Goal: Task Accomplishment & Management: Manage account settings

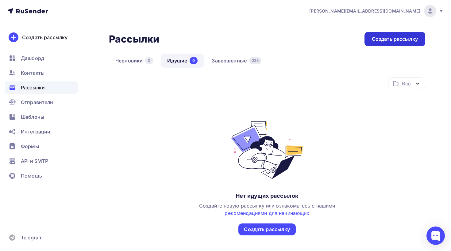
click at [385, 36] on div "Создать рассылку" at bounding box center [395, 39] width 46 height 7
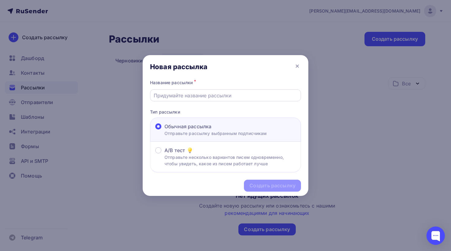
click at [181, 95] on input "text" at bounding box center [226, 95] width 144 height 7
type input "Новая база"
click at [297, 66] on icon at bounding box center [296, 66] width 7 height 7
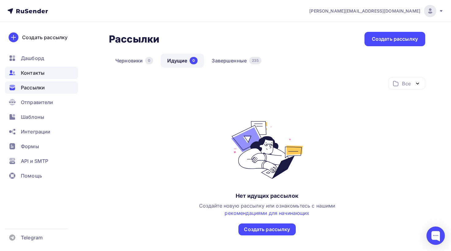
click at [37, 71] on span "Контакты" at bounding box center [33, 72] width 24 height 7
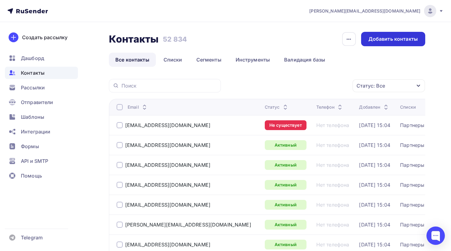
click at [396, 44] on div "Добавить контакты" at bounding box center [393, 39] width 64 height 14
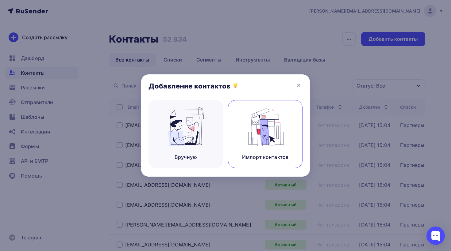
click at [237, 137] on div "Импорт контактов" at bounding box center [265, 134] width 75 height 68
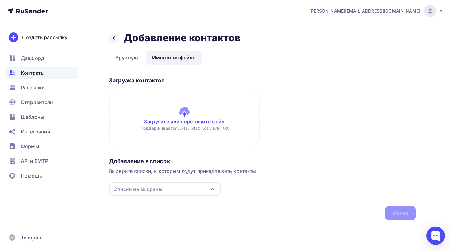
click at [170, 188] on div "Списки не выбраны" at bounding box center [164, 189] width 111 height 13
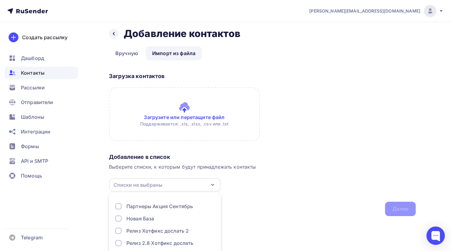
scroll to position [39, 0]
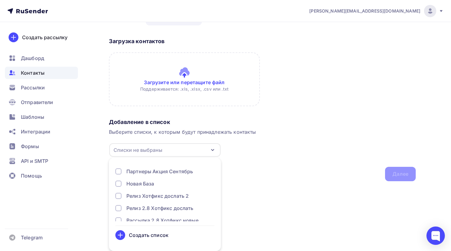
click at [150, 235] on div "Создать список" at bounding box center [149, 235] width 40 height 7
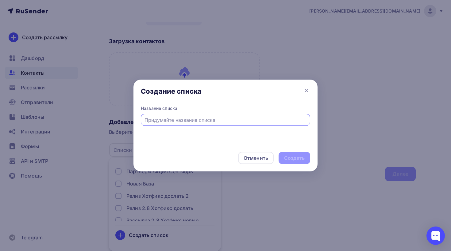
scroll to position [0, 0]
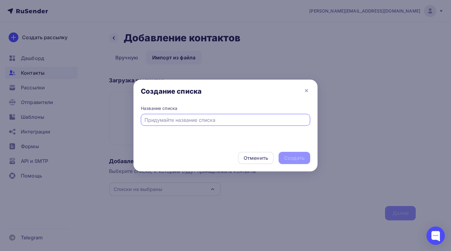
click at [160, 121] on input "text" at bounding box center [225, 120] width 162 height 7
type input "В"
type input "Новая база 1"
click at [302, 161] on div "Создать" at bounding box center [294, 158] width 21 height 7
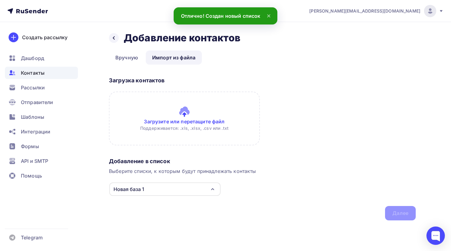
click at [184, 115] on input "file" at bounding box center [184, 119] width 151 height 54
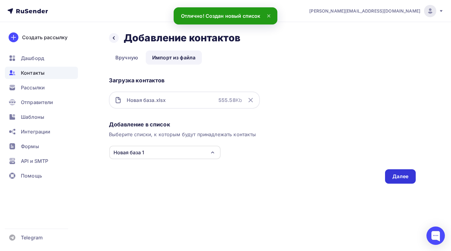
click at [401, 175] on div "Далее" at bounding box center [400, 176] width 16 height 7
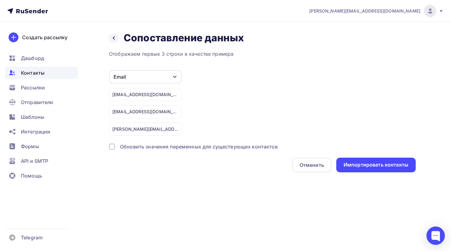
click at [211, 148] on div "Обновить значения переменных для существующих контактов" at bounding box center [199, 146] width 158 height 7
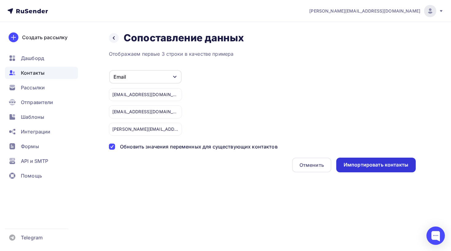
click at [378, 168] on div "Импортировать контакты" at bounding box center [375, 165] width 65 height 7
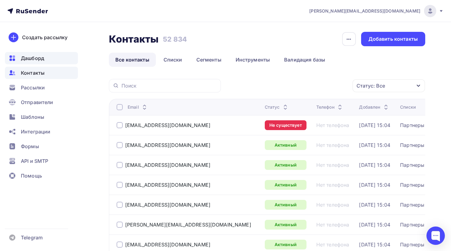
click at [45, 61] on div "Дашборд" at bounding box center [41, 58] width 73 height 12
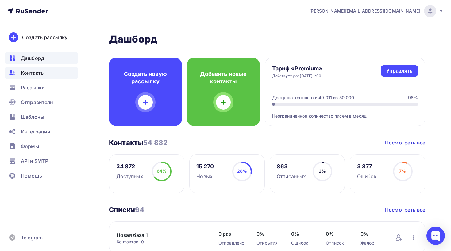
click at [36, 75] on span "Контакты" at bounding box center [33, 72] width 24 height 7
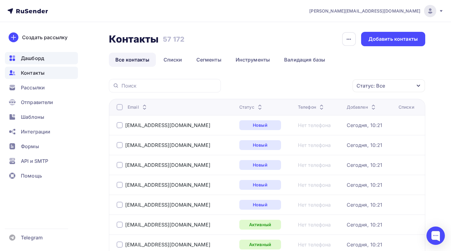
click at [43, 56] on span "Дашборд" at bounding box center [32, 58] width 23 height 7
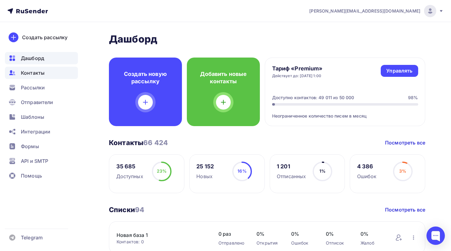
click at [35, 70] on span "Контакты" at bounding box center [33, 72] width 24 height 7
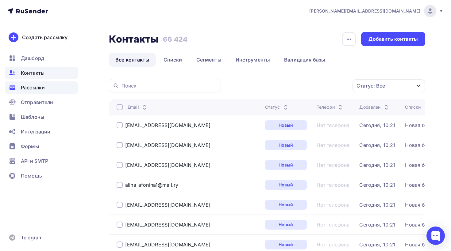
click at [40, 92] on div "Рассылки" at bounding box center [41, 88] width 73 height 12
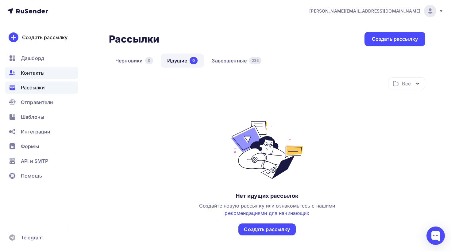
click at [36, 77] on div "Контакты" at bounding box center [41, 73] width 73 height 12
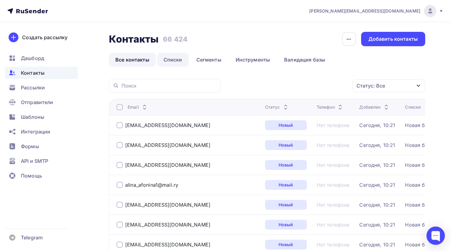
click at [174, 62] on link "Списки" at bounding box center [173, 60] width 32 height 14
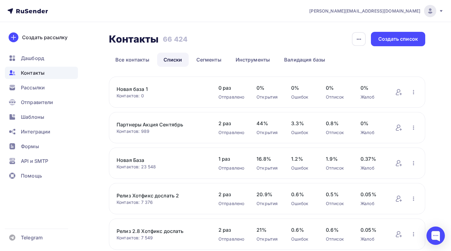
click at [135, 89] on link "Новая база 1" at bounding box center [162, 89] width 90 height 7
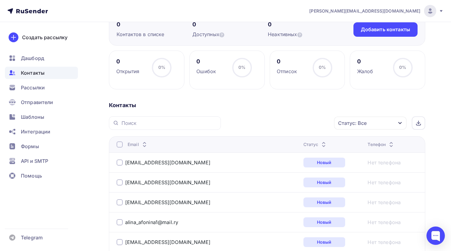
scroll to position [64, 0]
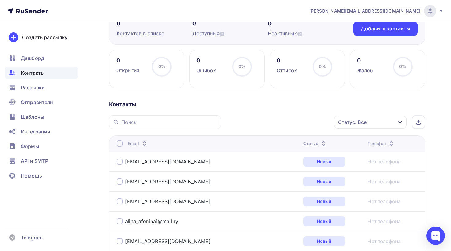
click at [353, 125] on div "Статус: Все" at bounding box center [352, 122] width 29 height 7
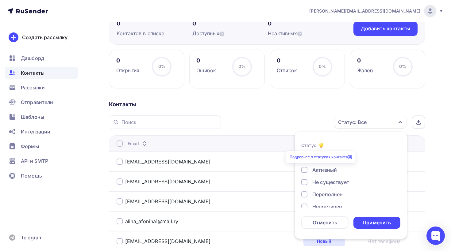
click at [321, 158] on link "Подробнее о статусах контакта" at bounding box center [321, 157] width 62 height 5
click at [295, 119] on div "Статус: Все Статус Новый Активный Не существует Переполнен Недоступен Отписан О…" at bounding box center [325, 122] width 200 height 13
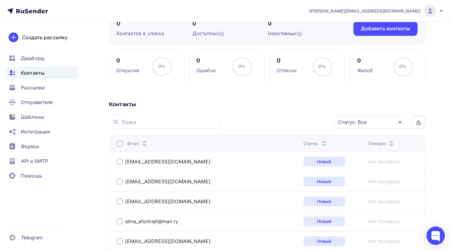
click at [385, 125] on div "Статус: Все" at bounding box center [370, 122] width 72 height 13
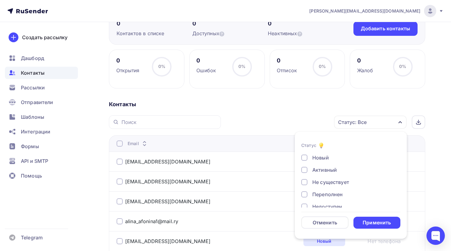
click at [312, 157] on div "Новый" at bounding box center [320, 157] width 17 height 7
click at [276, 101] on div "Контакты" at bounding box center [267, 104] width 316 height 7
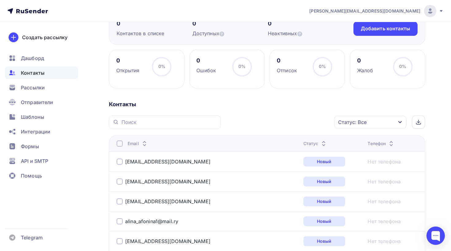
click at [348, 123] on div "Статус: Все" at bounding box center [352, 122] width 29 height 7
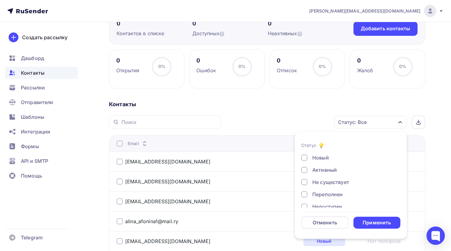
click at [305, 160] on div at bounding box center [304, 158] width 6 height 6
click at [320, 158] on div "Новый" at bounding box center [320, 157] width 17 height 7
click at [383, 228] on div "Применить" at bounding box center [376, 223] width 47 height 12
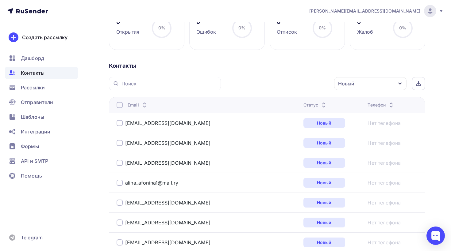
scroll to position [104, 0]
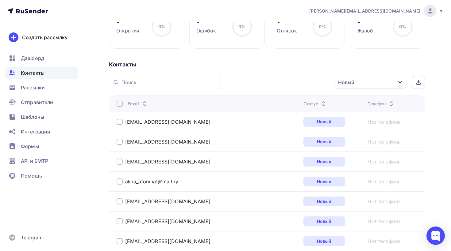
click at [359, 81] on div "Новый" at bounding box center [370, 82] width 72 height 13
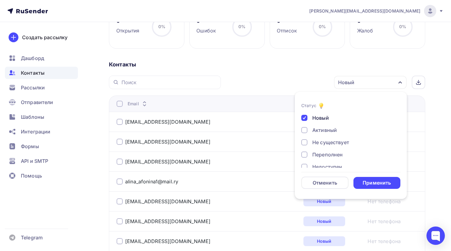
click at [334, 128] on div "Активный" at bounding box center [324, 130] width 25 height 7
click at [316, 118] on div "Новый" at bounding box center [320, 117] width 17 height 7
click at [328, 131] on div "Активный" at bounding box center [324, 130] width 25 height 7
click at [321, 135] on div "Не существует" at bounding box center [330, 133] width 37 height 7
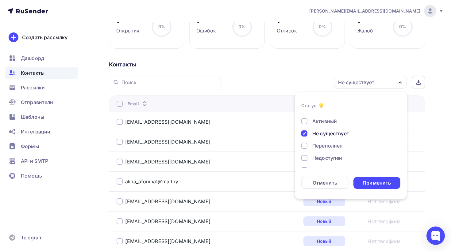
click at [320, 145] on div "Переполнен" at bounding box center [327, 145] width 30 height 7
click at [317, 162] on div "Недоступен" at bounding box center [327, 158] width 30 height 7
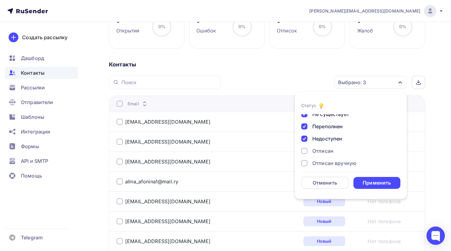
scroll to position [44, 0]
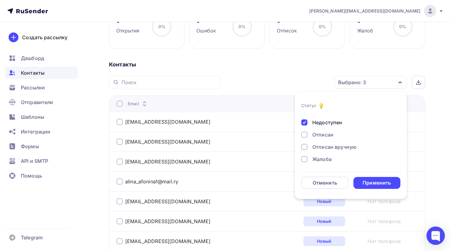
click at [320, 136] on div "Отписан" at bounding box center [322, 134] width 21 height 7
click at [316, 148] on div "Отписан вручную" at bounding box center [334, 147] width 44 height 7
click at [314, 162] on div "Жалоба" at bounding box center [321, 159] width 19 height 7
click at [368, 182] on div "Применить" at bounding box center [376, 183] width 28 height 7
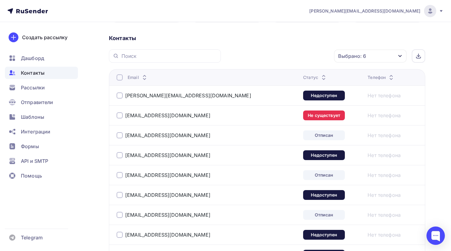
scroll to position [132, 0]
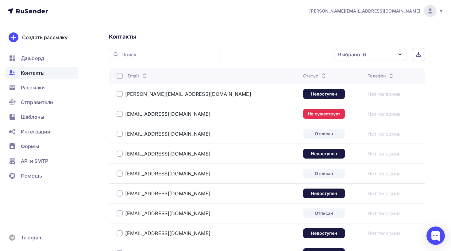
click at [120, 76] on div at bounding box center [120, 76] width 6 height 6
click at [289, 56] on div "Действие" at bounding box center [288, 55] width 81 height 12
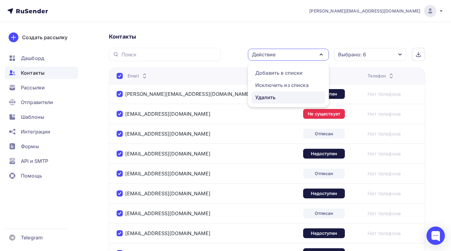
click at [265, 98] on div "Удалить" at bounding box center [265, 97] width 20 height 7
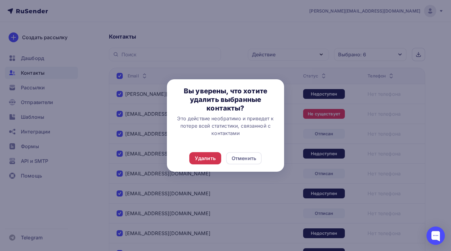
click at [207, 160] on div "Удалить" at bounding box center [205, 158] width 21 height 7
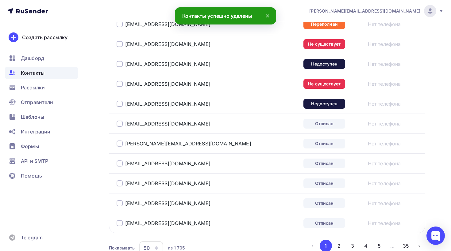
scroll to position [1025, 0]
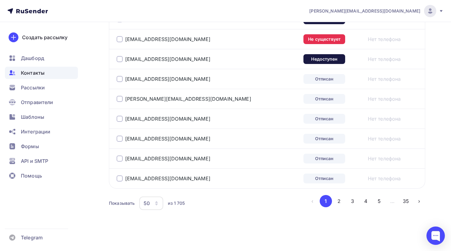
click at [151, 201] on div "50" at bounding box center [151, 203] width 24 height 13
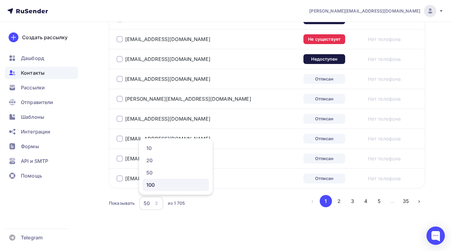
click at [154, 185] on div "100" at bounding box center [175, 185] width 59 height 7
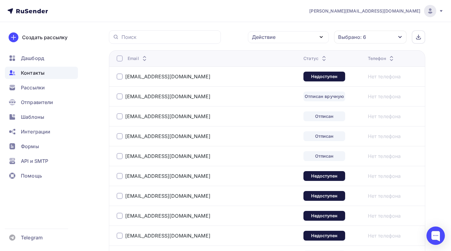
scroll to position [0, 0]
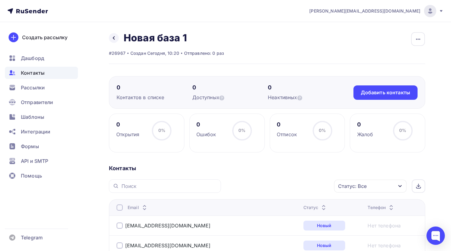
click at [360, 191] on div "Статус: Все" at bounding box center [370, 186] width 72 height 13
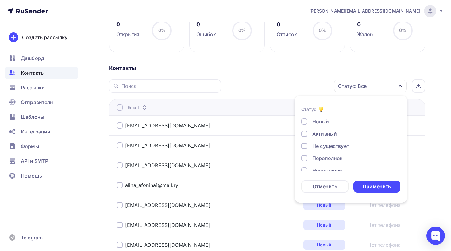
click at [319, 146] on div "Не существует" at bounding box center [330, 146] width 37 height 7
click at [319, 156] on div "Переполнен" at bounding box center [327, 158] width 30 height 7
click at [320, 147] on div "Недоступен" at bounding box center [327, 145] width 30 height 7
click at [320, 155] on div "Отписан" at bounding box center [322, 158] width 21 height 7
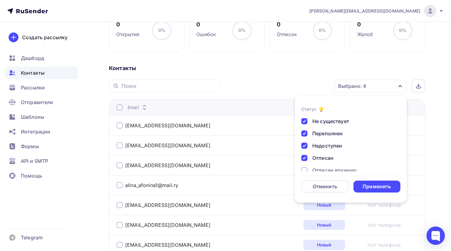
scroll to position [44, 0]
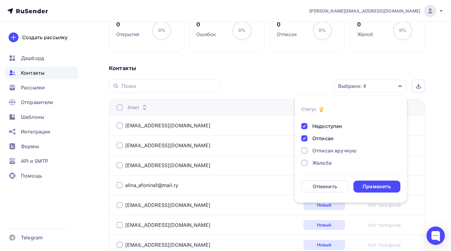
click at [320, 152] on div "Отписан вручную" at bounding box center [334, 150] width 44 height 7
click at [313, 165] on div "Жалоба" at bounding box center [321, 162] width 19 height 7
click at [370, 188] on div "Применить" at bounding box center [376, 186] width 28 height 7
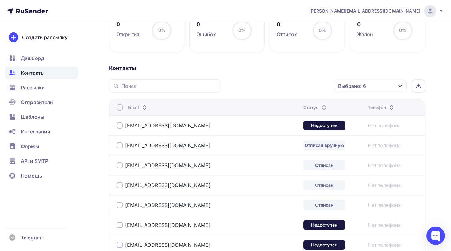
scroll to position [116, 0]
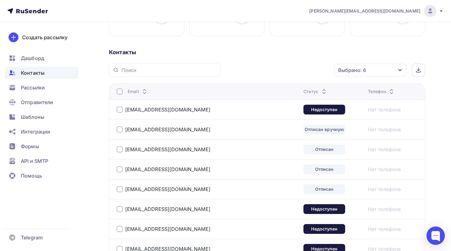
click at [121, 95] on div at bounding box center [120, 92] width 6 height 6
click at [284, 71] on div "Действие" at bounding box center [288, 70] width 81 height 12
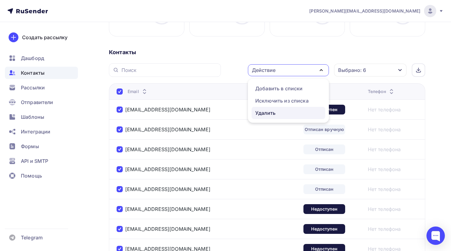
click at [271, 109] on div "Удалить" at bounding box center [265, 112] width 20 height 7
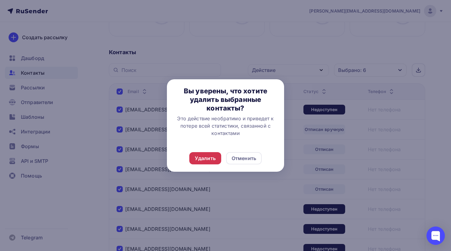
click at [213, 152] on div "Удалить" at bounding box center [205, 158] width 32 height 12
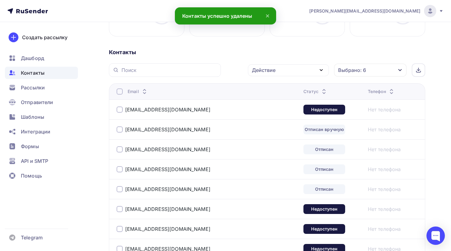
click at [277, 75] on div "Действие" at bounding box center [288, 70] width 81 height 12
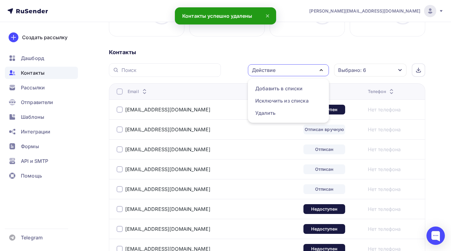
click at [251, 56] on div "Контакты" at bounding box center [267, 52] width 316 height 7
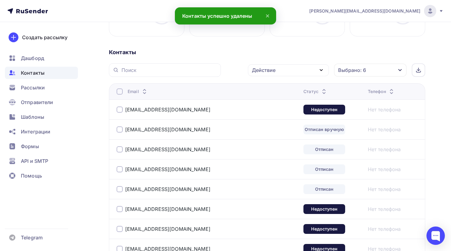
click at [119, 89] on div at bounding box center [120, 92] width 6 height 6
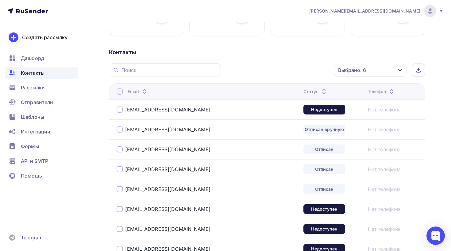
click at [123, 92] on div "Email" at bounding box center [193, 92] width 153 height 6
click at [119, 92] on div at bounding box center [120, 92] width 6 height 6
click at [274, 71] on div "Действие" at bounding box center [264, 70] width 24 height 7
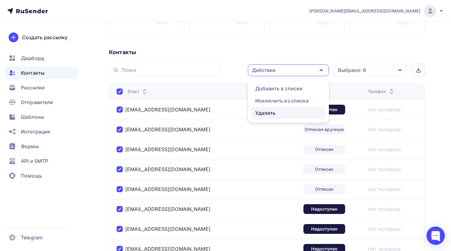
click at [270, 113] on div "Удалить" at bounding box center [265, 112] width 20 height 7
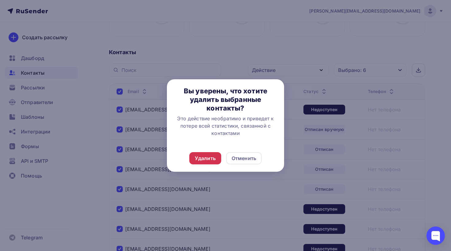
click at [211, 158] on div "Удалить" at bounding box center [205, 158] width 21 height 7
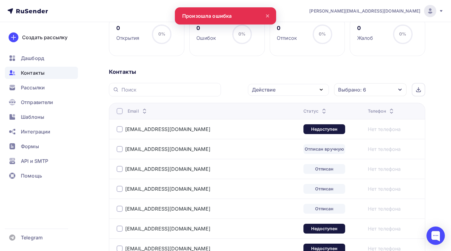
scroll to position [101, 0]
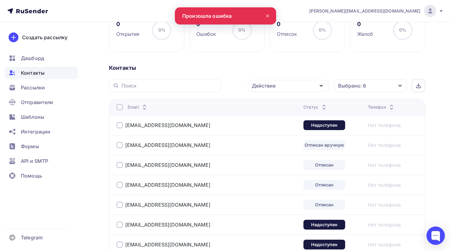
click at [121, 108] on div at bounding box center [120, 107] width 6 height 6
click at [120, 105] on div at bounding box center [120, 107] width 6 height 6
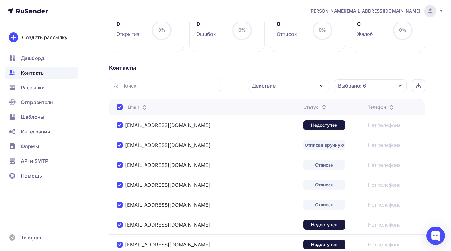
click at [258, 87] on div "Действие" at bounding box center [264, 85] width 24 height 7
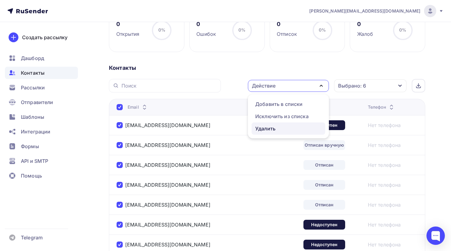
click at [269, 130] on div "Удалить" at bounding box center [265, 128] width 20 height 7
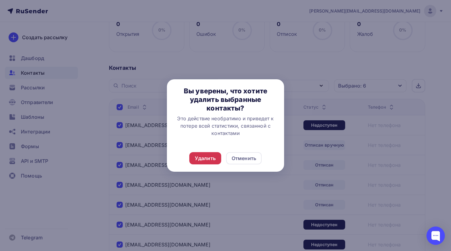
click at [204, 154] on div "Удалить" at bounding box center [205, 158] width 32 height 12
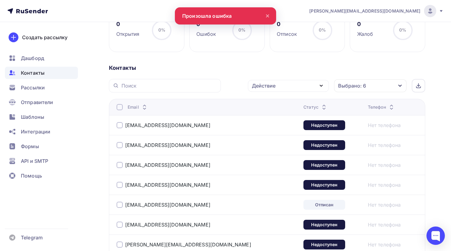
click at [119, 108] on div at bounding box center [120, 107] width 6 height 6
click at [121, 109] on div at bounding box center [120, 107] width 6 height 6
click at [276, 90] on div "Действие" at bounding box center [288, 86] width 81 height 12
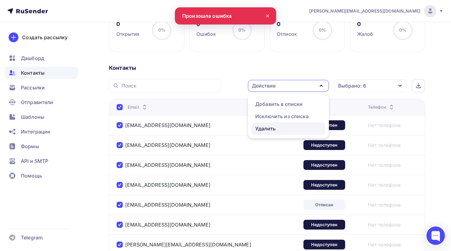
click at [264, 128] on div "Удалить" at bounding box center [265, 128] width 20 height 7
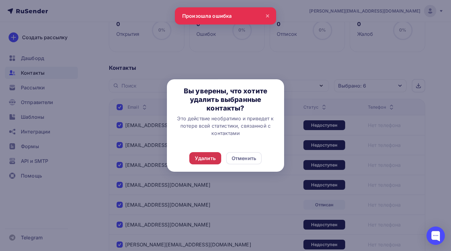
click at [214, 154] on div "Удалить" at bounding box center [205, 158] width 32 height 12
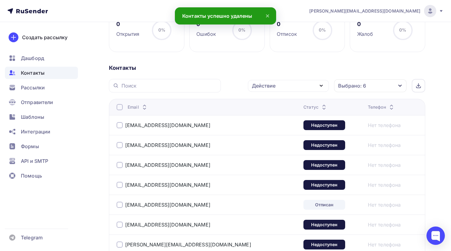
click at [117, 108] on div at bounding box center [120, 107] width 6 height 6
click at [119, 107] on div at bounding box center [120, 107] width 6 height 6
click at [278, 83] on div "Действие" at bounding box center [288, 86] width 81 height 12
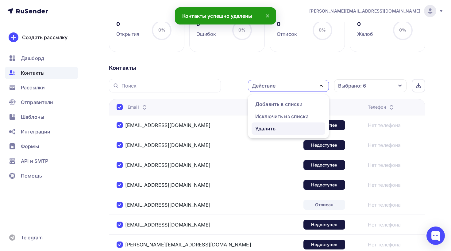
click at [275, 131] on div "Удалить" at bounding box center [265, 128] width 20 height 7
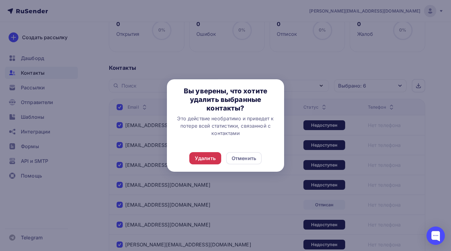
click at [214, 156] on div "Удалить" at bounding box center [205, 158] width 21 height 7
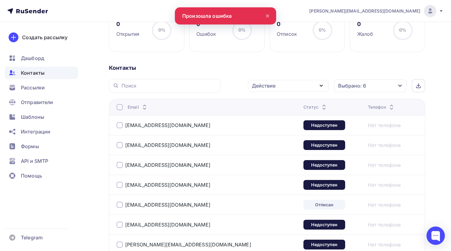
click at [121, 109] on div at bounding box center [120, 107] width 6 height 6
click at [119, 105] on div at bounding box center [120, 107] width 6 height 6
click at [257, 87] on div "Действие" at bounding box center [264, 85] width 24 height 7
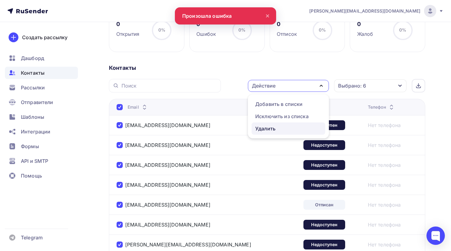
click at [263, 128] on div "Удалить" at bounding box center [265, 128] width 20 height 7
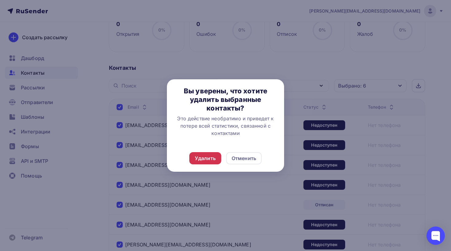
click at [206, 162] on div "Удалить" at bounding box center [205, 158] width 21 height 7
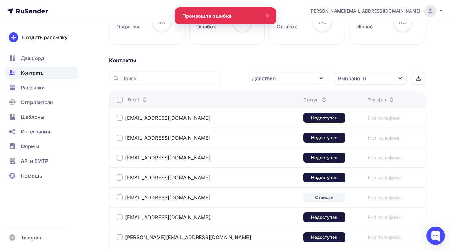
scroll to position [108, 0]
click at [121, 101] on div at bounding box center [120, 100] width 6 height 6
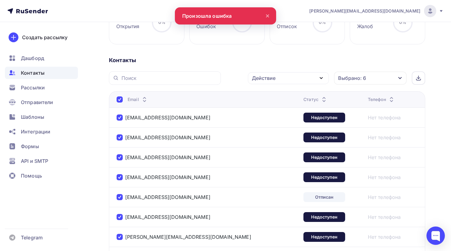
click at [308, 82] on div "Действие" at bounding box center [288, 78] width 81 height 12
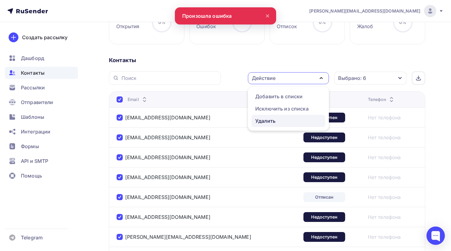
click at [266, 125] on link "Удалить" at bounding box center [288, 121] width 74 height 12
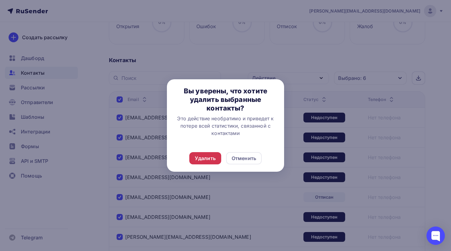
click at [205, 158] on div "Удалить" at bounding box center [205, 158] width 21 height 7
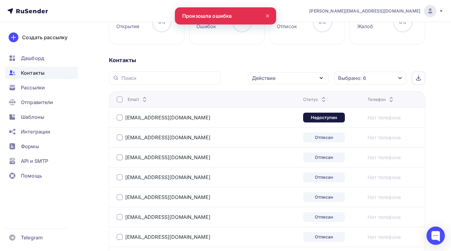
click at [120, 98] on div at bounding box center [120, 100] width 6 height 6
click at [120, 102] on div at bounding box center [120, 100] width 6 height 6
click at [272, 74] on div "Действие" at bounding box center [288, 78] width 81 height 12
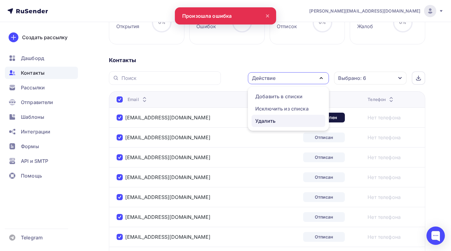
click at [269, 120] on div "Удалить" at bounding box center [265, 120] width 20 height 7
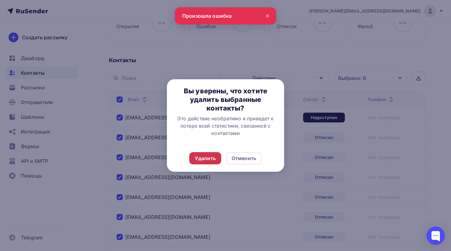
click at [209, 161] on div "Удалить" at bounding box center [205, 158] width 21 height 7
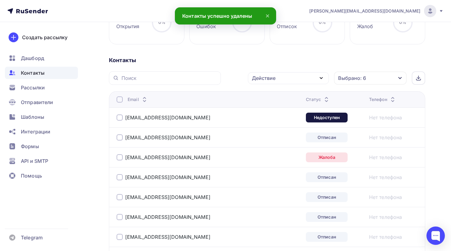
click at [121, 102] on div at bounding box center [120, 100] width 6 height 6
click at [120, 99] on div at bounding box center [120, 100] width 6 height 6
click at [292, 81] on div "Действие" at bounding box center [288, 78] width 81 height 12
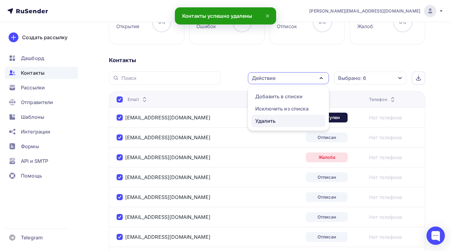
click at [270, 122] on div "Удалить" at bounding box center [265, 120] width 20 height 7
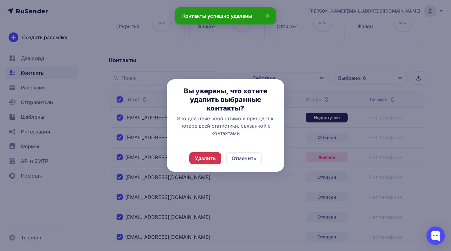
click at [201, 158] on div "Удалить" at bounding box center [205, 158] width 21 height 7
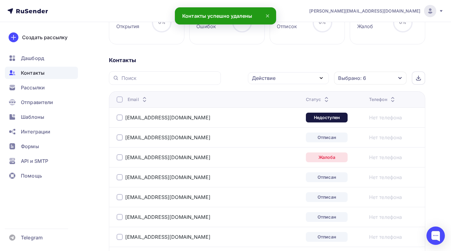
click at [120, 101] on div at bounding box center [120, 100] width 6 height 6
click at [271, 78] on div "Действие" at bounding box center [264, 78] width 24 height 7
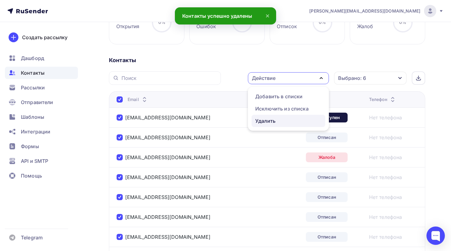
click at [267, 119] on div "Удалить" at bounding box center [265, 120] width 20 height 7
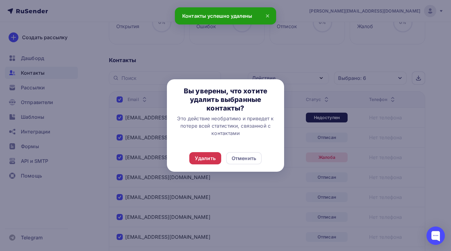
click at [210, 157] on div "Удалить" at bounding box center [205, 158] width 21 height 7
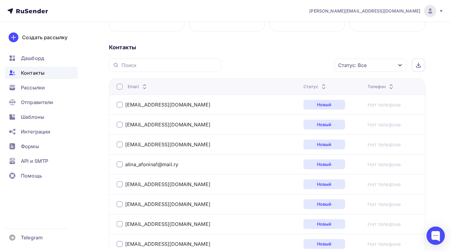
scroll to position [119, 0]
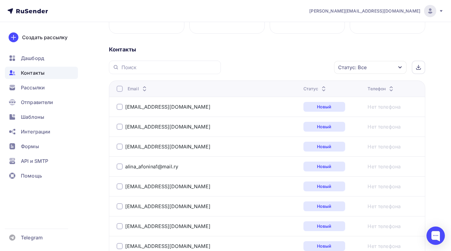
click at [357, 66] on div "Статус: Все" at bounding box center [352, 67] width 29 height 7
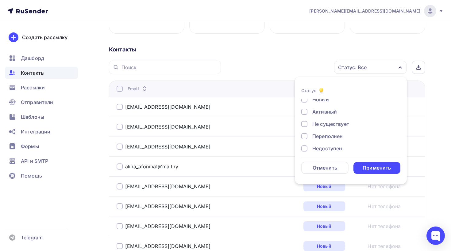
scroll to position [0, 0]
click at [321, 126] on div "Не существует" at bounding box center [330, 127] width 37 height 7
click at [319, 137] on div "Переполнен" at bounding box center [327, 139] width 30 height 7
click at [321, 124] on div "Недоступен" at bounding box center [327, 121] width 30 height 7
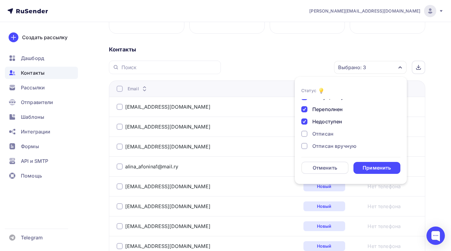
click at [317, 136] on div "Отписан" at bounding box center [322, 133] width 21 height 7
click at [317, 145] on div "Отписан вручную" at bounding box center [334, 146] width 44 height 7
click at [317, 145] on div "Жалоба" at bounding box center [321, 144] width 19 height 7
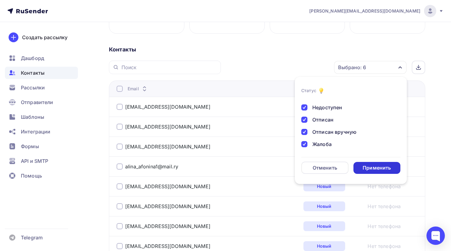
click at [379, 166] on div "Применить" at bounding box center [376, 168] width 28 height 7
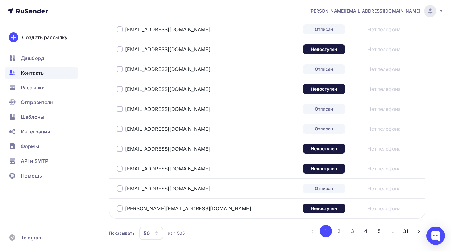
scroll to position [1025, 0]
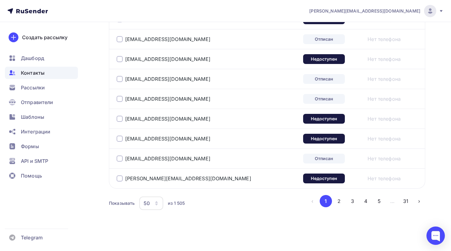
click at [158, 206] on div "50" at bounding box center [151, 203] width 24 height 13
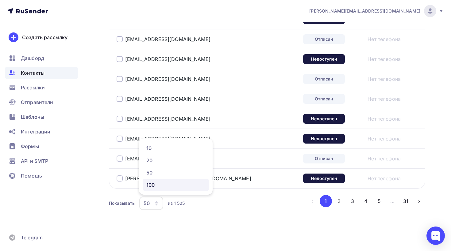
click at [156, 184] on div "100" at bounding box center [175, 185] width 59 height 7
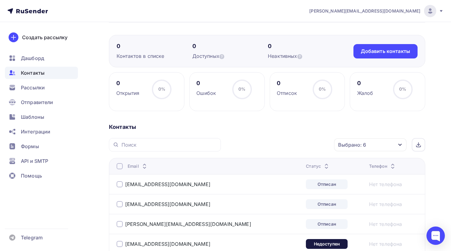
scroll to position [38, 0]
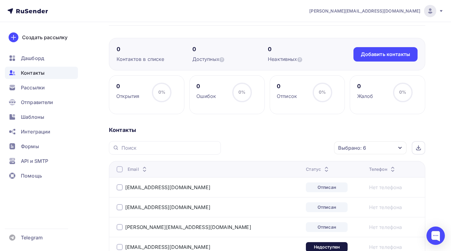
click at [119, 168] on div at bounding box center [120, 170] width 6 height 6
click at [278, 146] on div "Действие" at bounding box center [288, 148] width 81 height 12
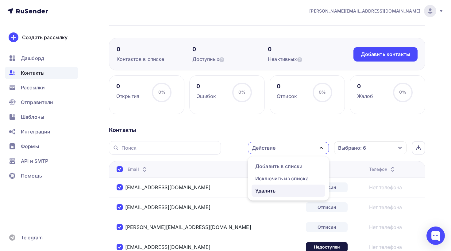
click at [270, 193] on div "Удалить" at bounding box center [265, 190] width 20 height 7
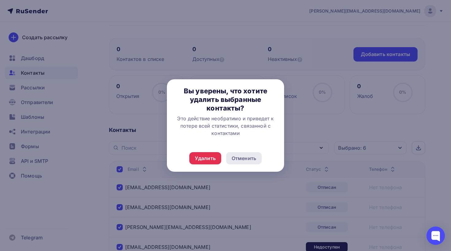
click at [244, 160] on div "Отменить" at bounding box center [244, 158] width 25 height 7
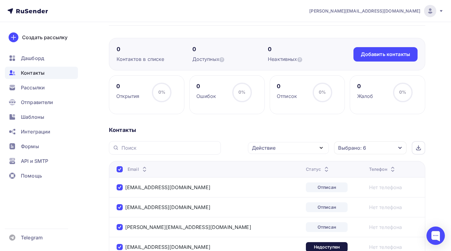
click at [276, 150] on div "Действие" at bounding box center [288, 148] width 81 height 12
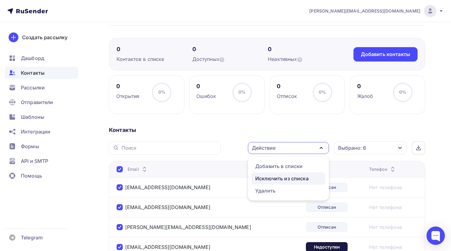
click at [273, 179] on div "Исключить из списка" at bounding box center [281, 178] width 53 height 7
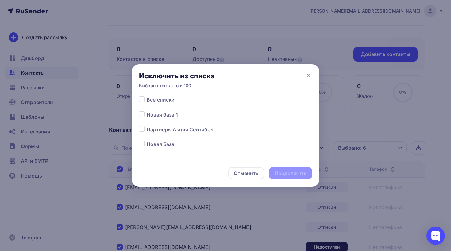
click at [151, 101] on span "Все списки" at bounding box center [161, 99] width 28 height 7
click at [141, 95] on div "Исключить из списка Выбрано контактов: 100" at bounding box center [226, 80] width 188 height 32
click at [147, 96] on label at bounding box center [147, 96] width 0 height 0
click at [141, 99] on input "checkbox" at bounding box center [142, 99] width 6 height 6
checkbox input "true"
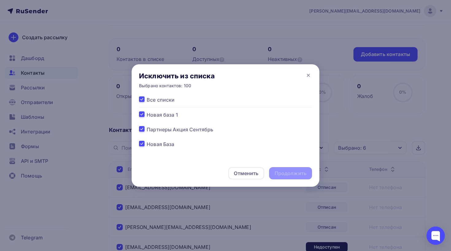
checkbox input "true"
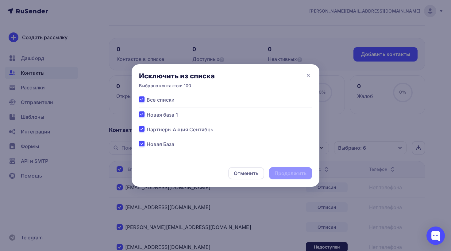
checkbox input "true"
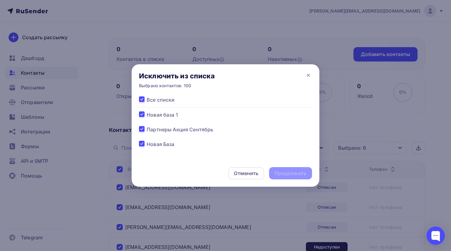
checkbox input "true"
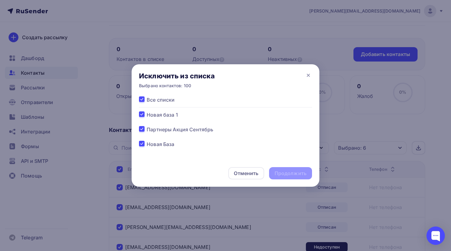
checkbox input "true"
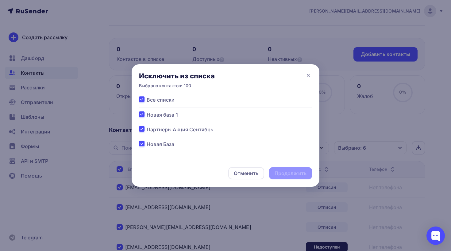
checkbox input "true"
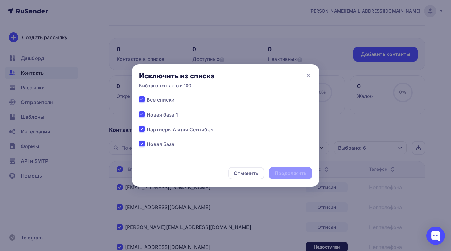
checkbox input "true"
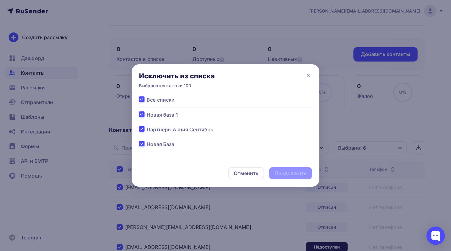
checkbox input "true"
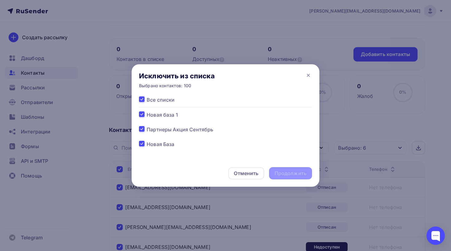
checkbox input "true"
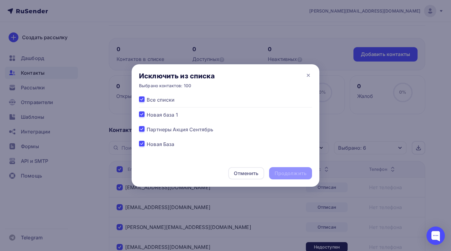
checkbox input "true"
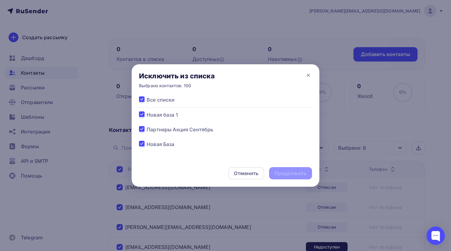
checkbox input "true"
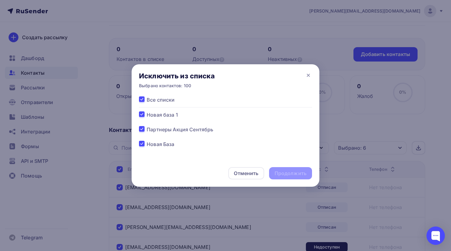
checkbox input "true"
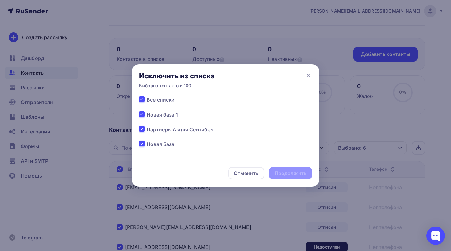
checkbox input "true"
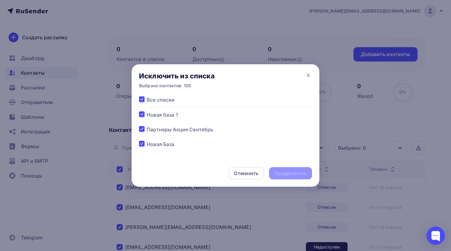
checkbox input "true"
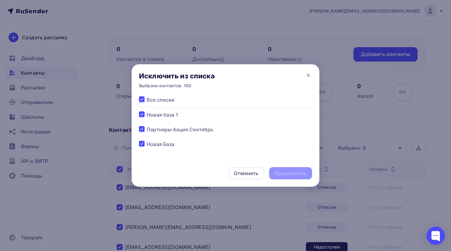
checkbox input "true"
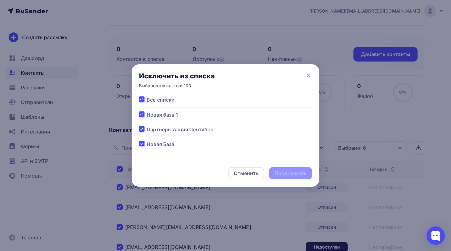
checkbox input "true"
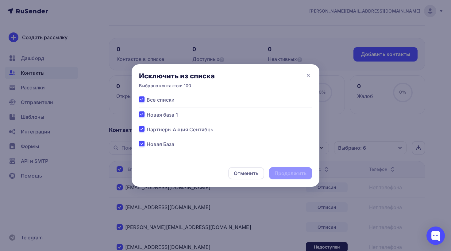
checkbox input "true"
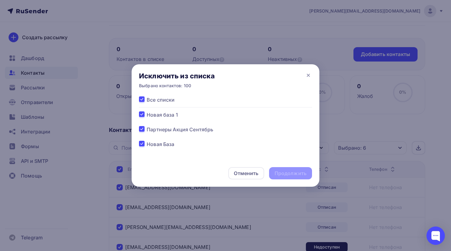
checkbox input "true"
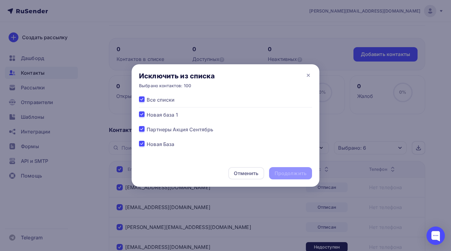
checkbox input "true"
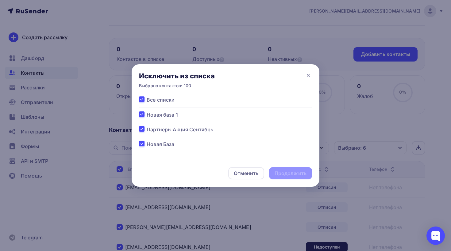
checkbox input "true"
click at [283, 172] on div "Продолжить" at bounding box center [290, 173] width 32 height 7
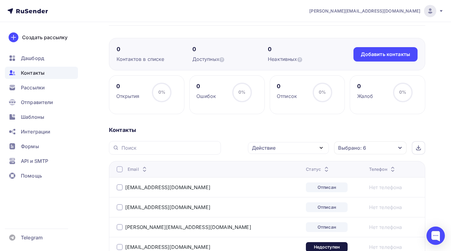
click at [119, 171] on div at bounding box center [120, 170] width 6 height 6
click at [120, 168] on div at bounding box center [120, 170] width 6 height 6
click at [260, 145] on div "Действие" at bounding box center [264, 147] width 24 height 7
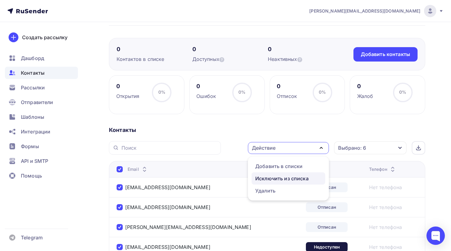
click at [285, 179] on div "Исключить из списка" at bounding box center [281, 178] width 53 height 7
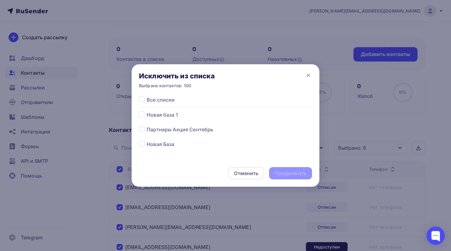
click at [147, 96] on label at bounding box center [147, 96] width 0 height 0
click at [142, 101] on input "checkbox" at bounding box center [142, 99] width 6 height 6
checkbox input "true"
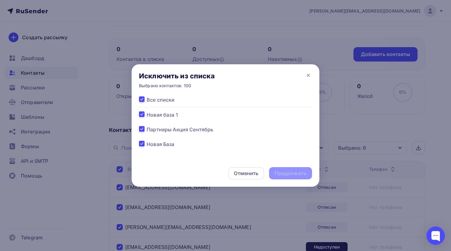
checkbox input "true"
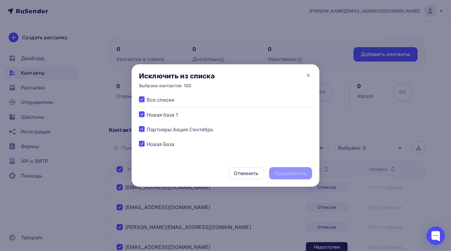
checkbox input "true"
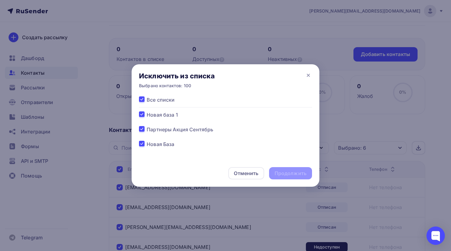
checkbox input "true"
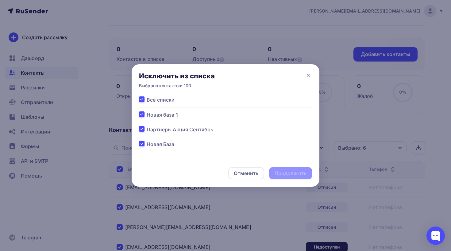
checkbox input "true"
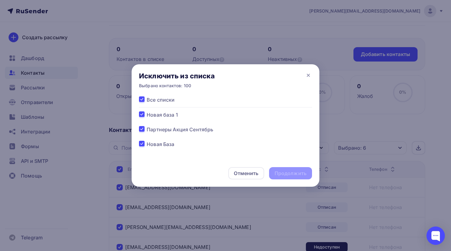
checkbox input "true"
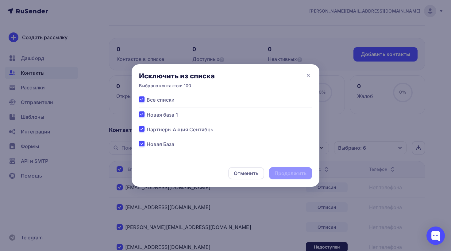
checkbox input "true"
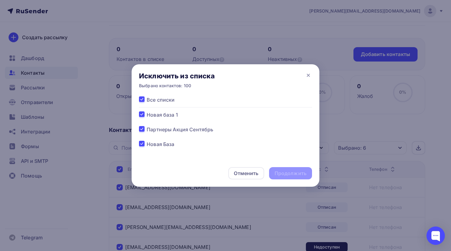
checkbox input "true"
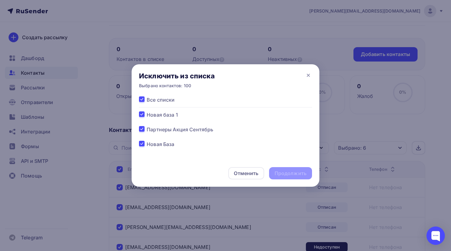
checkbox input "true"
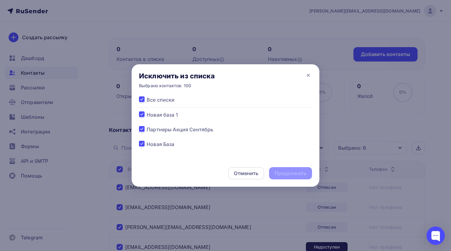
checkbox input "true"
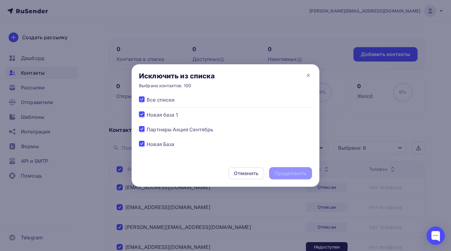
checkbox input "true"
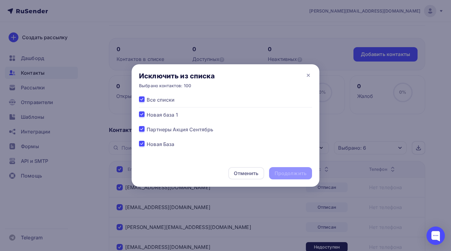
checkbox input "true"
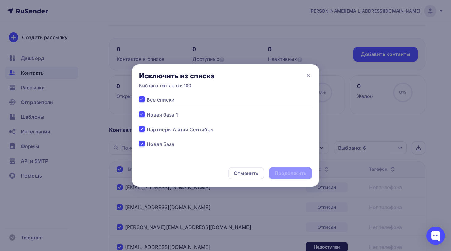
checkbox input "true"
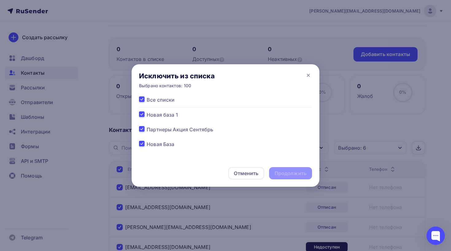
checkbox input "true"
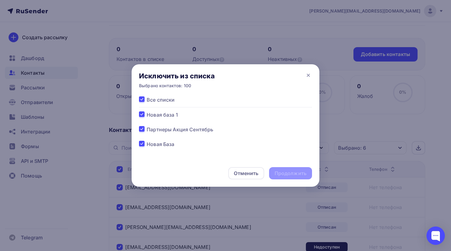
checkbox input "true"
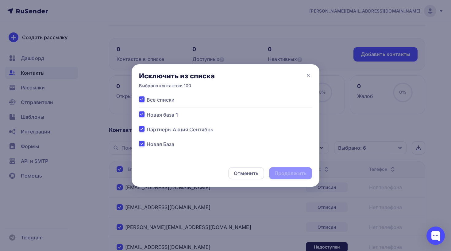
checkbox input "true"
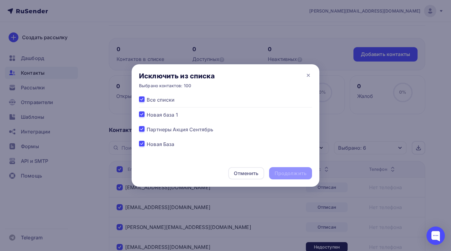
checkbox input "true"
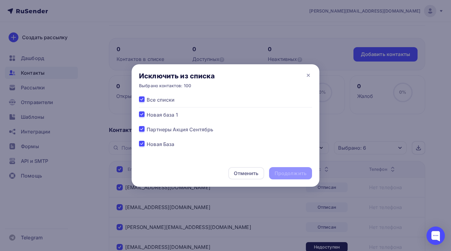
checkbox input "true"
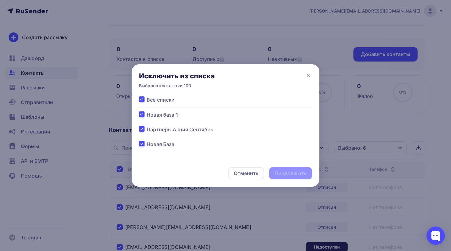
checkbox input "true"
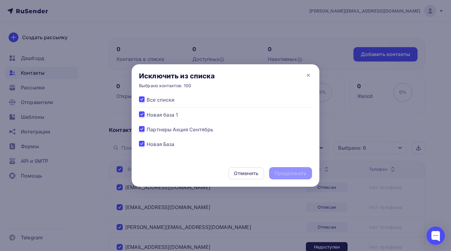
checkbox input "true"
click at [280, 172] on div "Продолжить" at bounding box center [290, 173] width 32 height 7
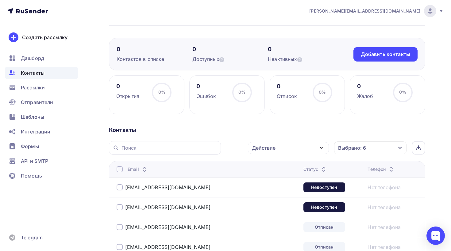
click at [119, 169] on div at bounding box center [120, 170] width 6 height 6
click at [120, 172] on div at bounding box center [120, 170] width 6 height 6
click at [293, 151] on div "Действие" at bounding box center [288, 148] width 81 height 12
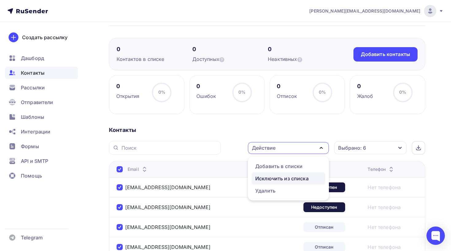
click at [287, 178] on div "Исключить из списка" at bounding box center [281, 178] width 53 height 7
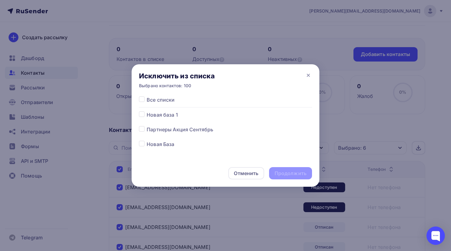
click at [147, 96] on label at bounding box center [147, 96] width 0 height 0
click at [142, 99] on input "checkbox" at bounding box center [142, 99] width 6 height 6
checkbox input "true"
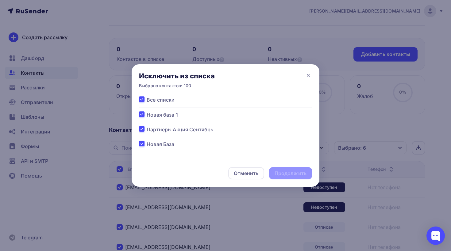
checkbox input "true"
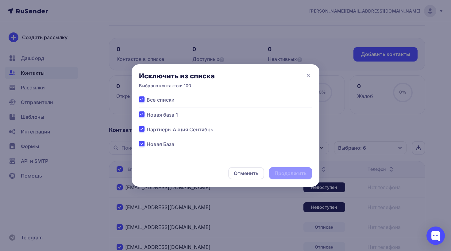
checkbox input "true"
click at [285, 172] on div "Продолжить" at bounding box center [290, 173] width 32 height 7
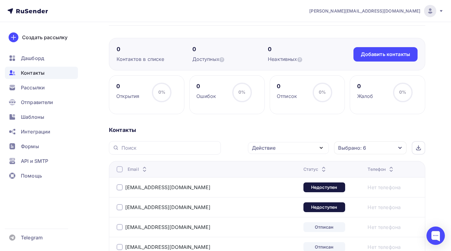
click at [120, 169] on div at bounding box center [120, 170] width 6 height 6
click at [119, 171] on div at bounding box center [120, 170] width 6 height 6
click at [263, 152] on div "Действие" at bounding box center [288, 148] width 81 height 12
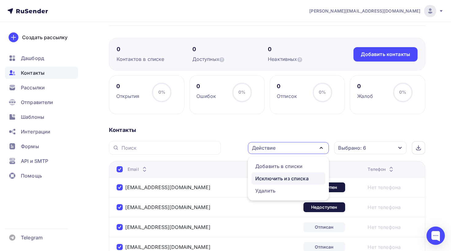
click at [269, 179] on div "Исключить из списка" at bounding box center [281, 178] width 53 height 7
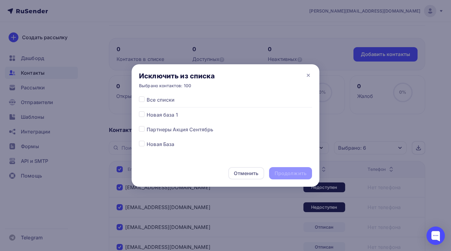
click at [147, 96] on label at bounding box center [147, 96] width 0 height 0
click at [142, 99] on input "checkbox" at bounding box center [142, 99] width 6 height 6
click at [278, 172] on div "Продолжить" at bounding box center [290, 173] width 32 height 7
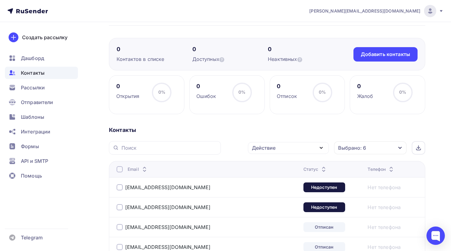
click at [121, 170] on div at bounding box center [120, 170] width 6 height 6
click at [119, 170] on div at bounding box center [120, 170] width 6 height 6
click at [270, 151] on div "Действие" at bounding box center [264, 147] width 24 height 7
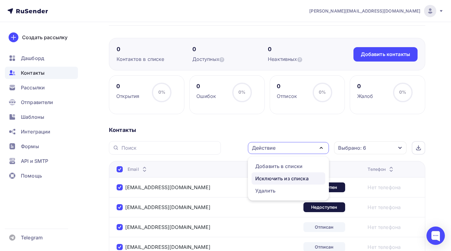
click at [281, 180] on div "Исключить из списка" at bounding box center [281, 178] width 53 height 7
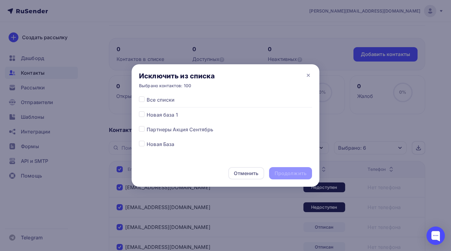
click at [147, 96] on label at bounding box center [147, 96] width 0 height 0
click at [142, 100] on input "checkbox" at bounding box center [142, 99] width 6 height 6
click at [282, 172] on div "Продолжить" at bounding box center [290, 173] width 32 height 7
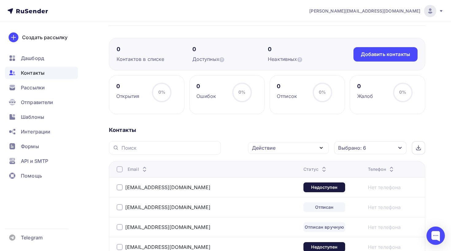
click at [120, 170] on div at bounding box center [120, 170] width 6 height 6
click at [280, 148] on div "Действие" at bounding box center [288, 148] width 81 height 12
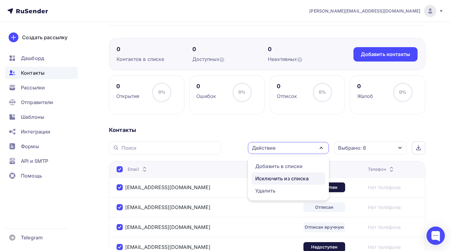
click at [280, 182] on div "Исключить из списка" at bounding box center [281, 178] width 53 height 7
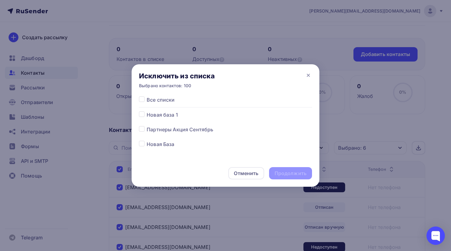
click at [142, 102] on div at bounding box center [143, 99] width 8 height 7
click at [147, 96] on label at bounding box center [147, 96] width 0 height 0
click at [142, 99] on input "checkbox" at bounding box center [142, 99] width 6 height 6
click at [290, 174] on div "Продолжить" at bounding box center [290, 173] width 32 height 7
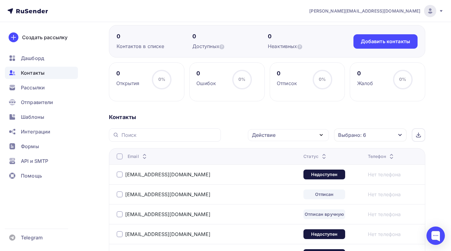
scroll to position [53, 0]
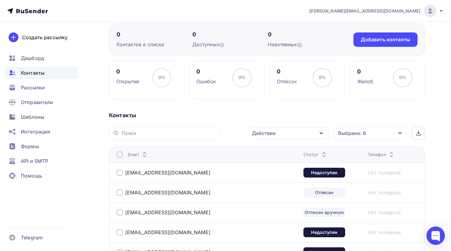
click at [118, 155] on div at bounding box center [120, 155] width 6 height 6
click at [119, 154] on div at bounding box center [120, 155] width 6 height 6
click at [255, 135] on div "Действие" at bounding box center [264, 133] width 24 height 7
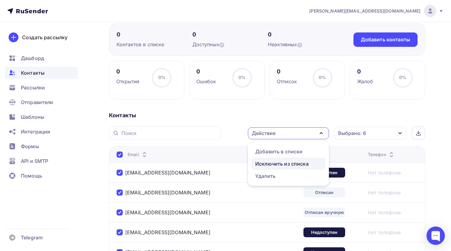
click at [271, 162] on div "Исключить из списка" at bounding box center [281, 163] width 53 height 7
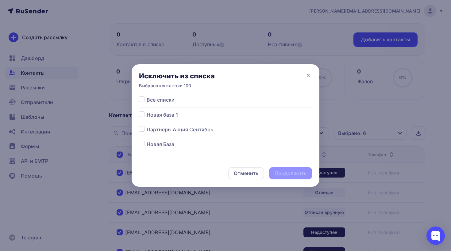
click at [147, 96] on label at bounding box center [147, 96] width 0 height 0
click at [143, 102] on input "checkbox" at bounding box center [142, 99] width 6 height 6
click at [281, 168] on div "Продолжить" at bounding box center [290, 173] width 43 height 12
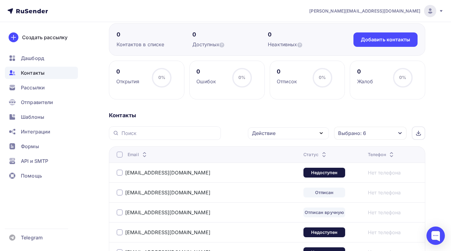
click at [120, 155] on div at bounding box center [120, 155] width 6 height 6
click at [117, 156] on div at bounding box center [120, 155] width 6 height 6
click at [263, 129] on div "Действие" at bounding box center [288, 134] width 81 height 12
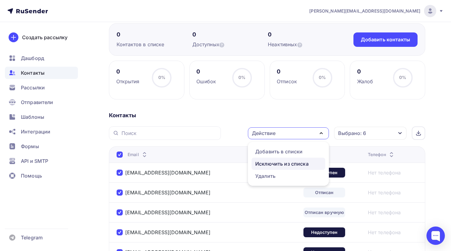
click at [278, 163] on div "Исключить из списка" at bounding box center [281, 163] width 53 height 7
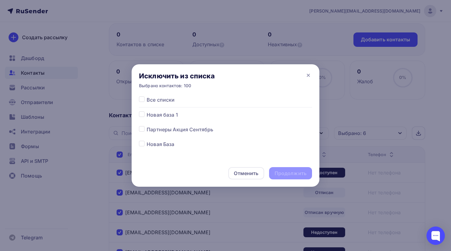
click at [147, 96] on label at bounding box center [147, 96] width 0 height 0
click at [141, 98] on input "checkbox" at bounding box center [142, 99] width 6 height 6
click at [280, 176] on div "Продолжить" at bounding box center [290, 173] width 32 height 7
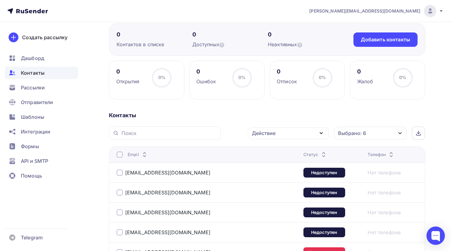
click at [121, 155] on div at bounding box center [120, 155] width 6 height 6
click at [120, 156] on div at bounding box center [120, 155] width 6 height 6
click at [256, 133] on div "Действие" at bounding box center [264, 133] width 24 height 7
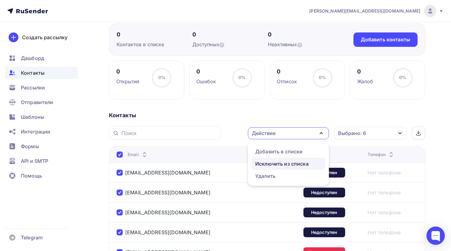
click at [270, 164] on div "Исключить из списка" at bounding box center [281, 163] width 53 height 7
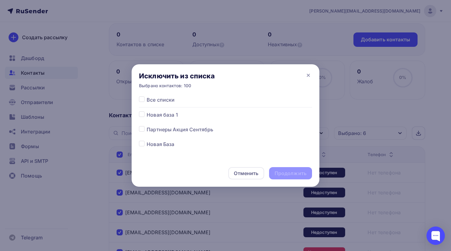
click at [147, 96] on label at bounding box center [147, 96] width 0 height 0
click at [143, 101] on input "checkbox" at bounding box center [142, 99] width 6 height 6
click at [292, 171] on div "Продолжить" at bounding box center [290, 173] width 32 height 7
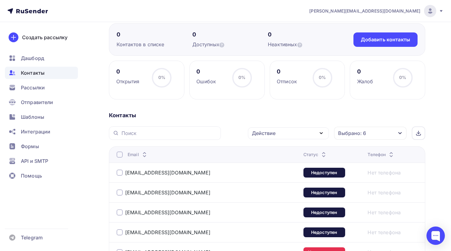
click at [121, 155] on div at bounding box center [120, 155] width 6 height 6
click at [118, 158] on div at bounding box center [120, 155] width 6 height 6
click at [271, 132] on div "Действие" at bounding box center [264, 133] width 24 height 7
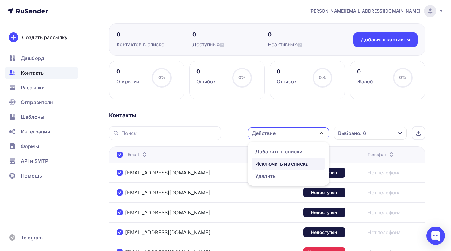
click at [278, 162] on div "Исключить из списка" at bounding box center [281, 163] width 53 height 7
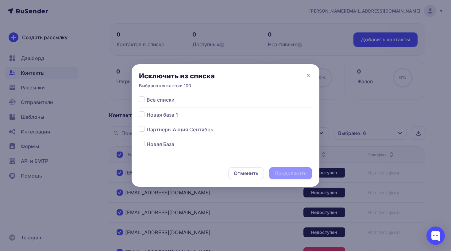
click at [147, 96] on label at bounding box center [147, 96] width 0 height 0
click at [142, 100] on input "checkbox" at bounding box center [142, 99] width 6 height 6
click at [287, 170] on div "Продолжить" at bounding box center [290, 173] width 43 height 12
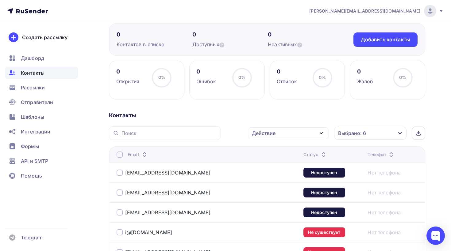
click at [119, 158] on div at bounding box center [120, 155] width 6 height 6
click at [119, 155] on div at bounding box center [120, 155] width 6 height 6
click at [302, 128] on div "Действие" at bounding box center [288, 134] width 81 height 12
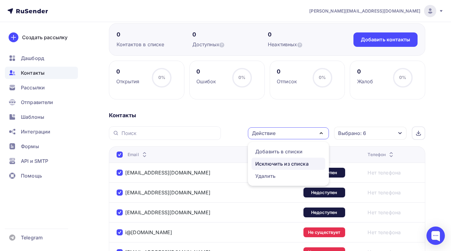
click at [278, 161] on div "Исключить из списка" at bounding box center [281, 163] width 53 height 7
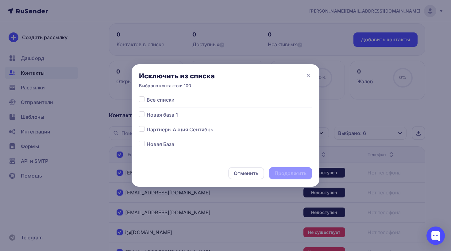
click at [147, 96] on label at bounding box center [147, 96] width 0 height 0
click at [141, 100] on input "checkbox" at bounding box center [142, 99] width 6 height 6
click at [277, 174] on div "Продолжить" at bounding box center [290, 173] width 32 height 7
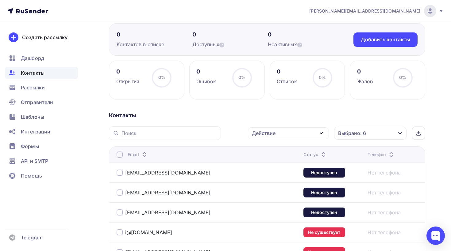
click at [121, 156] on div at bounding box center [120, 155] width 6 height 6
click at [118, 156] on div at bounding box center [120, 155] width 6 height 6
click at [275, 130] on div "Действие" at bounding box center [264, 133] width 24 height 7
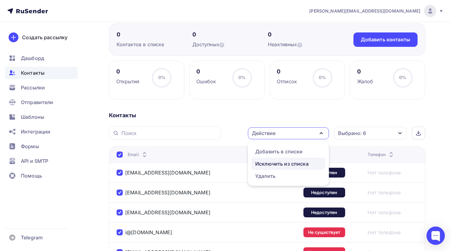
click at [276, 167] on div "Исключить из списка" at bounding box center [281, 163] width 53 height 7
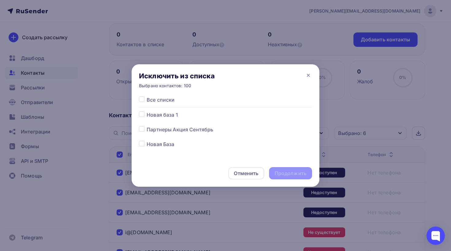
click at [142, 102] on div at bounding box center [143, 99] width 8 height 7
click at [147, 96] on label at bounding box center [147, 96] width 0 height 0
click at [142, 99] on input "checkbox" at bounding box center [142, 99] width 6 height 6
click at [289, 170] on div "Продолжить" at bounding box center [290, 173] width 32 height 7
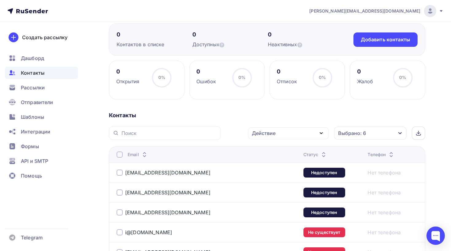
click at [120, 155] on div at bounding box center [120, 155] width 6 height 6
click at [119, 154] on div at bounding box center [120, 155] width 6 height 6
click at [276, 130] on div "Действие" at bounding box center [288, 134] width 81 height 12
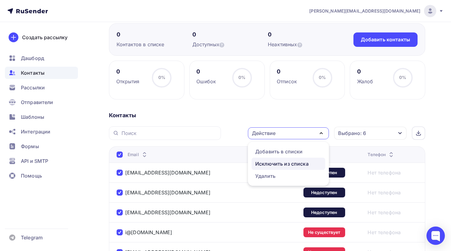
click at [273, 166] on div "Исключить из списка" at bounding box center [281, 163] width 53 height 7
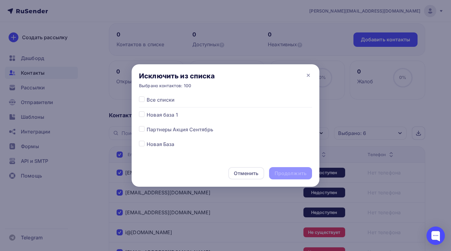
click at [147, 96] on label at bounding box center [147, 96] width 0 height 0
click at [141, 98] on input "checkbox" at bounding box center [142, 99] width 6 height 6
click at [281, 173] on div "Продолжить" at bounding box center [290, 173] width 32 height 7
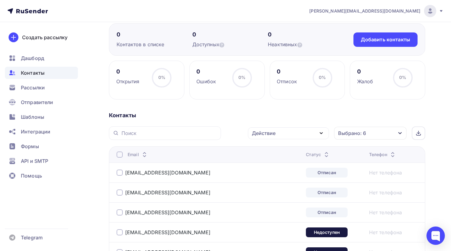
click at [121, 155] on div at bounding box center [120, 155] width 6 height 6
click at [269, 132] on div "Действие" at bounding box center [264, 133] width 24 height 7
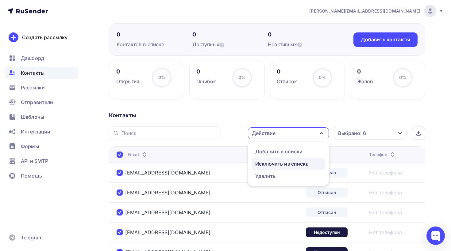
click at [280, 164] on div "Исключить из списка" at bounding box center [281, 163] width 53 height 7
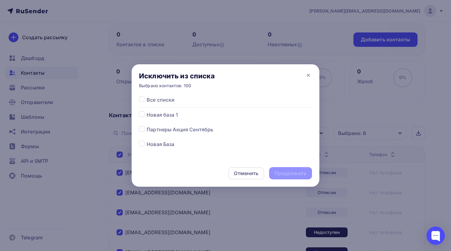
click at [147, 96] on label at bounding box center [147, 96] width 0 height 0
click at [143, 101] on input "checkbox" at bounding box center [142, 99] width 6 height 6
click at [292, 176] on div "Продолжить" at bounding box center [290, 173] width 32 height 7
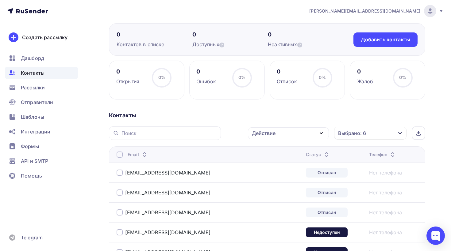
click at [119, 155] on div at bounding box center [120, 155] width 6 height 6
click at [119, 156] on div at bounding box center [120, 155] width 6 height 6
click at [271, 136] on div "Действие" at bounding box center [264, 133] width 24 height 7
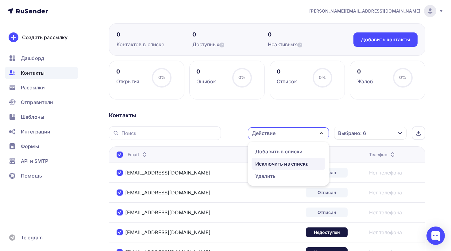
click at [277, 163] on div "Исключить из списка" at bounding box center [281, 163] width 53 height 7
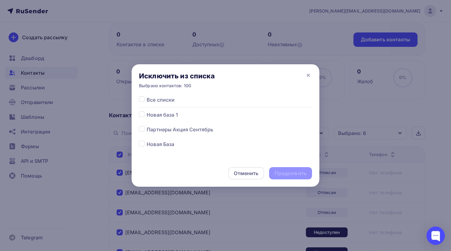
click at [147, 96] on label at bounding box center [147, 96] width 0 height 0
click at [142, 99] on input "checkbox" at bounding box center [142, 99] width 6 height 6
click at [283, 175] on div "Продолжить" at bounding box center [290, 173] width 32 height 7
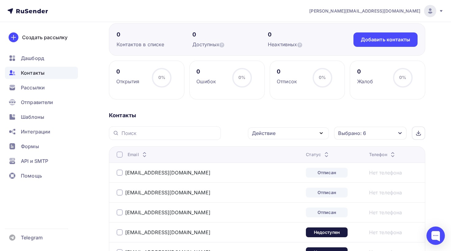
click at [121, 155] on div at bounding box center [120, 155] width 6 height 6
click at [118, 157] on div at bounding box center [120, 155] width 6 height 6
click at [262, 132] on div "Действие" at bounding box center [264, 133] width 24 height 7
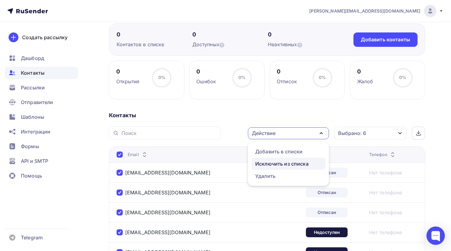
click at [278, 167] on div "Исключить из списка" at bounding box center [281, 163] width 53 height 7
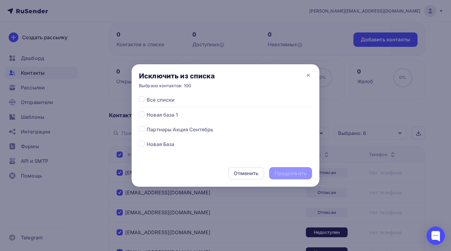
click at [147, 96] on label at bounding box center [147, 96] width 0 height 0
click at [143, 100] on input "checkbox" at bounding box center [142, 99] width 6 height 6
click at [279, 172] on div "Продолжить" at bounding box center [290, 173] width 32 height 7
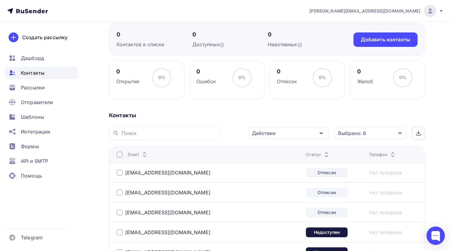
click at [119, 155] on div at bounding box center [120, 155] width 6 height 6
click at [122, 156] on div at bounding box center [120, 155] width 6 height 6
click at [282, 135] on div "Действие" at bounding box center [288, 134] width 81 height 12
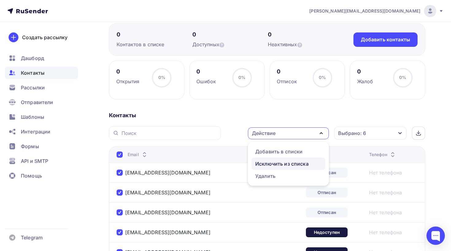
click at [270, 167] on div "Исключить из списка" at bounding box center [281, 163] width 53 height 7
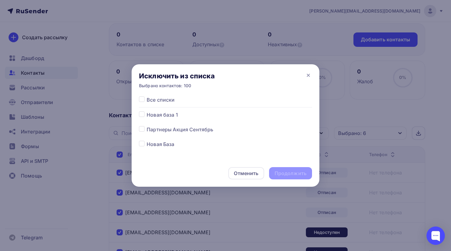
click at [157, 99] on span "Все списки" at bounding box center [161, 99] width 28 height 7
click at [147, 96] on label at bounding box center [147, 96] width 0 height 0
click at [144, 98] on input "checkbox" at bounding box center [142, 99] width 6 height 6
click at [288, 172] on div "Продолжить" at bounding box center [290, 173] width 32 height 7
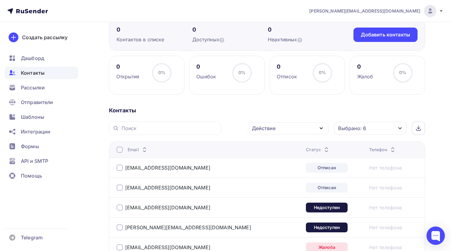
scroll to position [61, 0]
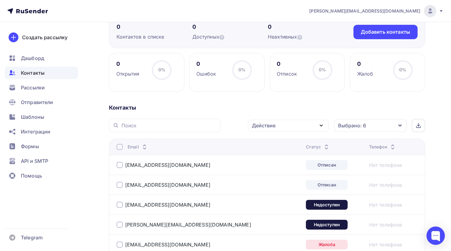
click at [121, 148] on div at bounding box center [120, 147] width 6 height 6
click at [120, 148] on div at bounding box center [120, 147] width 6 height 6
click at [275, 130] on div "Действие" at bounding box center [288, 126] width 81 height 12
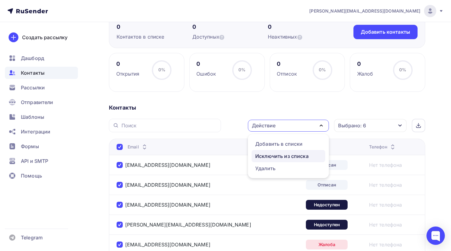
click at [276, 157] on div "Исключить из списка" at bounding box center [281, 156] width 53 height 7
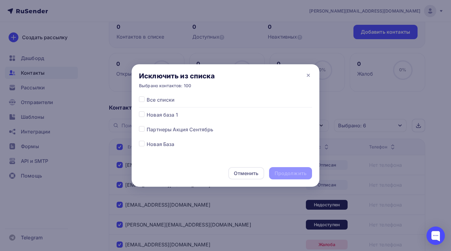
click at [147, 96] on label at bounding box center [147, 96] width 0 height 0
click at [142, 99] on input "checkbox" at bounding box center [142, 99] width 6 height 6
click at [295, 175] on div "Продолжить" at bounding box center [290, 173] width 32 height 7
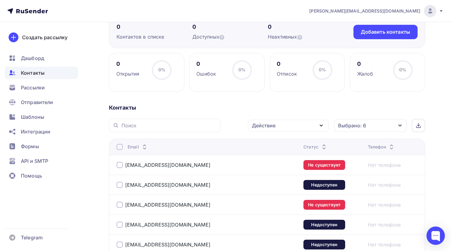
click at [120, 149] on div at bounding box center [120, 147] width 6 height 6
click at [119, 148] on div at bounding box center [120, 147] width 6 height 6
click at [289, 125] on div "Действие" at bounding box center [288, 126] width 81 height 12
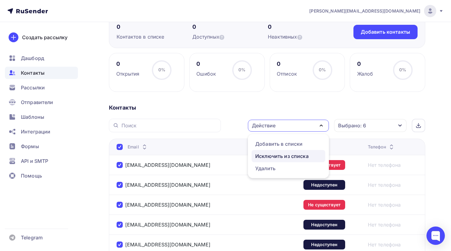
click at [273, 154] on div "Исключить из списка" at bounding box center [281, 156] width 53 height 7
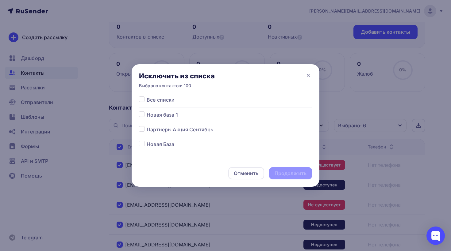
click at [147, 96] on label at bounding box center [147, 96] width 0 height 0
click at [142, 101] on input "checkbox" at bounding box center [142, 99] width 6 height 6
click at [275, 178] on div "Продолжить" at bounding box center [290, 173] width 43 height 12
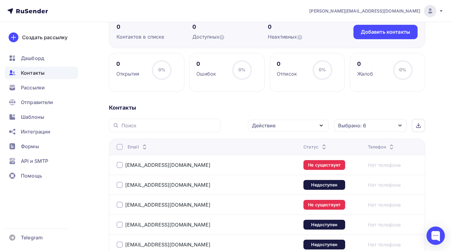
click at [119, 150] on div at bounding box center [120, 147] width 6 height 6
click at [124, 146] on div "Email" at bounding box center [193, 147] width 153 height 6
click at [120, 146] on div at bounding box center [120, 147] width 6 height 6
click at [293, 127] on div "Действие" at bounding box center [288, 126] width 81 height 12
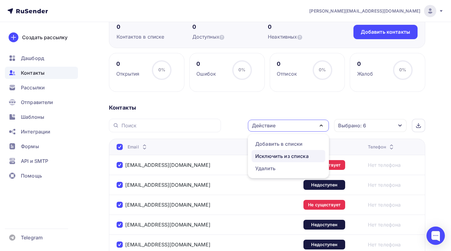
click at [275, 154] on div "Исключить из списка" at bounding box center [281, 156] width 53 height 7
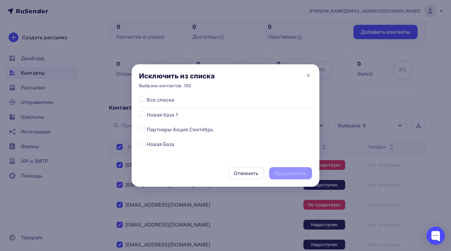
click at [147, 96] on label at bounding box center [147, 96] width 0 height 0
click at [143, 101] on input "checkbox" at bounding box center [142, 99] width 6 height 6
click at [286, 172] on div "Продолжить" at bounding box center [290, 173] width 32 height 7
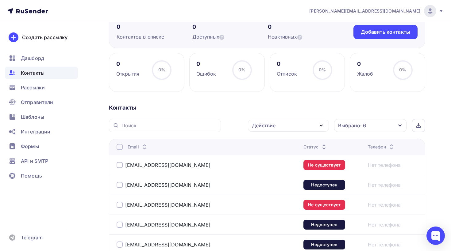
click at [119, 149] on div at bounding box center [120, 147] width 6 height 6
click at [268, 124] on div "Действие" at bounding box center [264, 125] width 24 height 7
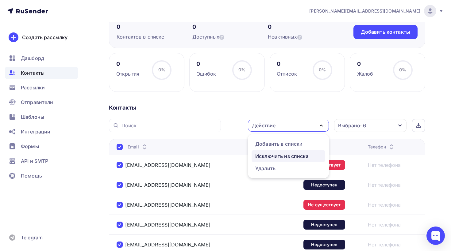
click at [268, 155] on div "Исключить из списка" at bounding box center [281, 156] width 53 height 7
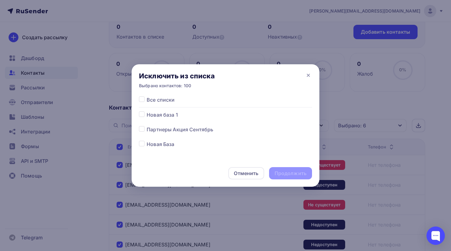
click at [147, 96] on label at bounding box center [147, 96] width 0 height 0
click at [142, 99] on input "checkbox" at bounding box center [142, 99] width 6 height 6
click at [283, 170] on div "Продолжить" at bounding box center [290, 173] width 32 height 7
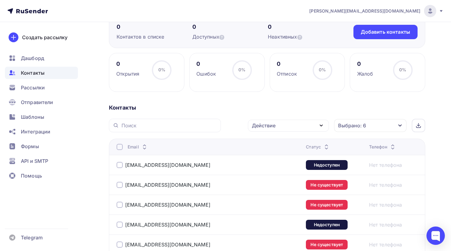
click at [120, 149] on div at bounding box center [120, 147] width 6 height 6
click at [291, 125] on div "Действие" at bounding box center [288, 126] width 81 height 12
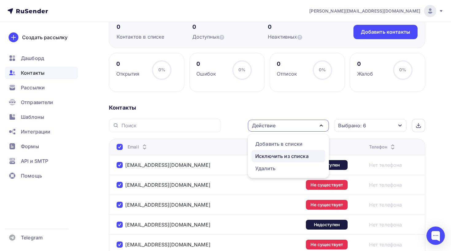
click at [272, 156] on div "Исключить из списка" at bounding box center [281, 156] width 53 height 7
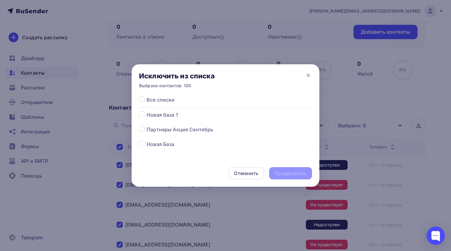
click at [147, 96] on label at bounding box center [147, 96] width 0 height 0
click at [143, 98] on input "checkbox" at bounding box center [142, 99] width 6 height 6
click at [293, 168] on div "Продолжить" at bounding box center [290, 173] width 43 height 12
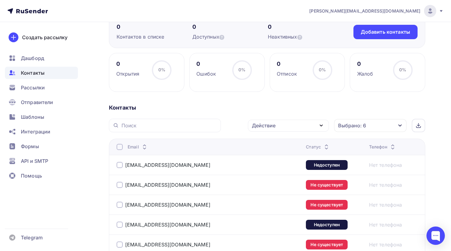
click at [118, 149] on div at bounding box center [120, 147] width 6 height 6
click at [121, 147] on div at bounding box center [120, 147] width 6 height 6
click at [288, 128] on div "Действие" at bounding box center [288, 126] width 81 height 12
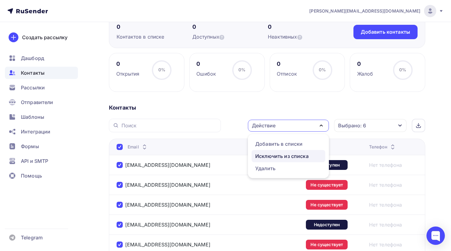
click at [268, 158] on div "Исключить из списка" at bounding box center [281, 156] width 53 height 7
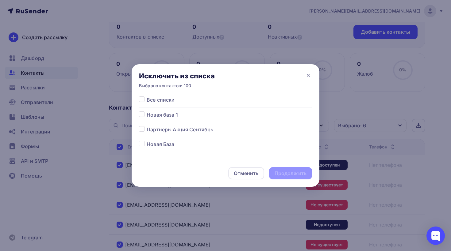
click at [147, 101] on span "Все списки" at bounding box center [161, 99] width 28 height 7
click at [147, 96] on label at bounding box center [147, 96] width 0 height 0
click at [142, 101] on input "checkbox" at bounding box center [142, 99] width 6 height 6
click at [292, 176] on div "Продолжить" at bounding box center [290, 173] width 32 height 7
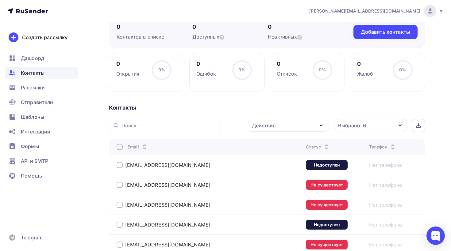
click at [118, 149] on div at bounding box center [120, 147] width 6 height 6
click at [122, 147] on div at bounding box center [120, 147] width 6 height 6
click at [278, 128] on div "Действие" at bounding box center [288, 126] width 81 height 12
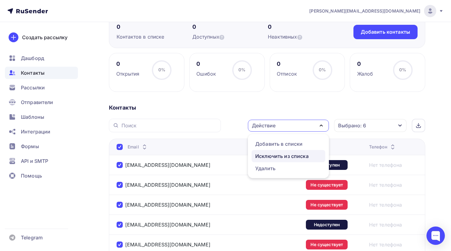
click at [270, 154] on div "Исключить из списка" at bounding box center [281, 156] width 53 height 7
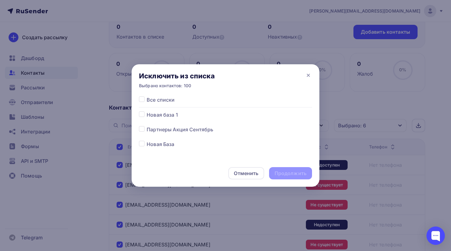
click at [147, 96] on label at bounding box center [147, 96] width 0 height 0
click at [140, 100] on input "checkbox" at bounding box center [142, 99] width 6 height 6
click at [296, 169] on div "Продолжить" at bounding box center [290, 173] width 43 height 12
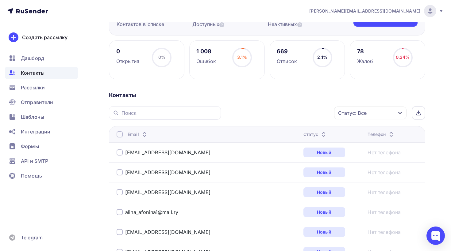
scroll to position [75, 0]
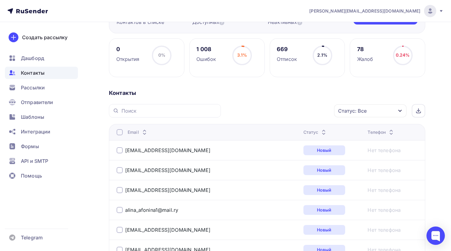
click at [349, 114] on div "Статус: Все" at bounding box center [352, 110] width 29 height 7
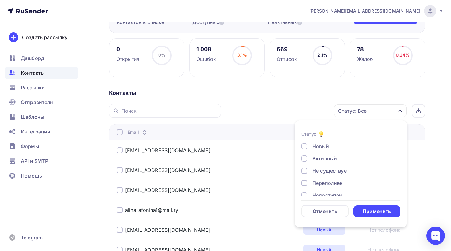
click at [332, 173] on div "Не существует" at bounding box center [330, 170] width 37 height 7
click at [328, 181] on div "Переполнен" at bounding box center [327, 183] width 30 height 7
click at [324, 162] on div "Недоступен" at bounding box center [327, 164] width 30 height 7
click at [320, 171] on div "Новый Активный Не существует Переполнен Недоступен Отписан Отписан вручную [GEO…" at bounding box center [350, 158] width 99 height 93
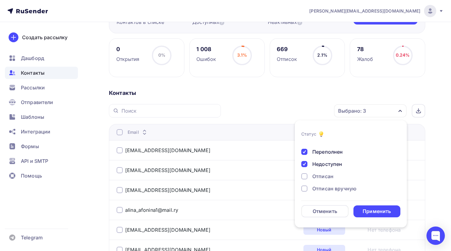
click at [316, 181] on div "Новый Активный Не существует Переполнен Недоступен Отписан Отписан вручную [GEO…" at bounding box center [350, 158] width 99 height 93
click at [316, 179] on div "Отписан" at bounding box center [322, 176] width 21 height 7
click at [316, 192] on div "Отписан вручную" at bounding box center [334, 188] width 44 height 7
click at [322, 185] on div "Жалоба" at bounding box center [321, 187] width 19 height 7
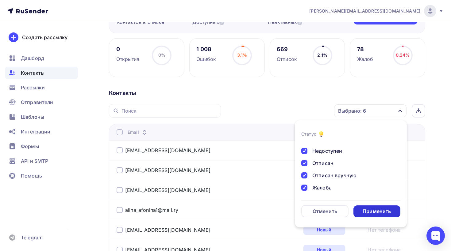
click at [384, 217] on div "Применить" at bounding box center [376, 212] width 47 height 12
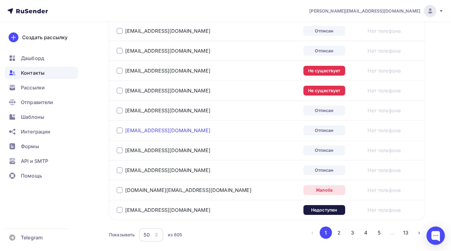
scroll to position [1025, 0]
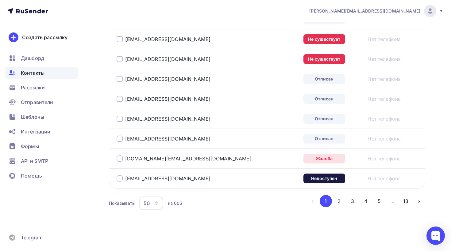
click at [156, 204] on icon "button" at bounding box center [156, 203] width 5 height 5
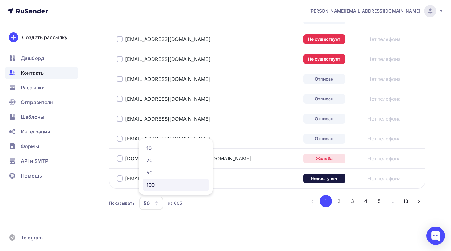
click at [156, 186] on div "100" at bounding box center [175, 185] width 59 height 7
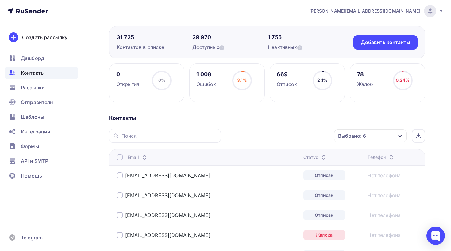
scroll to position [30, 0]
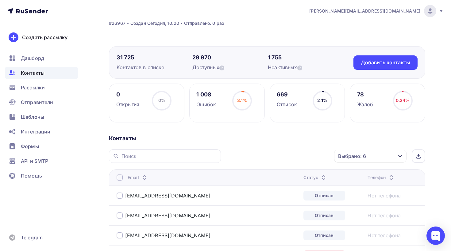
click at [121, 179] on div at bounding box center [120, 178] width 6 height 6
click at [260, 157] on div "Действие" at bounding box center [264, 156] width 24 height 7
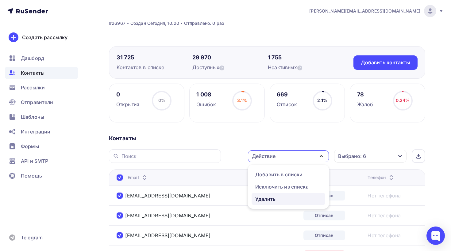
click at [268, 199] on div "Удалить" at bounding box center [265, 199] width 20 height 7
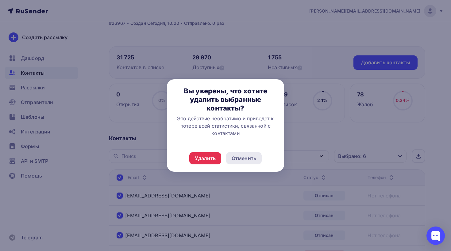
click at [241, 159] on div "Отменить" at bounding box center [244, 158] width 25 height 7
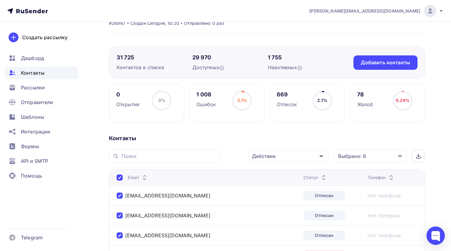
click at [267, 160] on div "Действие" at bounding box center [264, 156] width 24 height 7
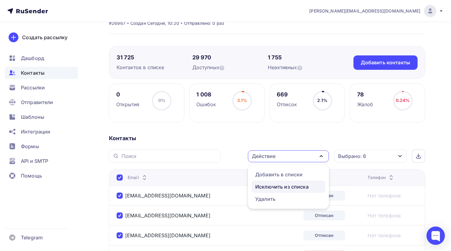
click at [278, 188] on div "Исключить из списка" at bounding box center [281, 186] width 53 height 7
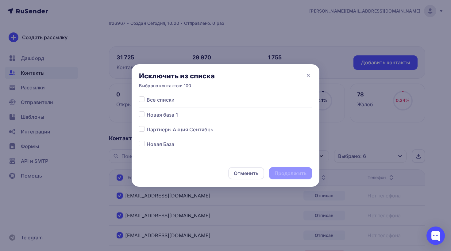
click at [147, 96] on label at bounding box center [147, 96] width 0 height 0
click at [142, 101] on input "checkbox" at bounding box center [142, 99] width 6 height 6
checkbox input "true"
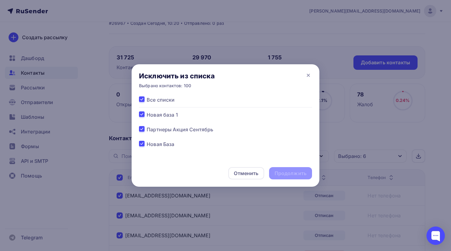
checkbox input "true"
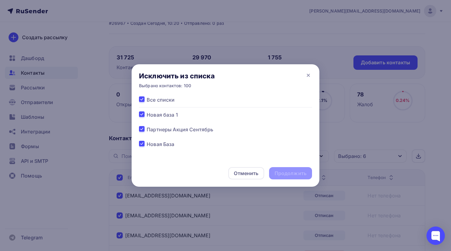
checkbox input "true"
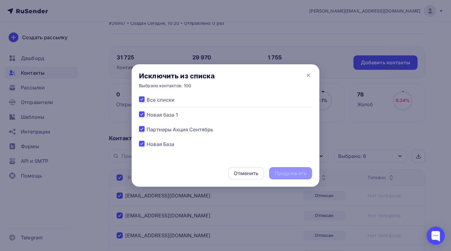
checkbox input "true"
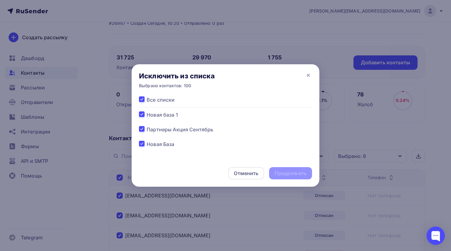
checkbox input "true"
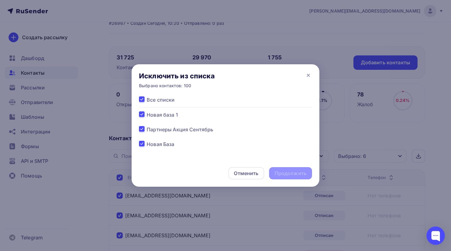
checkbox input "true"
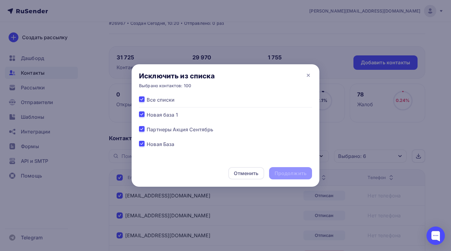
checkbox input "true"
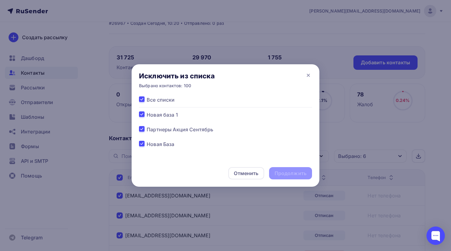
checkbox input "true"
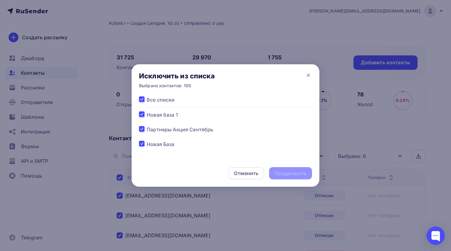
checkbox input "true"
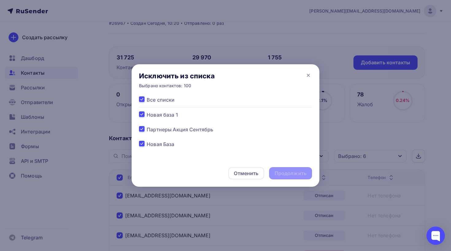
checkbox input "true"
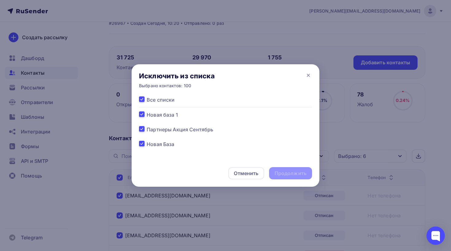
checkbox input "true"
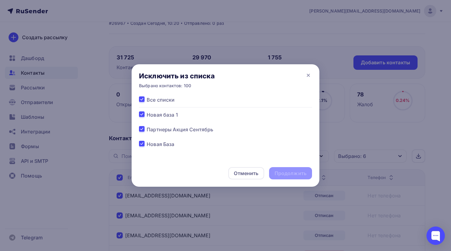
checkbox input "true"
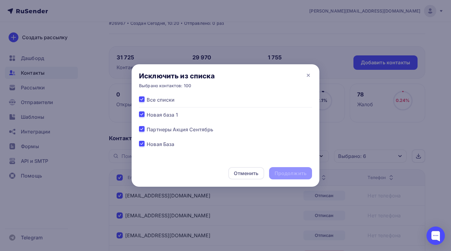
checkbox input "true"
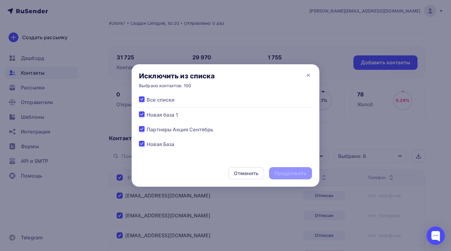
checkbox input "true"
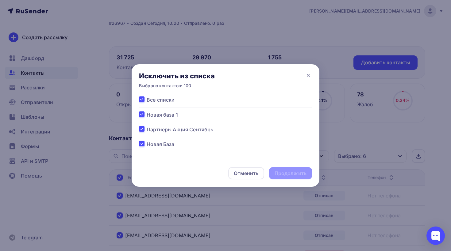
checkbox input "true"
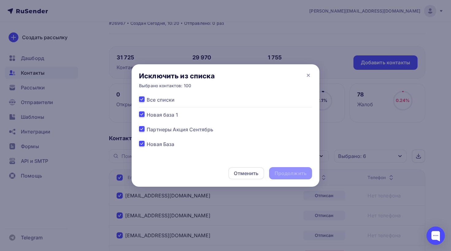
checkbox input "true"
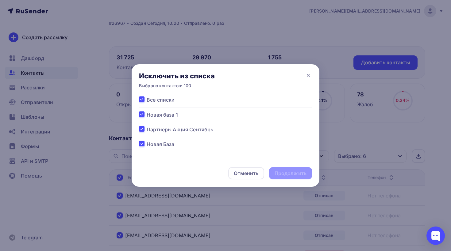
checkbox input "true"
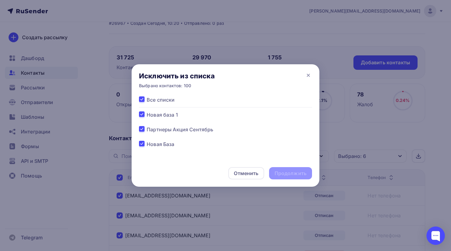
checkbox input "true"
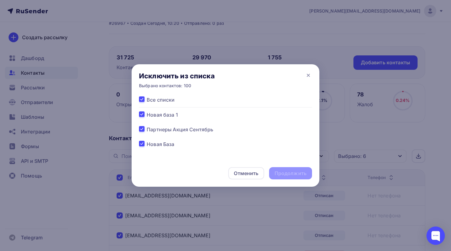
checkbox input "true"
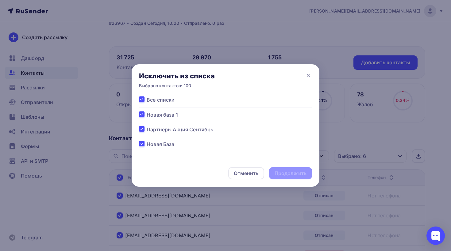
checkbox input "true"
click at [282, 174] on div "Продолжить" at bounding box center [290, 173] width 32 height 7
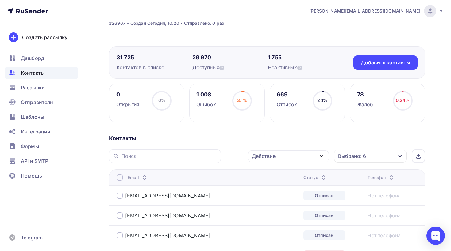
click at [120, 178] on div at bounding box center [120, 178] width 6 height 6
click at [121, 180] on div at bounding box center [120, 178] width 6 height 6
click at [268, 159] on div "Действие" at bounding box center [264, 156] width 24 height 7
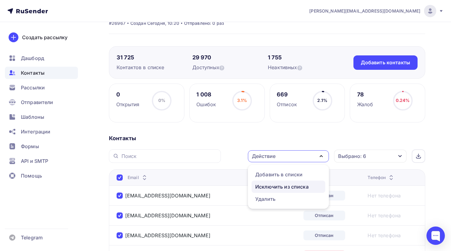
click at [272, 187] on div "Исключить из списка" at bounding box center [281, 186] width 53 height 7
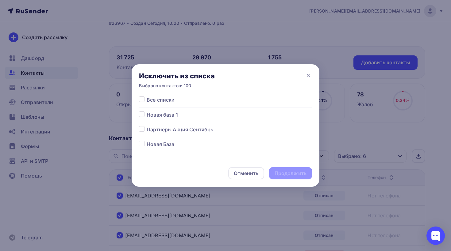
click at [147, 96] on label at bounding box center [147, 96] width 0 height 0
click at [143, 102] on input "checkbox" at bounding box center [142, 99] width 6 height 6
checkbox input "true"
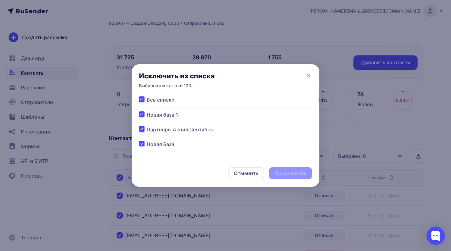
checkbox input "true"
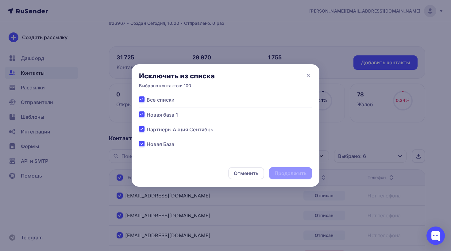
checkbox input "true"
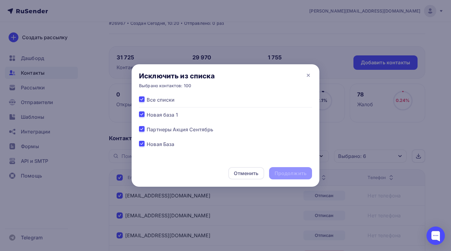
checkbox input "true"
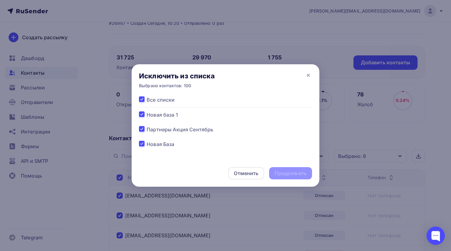
checkbox input "true"
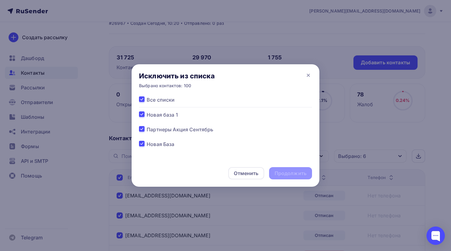
checkbox input "true"
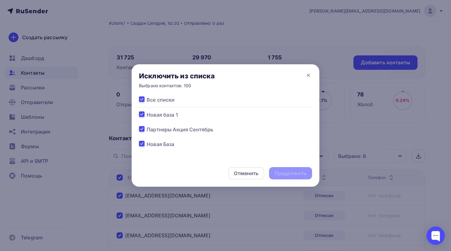
checkbox input "true"
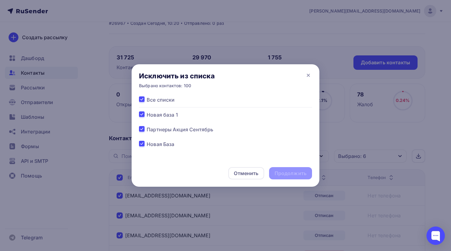
checkbox input "true"
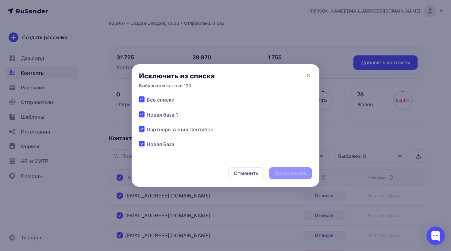
checkbox input "true"
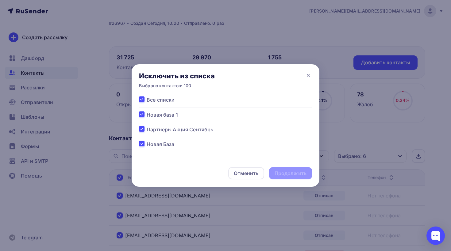
checkbox input "true"
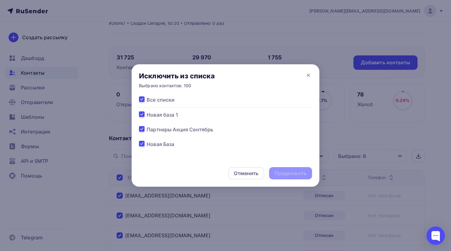
checkbox input "true"
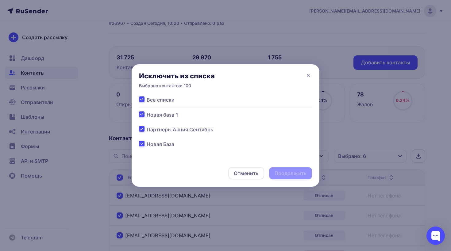
checkbox input "true"
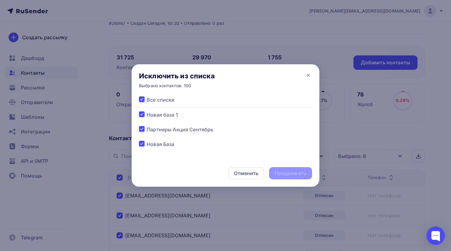
checkbox input "true"
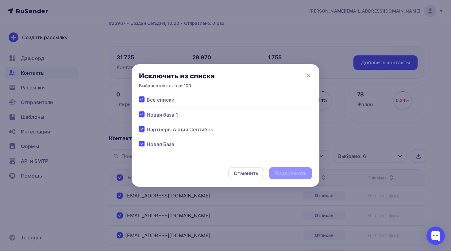
checkbox input "true"
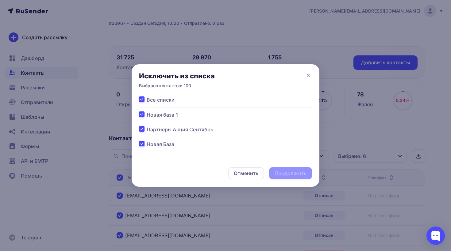
checkbox input "true"
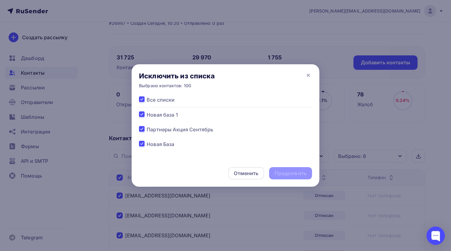
checkbox input "true"
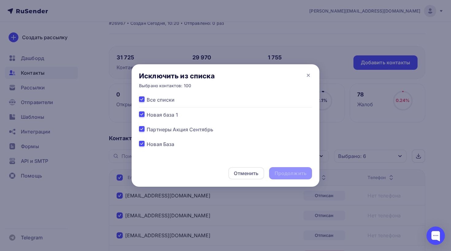
checkbox input "true"
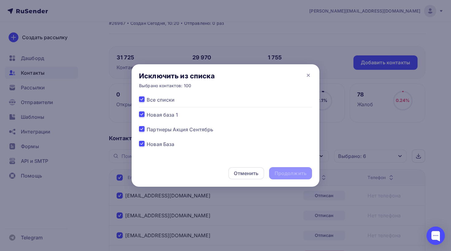
checkbox input "true"
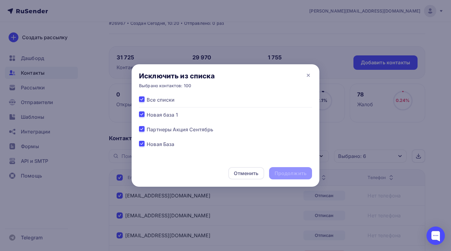
checkbox input "true"
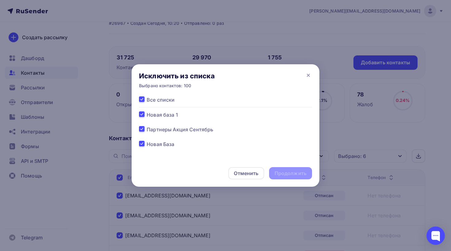
checkbox input "true"
click at [282, 174] on div "Продолжить" at bounding box center [290, 173] width 32 height 7
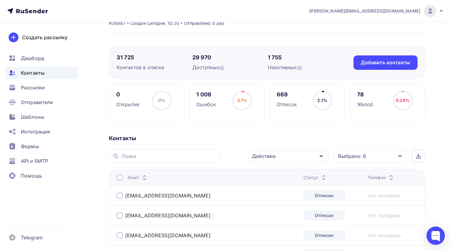
click at [122, 180] on div at bounding box center [120, 178] width 6 height 6
click at [121, 177] on div at bounding box center [120, 178] width 6 height 6
click at [266, 155] on div "Действие" at bounding box center [264, 156] width 24 height 7
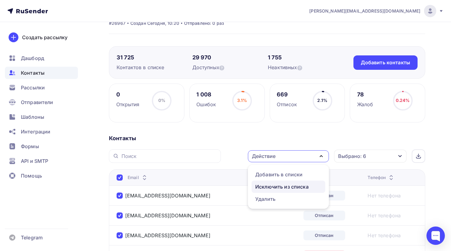
click at [270, 189] on div "Исключить из списка" at bounding box center [281, 186] width 53 height 7
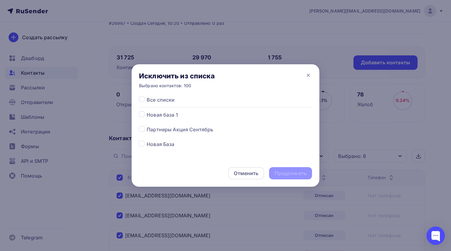
click at [147, 96] on label at bounding box center [147, 96] width 0 height 0
click at [143, 98] on input "checkbox" at bounding box center [142, 99] width 6 height 6
checkbox input "true"
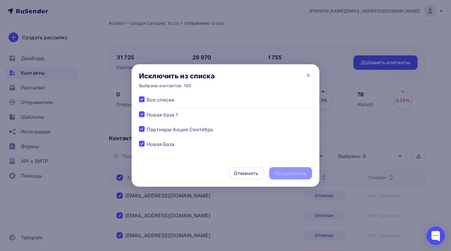
checkbox input "true"
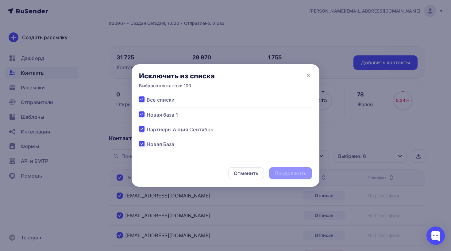
checkbox input "true"
click at [279, 170] on div "Продолжить" at bounding box center [290, 173] width 32 height 7
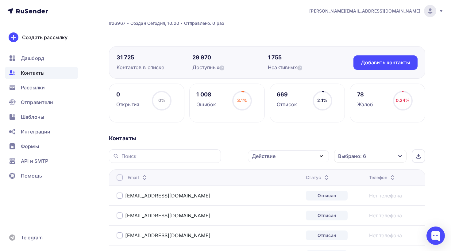
click at [119, 179] on div at bounding box center [120, 178] width 6 height 6
click at [278, 157] on div "Действие" at bounding box center [288, 157] width 81 height 12
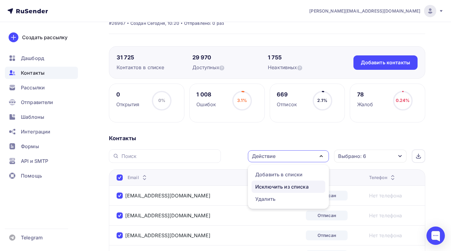
click at [278, 191] on div "Исключить из списка" at bounding box center [281, 186] width 53 height 7
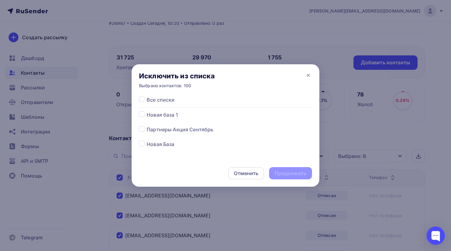
click at [147, 96] on label at bounding box center [147, 96] width 0 height 0
click at [141, 99] on input "checkbox" at bounding box center [142, 99] width 6 height 6
click at [282, 172] on div "Продолжить" at bounding box center [290, 173] width 32 height 7
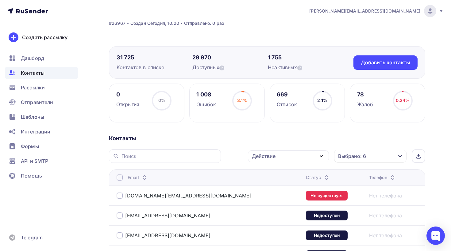
click at [119, 177] on div at bounding box center [120, 178] width 6 height 6
click at [120, 178] on div at bounding box center [120, 178] width 6 height 6
click at [266, 157] on div "Действие" at bounding box center [264, 156] width 24 height 7
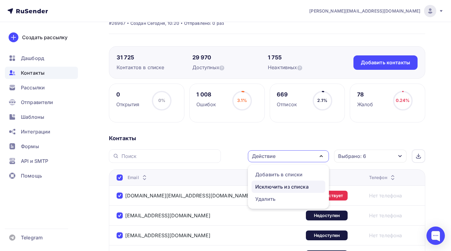
click at [270, 187] on div "Исключить из списка" at bounding box center [281, 186] width 53 height 7
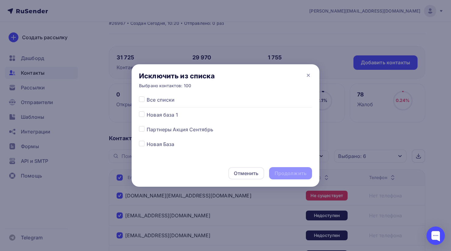
click at [147, 96] on label at bounding box center [147, 96] width 0 height 0
click at [143, 98] on input "checkbox" at bounding box center [142, 99] width 6 height 6
click at [279, 177] on div "Продолжить" at bounding box center [290, 173] width 32 height 7
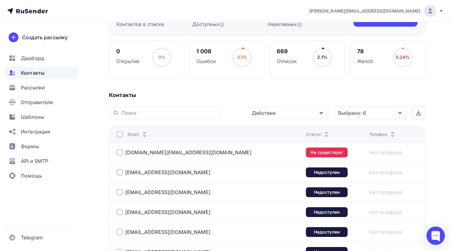
scroll to position [75, 0]
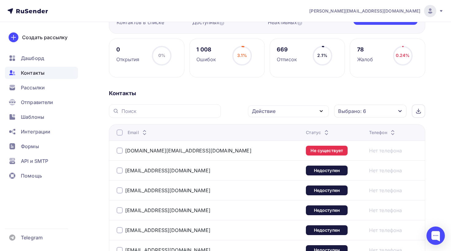
click at [119, 132] on div at bounding box center [120, 133] width 6 height 6
click at [119, 133] on div at bounding box center [120, 133] width 6 height 6
click at [277, 111] on div "Действие" at bounding box center [288, 111] width 81 height 12
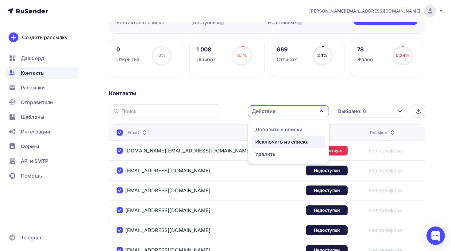
click at [271, 144] on div "Исключить из списка" at bounding box center [281, 141] width 53 height 7
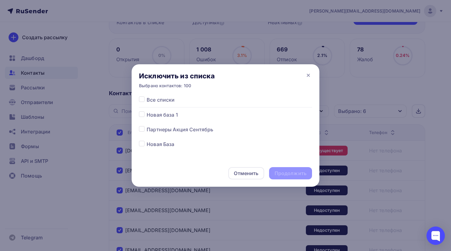
click at [147, 96] on label at bounding box center [147, 96] width 0 height 0
click at [143, 101] on input "checkbox" at bounding box center [142, 99] width 6 height 6
click at [278, 173] on div "Продолжить" at bounding box center [290, 173] width 32 height 7
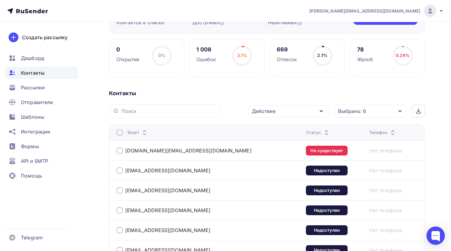
click at [121, 133] on div at bounding box center [120, 133] width 6 height 6
click at [119, 135] on div at bounding box center [120, 133] width 6 height 6
click at [290, 111] on div "Действие" at bounding box center [288, 111] width 81 height 12
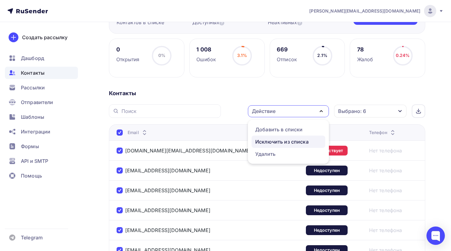
click at [286, 146] on link "Исключить из списка" at bounding box center [288, 142] width 74 height 12
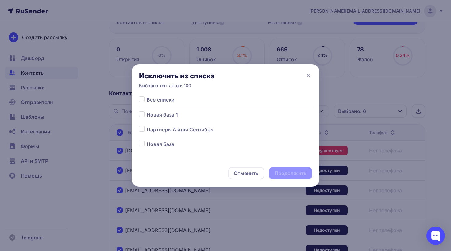
click at [147, 96] on label at bounding box center [147, 96] width 0 height 0
click at [143, 100] on input "checkbox" at bounding box center [142, 99] width 6 height 6
click at [279, 173] on div "Продолжить" at bounding box center [290, 173] width 32 height 7
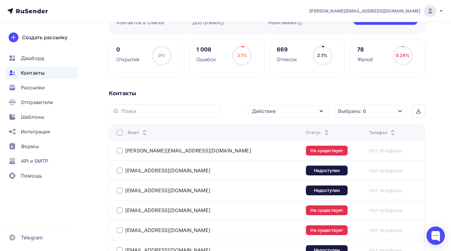
click at [119, 133] on div at bounding box center [120, 133] width 6 height 6
click at [284, 117] on div "Действие" at bounding box center [288, 111] width 81 height 12
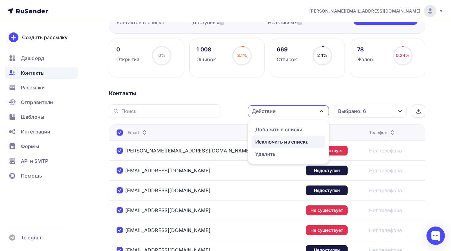
click at [268, 146] on div "Исключить из списка" at bounding box center [281, 141] width 53 height 7
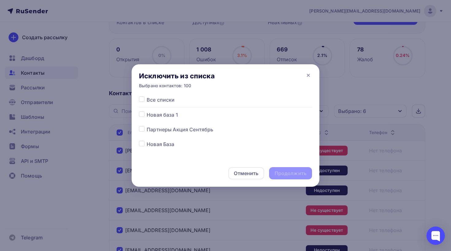
click at [147, 96] on label at bounding box center [147, 96] width 0 height 0
click at [140, 101] on input "checkbox" at bounding box center [142, 99] width 6 height 6
click at [283, 171] on div "Продолжить" at bounding box center [290, 173] width 32 height 7
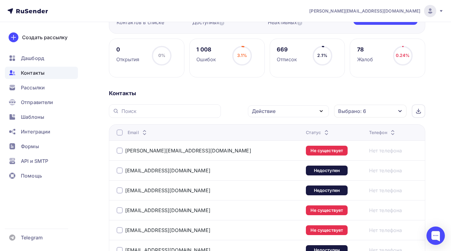
click at [121, 132] on div at bounding box center [120, 133] width 6 height 6
click at [118, 133] on div at bounding box center [120, 133] width 6 height 6
click at [268, 108] on div "Действие" at bounding box center [264, 111] width 24 height 7
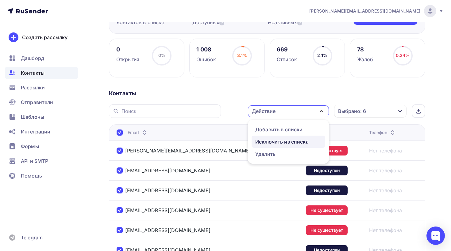
click at [272, 139] on div "Исключить из списка" at bounding box center [281, 141] width 53 height 7
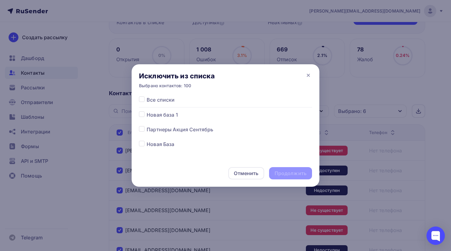
click at [147, 96] on label at bounding box center [147, 96] width 0 height 0
click at [140, 99] on input "checkbox" at bounding box center [142, 99] width 6 height 6
click at [283, 171] on div "Продолжить" at bounding box center [290, 173] width 32 height 7
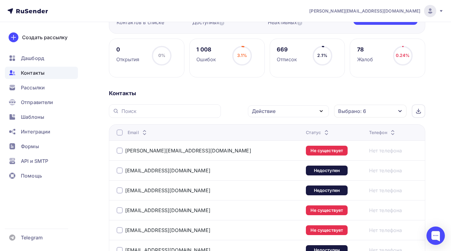
click at [120, 133] on div at bounding box center [120, 133] width 6 height 6
click at [268, 113] on div "Действие" at bounding box center [264, 111] width 24 height 7
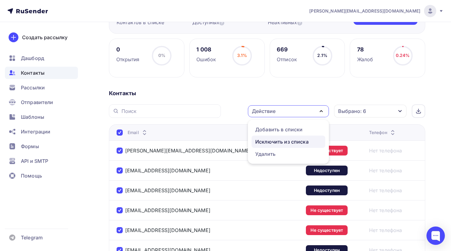
click at [273, 144] on div "Исключить из списка" at bounding box center [281, 141] width 53 height 7
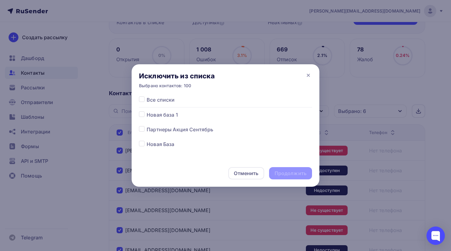
click at [147, 96] on label at bounding box center [147, 96] width 0 height 0
click at [144, 101] on input "checkbox" at bounding box center [142, 99] width 6 height 6
click at [294, 173] on div "Продолжить" at bounding box center [290, 173] width 32 height 7
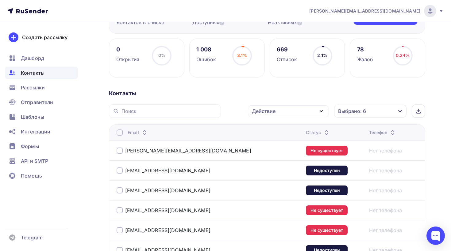
click at [118, 132] on div at bounding box center [120, 133] width 6 height 6
click at [278, 113] on div "Действие" at bounding box center [288, 111] width 81 height 12
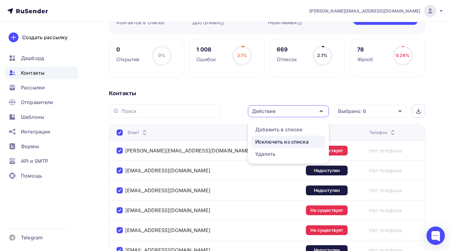
click at [275, 140] on div "Исключить из списка" at bounding box center [281, 141] width 53 height 7
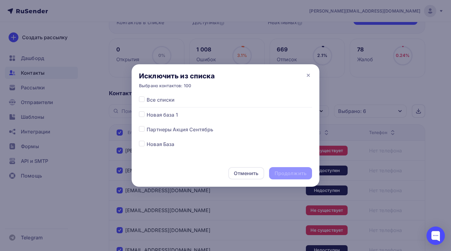
click at [147, 96] on label at bounding box center [147, 96] width 0 height 0
click at [143, 99] on input "checkbox" at bounding box center [142, 99] width 6 height 6
click at [297, 174] on div "Продолжить" at bounding box center [290, 173] width 32 height 7
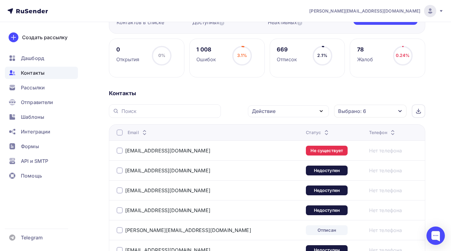
click at [120, 132] on div at bounding box center [120, 133] width 6 height 6
click at [276, 115] on div "Действие" at bounding box center [288, 111] width 81 height 12
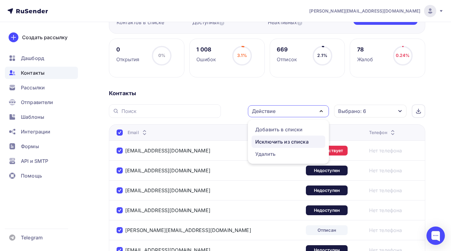
click at [272, 145] on div "Исключить из списка" at bounding box center [281, 141] width 53 height 7
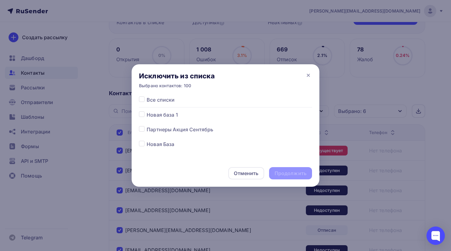
click at [147, 96] on label at bounding box center [147, 96] width 0 height 0
click at [140, 98] on input "checkbox" at bounding box center [142, 99] width 6 height 6
click at [295, 171] on div "Продолжить" at bounding box center [290, 173] width 32 height 7
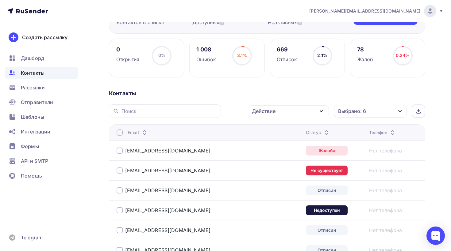
click at [119, 132] on div at bounding box center [120, 133] width 6 height 6
click at [120, 132] on div at bounding box center [120, 133] width 6 height 6
click at [279, 113] on div "Действие" at bounding box center [288, 111] width 81 height 12
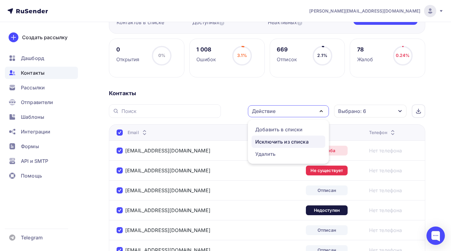
click at [276, 141] on div "Исключить из списка" at bounding box center [281, 141] width 53 height 7
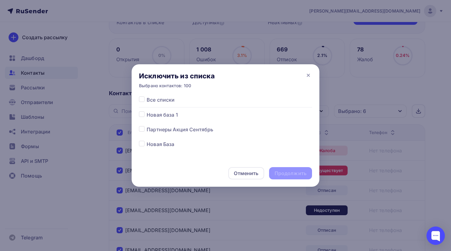
click at [147, 96] on label at bounding box center [147, 96] width 0 height 0
click at [141, 98] on input "checkbox" at bounding box center [142, 99] width 6 height 6
click at [296, 172] on div "Продолжить" at bounding box center [290, 173] width 32 height 7
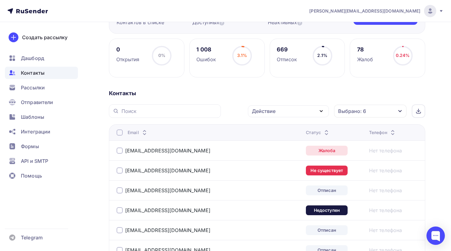
click at [121, 134] on div at bounding box center [120, 133] width 6 height 6
click at [278, 109] on div "Действие" at bounding box center [288, 111] width 81 height 12
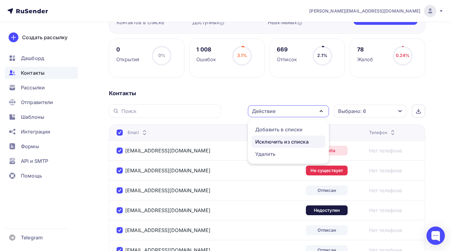
click at [287, 147] on link "Исключить из списка" at bounding box center [288, 142] width 74 height 12
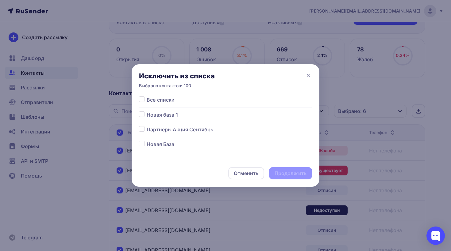
click at [147, 96] on label at bounding box center [147, 96] width 0 height 0
click at [142, 98] on input "checkbox" at bounding box center [142, 99] width 6 height 6
click at [289, 173] on div "Продолжить" at bounding box center [290, 173] width 32 height 7
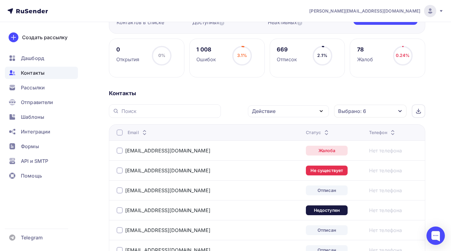
click at [119, 135] on div at bounding box center [120, 133] width 6 height 6
click at [299, 110] on div "Действие" at bounding box center [288, 111] width 81 height 12
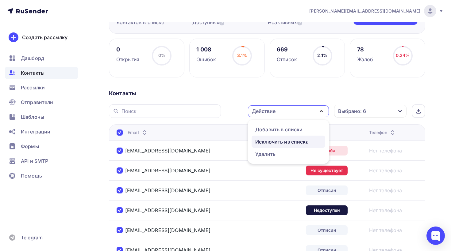
click at [286, 144] on div "Исключить из списка" at bounding box center [281, 141] width 53 height 7
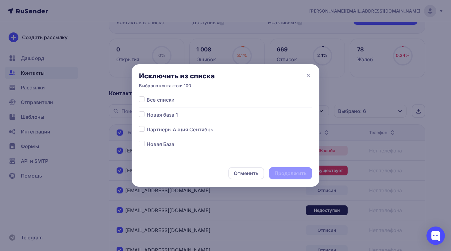
click at [147, 96] on label at bounding box center [147, 96] width 0 height 0
click at [142, 97] on input "checkbox" at bounding box center [142, 99] width 6 height 6
click at [283, 172] on div "Продолжить" at bounding box center [290, 173] width 32 height 7
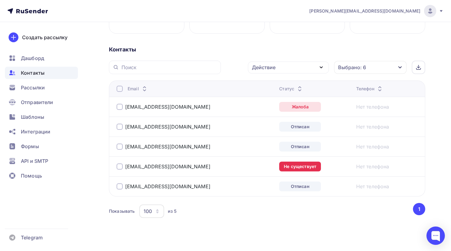
scroll to position [128, 0]
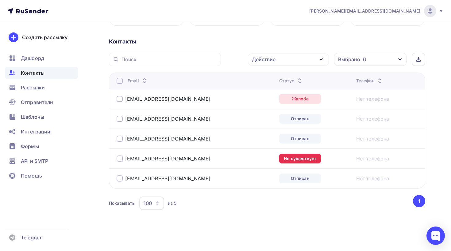
click at [117, 79] on div at bounding box center [120, 81] width 6 height 6
click at [120, 79] on div at bounding box center [120, 81] width 6 height 6
click at [282, 63] on div "Действие" at bounding box center [288, 60] width 81 height 12
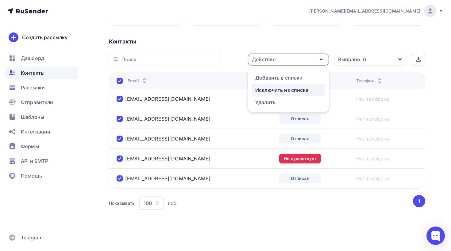
click at [274, 93] on div "Исключить из списка" at bounding box center [281, 89] width 53 height 7
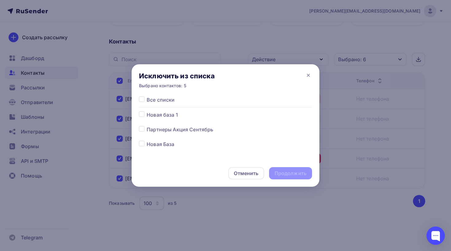
click at [147, 96] on label at bounding box center [147, 96] width 0 height 0
click at [141, 98] on input "checkbox" at bounding box center [142, 99] width 6 height 6
click at [289, 174] on div "Продолжить" at bounding box center [290, 173] width 32 height 7
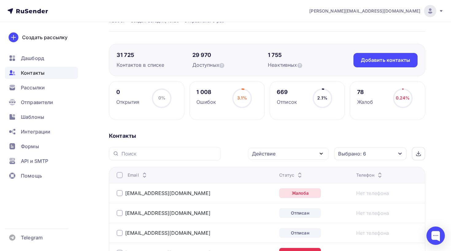
scroll to position [0, 0]
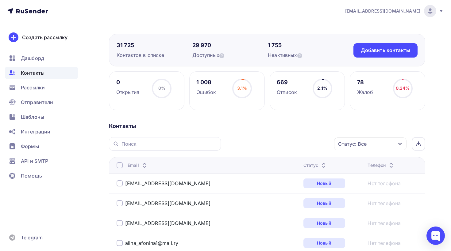
scroll to position [49, 0]
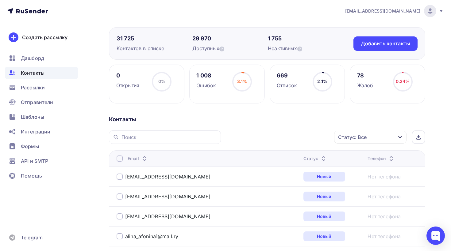
click at [344, 134] on div "Статус: Все" at bounding box center [352, 137] width 29 height 7
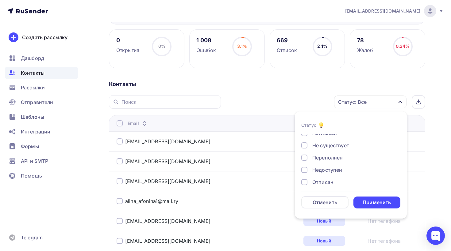
scroll to position [0, 0]
click at [316, 163] on div "Не существует" at bounding box center [330, 162] width 37 height 7
click at [306, 175] on div at bounding box center [304, 174] width 6 height 6
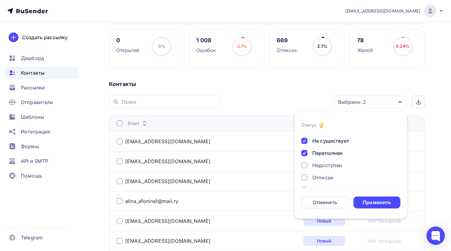
click at [310, 164] on div "Недоступен" at bounding box center [347, 165] width 92 height 7
click at [307, 176] on div "Отписан" at bounding box center [347, 177] width 92 height 7
click at [313, 166] on div "Отписан вручную" at bounding box center [334, 166] width 44 height 7
click at [313, 183] on div "Новый Активный Не существует Переполнен Недоступен Отписан Отписан вручную [GEO…" at bounding box center [350, 139] width 99 height 98
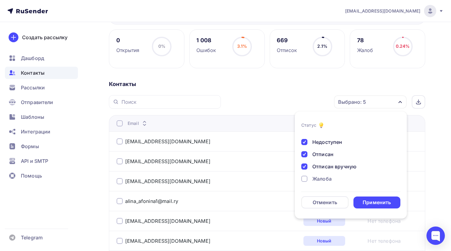
click at [313, 180] on div "Жалоба" at bounding box center [321, 178] width 19 height 7
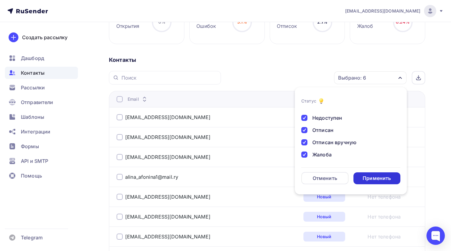
click at [387, 182] on div "Применить" at bounding box center [376, 178] width 28 height 7
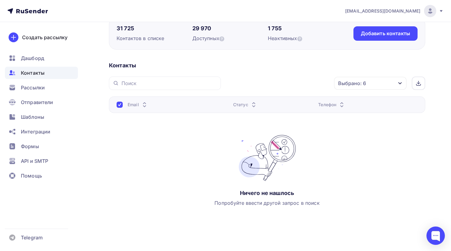
scroll to position [57, 0]
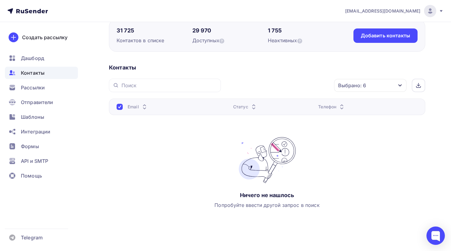
click at [363, 86] on div "Выбрано: 6" at bounding box center [352, 85] width 28 height 7
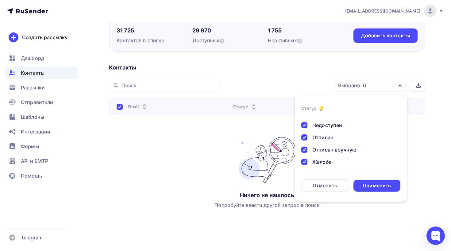
scroll to position [0, 0]
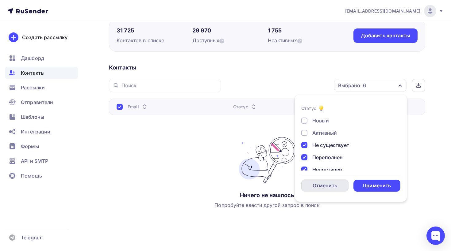
click at [332, 183] on div "Отменить" at bounding box center [325, 185] width 25 height 7
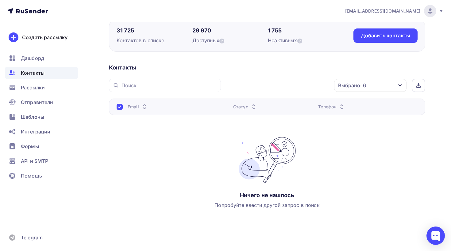
click at [260, 97] on div "Выбрано: 6 Статус Новый Активный Не существует Переполнен Недоступен Отписан От…" at bounding box center [267, 150] width 316 height 143
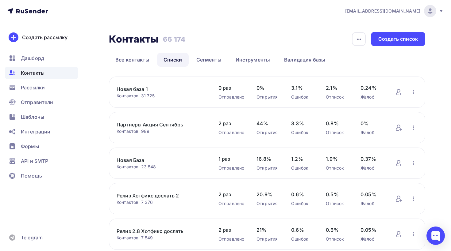
click at [61, 77] on div "Контакты" at bounding box center [41, 73] width 73 height 12
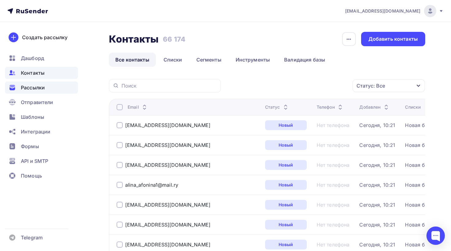
click at [40, 87] on span "Рассылки" at bounding box center [33, 87] width 24 height 7
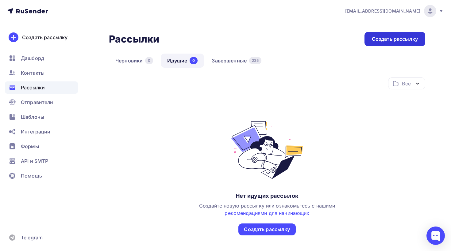
click at [372, 39] on div "Создать рассылку" at bounding box center [395, 39] width 46 height 7
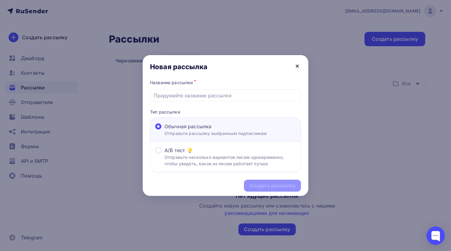
click at [297, 65] on icon at bounding box center [297, 66] width 2 height 2
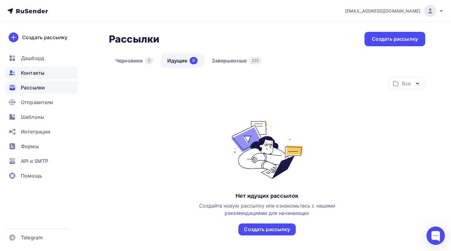
click at [47, 74] on div "Контакты" at bounding box center [41, 73] width 73 height 12
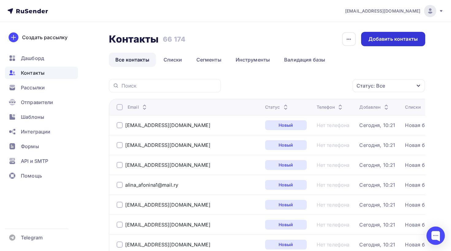
click at [384, 43] on div "Добавить контакты" at bounding box center [393, 39] width 64 height 14
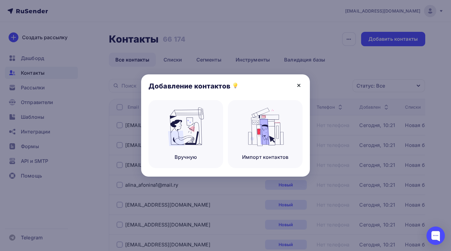
click at [300, 82] on icon at bounding box center [298, 85] width 7 height 7
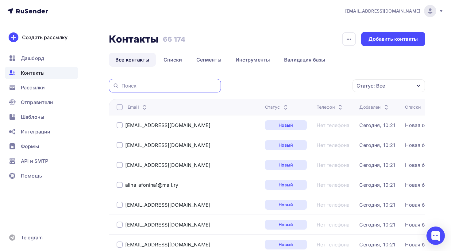
click at [144, 86] on input "text" at bounding box center [169, 85] width 96 height 7
paste input "[EMAIL_ADDRESS][DOMAIN_NAME]"
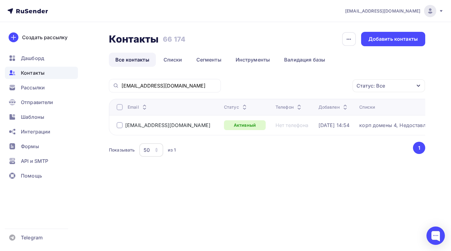
click at [122, 127] on div at bounding box center [120, 125] width 6 height 6
click at [331, 82] on div "Действие" at bounding box center [306, 86] width 81 height 12
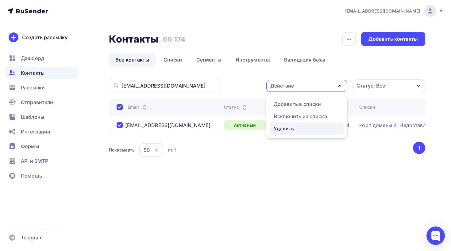
click at [293, 127] on div "Удалить" at bounding box center [284, 128] width 20 height 7
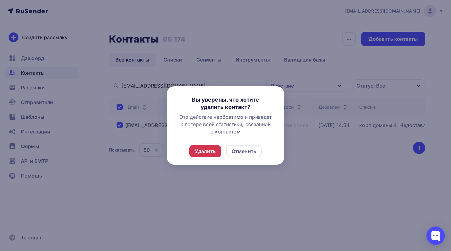
click at [219, 148] on div "Удалить" at bounding box center [205, 151] width 32 height 12
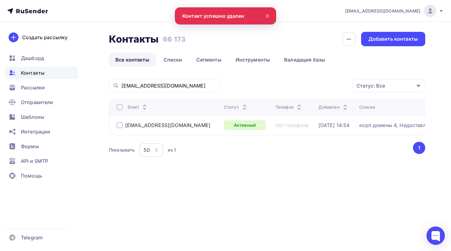
click at [179, 94] on div "[EMAIL_ADDRESS][DOMAIN_NAME] Статус: Все Статус Новый Активный Не существует Пе…" at bounding box center [267, 126] width 316 height 94
click at [175, 84] on input "[EMAIL_ADDRESS][DOMAIN_NAME]" at bounding box center [169, 85] width 96 height 7
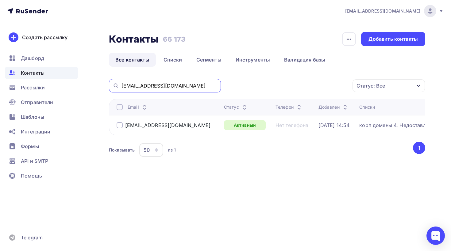
paste input "[EMAIL_ADDRESS][DOMAIN_NAME]"
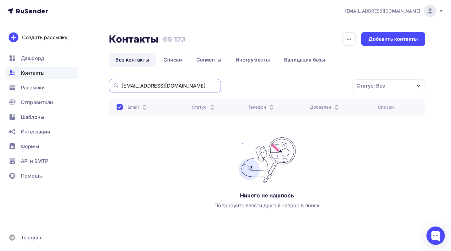
click at [167, 88] on input "[EMAIL_ADDRESS][DOMAIN_NAME]" at bounding box center [169, 85] width 96 height 7
paste input "[EMAIL_ADDRESS][DOMAIN_NAME]"
type input "[EMAIL_ADDRESS][DOMAIN_NAME]"
click at [172, 92] on div "[EMAIL_ADDRESS][DOMAIN_NAME]" at bounding box center [165, 85] width 112 height 13
click at [172, 90] on div "[EMAIL_ADDRESS][DOMAIN_NAME]" at bounding box center [165, 85] width 112 height 13
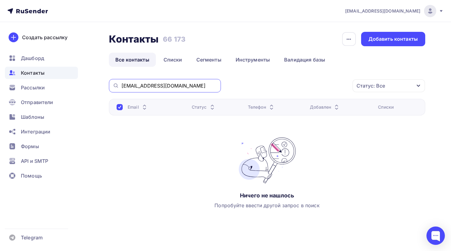
click at [169, 87] on input "[EMAIL_ADDRESS][DOMAIN_NAME]" at bounding box center [169, 85] width 96 height 7
click at [202, 88] on input "text" at bounding box center [169, 85] width 96 height 7
paste input "[EMAIL_ADDRESS][DOMAIN_NAME]"
click at [194, 87] on input "[EMAIL_ADDRESS][DOMAIN_NAME]" at bounding box center [169, 85] width 96 height 7
paste input "asukirov@trudkirov"
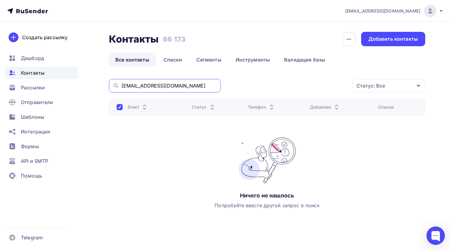
click at [172, 87] on input "[EMAIL_ADDRESS][DOMAIN_NAME]" at bounding box center [169, 85] width 96 height 7
paste input "tnagulovs@mail"
click at [175, 84] on input "[EMAIL_ADDRESS][DOMAIN_NAME]" at bounding box center [169, 85] width 96 height 7
paste input "[EMAIL_ADDRESS]"
click at [154, 84] on input "[EMAIL_ADDRESS][DOMAIN_NAME]" at bounding box center [169, 85] width 96 height 7
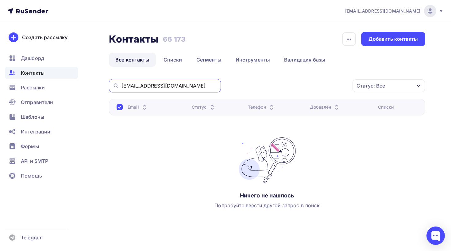
paste input "ntipov@adm.gov10"
click at [182, 83] on input "[EMAIL_ADDRESS][DOMAIN_NAME]" at bounding box center [169, 85] width 96 height 7
paste input ".shaburov@uralcopper.com"
click at [168, 91] on div "a.shaburov@uralcopper.com" at bounding box center [165, 85] width 112 height 13
click at [168, 85] on input "a.shaburov@uralcopper.com" at bounding box center [169, 85] width 96 height 7
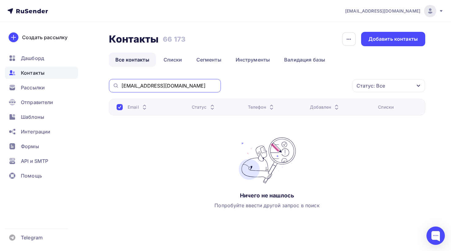
paste input "lexey@tvz.ru"
drag, startPoint x: 158, startPoint y: 87, endPoint x: 141, endPoint y: 87, distance: 16.9
click at [141, 87] on input "alexey@tvz.ru" at bounding box center [169, 85] width 96 height 7
click at [172, 85] on input "alexey@tvz.ru" at bounding box center [169, 85] width 96 height 7
paste input "silenkovds@mgfoms"
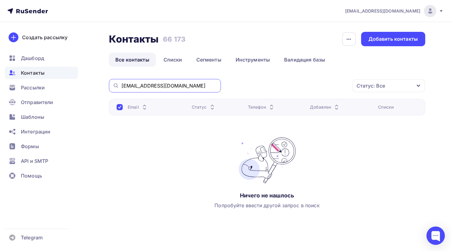
click at [204, 82] on input "silenkovds@mgfoms.ru" at bounding box center [169, 85] width 96 height 7
paste input "nikolayaya@maktandem"
click at [191, 83] on input "nikolayaya@maktandem.ru" at bounding box center [169, 85] width 96 height 7
paste input "d.semenov@ultramar"
click at [178, 84] on input "d.semenov@ultramar.ru" at bounding box center [169, 85] width 96 height 7
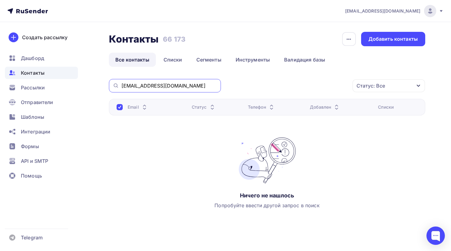
paste input "s.latyshev@ovbport"
click at [185, 88] on input "s.latyshev@ovbport.ru" at bounding box center [169, 85] width 96 height 7
paste input "khusnutdinov.if@ats-s"
click at [187, 89] on input "khusnutdinov.if@ats-s.ru" at bounding box center [169, 85] width 96 height 7
paste input "m.dragalin@technogig"
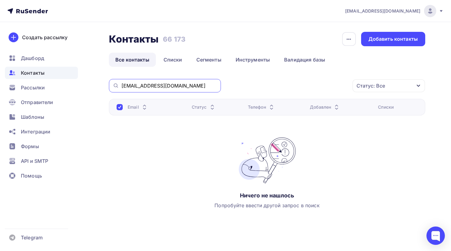
click at [190, 86] on input "m.dragalin@technogig.ru" at bounding box center [169, 85] width 96 height 7
paste input "n.kudinova@aomiea"
click at [165, 88] on input "n.kudinova@aomiea.ru" at bounding box center [169, 85] width 96 height 7
paste input "ajens@y"
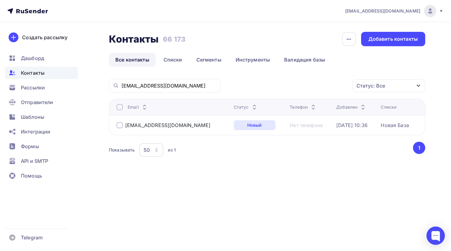
click at [119, 106] on div at bounding box center [120, 107] width 6 height 6
click at [336, 83] on icon "button" at bounding box center [339, 85] width 7 height 7
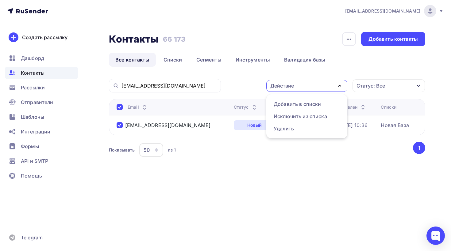
click at [248, 71] on div "Контакты Контакты 66 173 66 173 История импорта Добавить контакты Все контакты …" at bounding box center [267, 103] width 316 height 142
click at [315, 82] on div "Действие" at bounding box center [306, 86] width 81 height 12
click at [292, 124] on link "Удалить" at bounding box center [307, 129] width 74 height 12
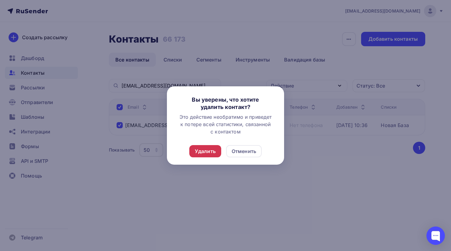
click at [201, 151] on div "Удалить" at bounding box center [205, 151] width 21 height 7
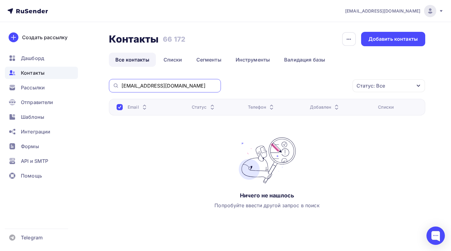
click at [172, 89] on input "ajens@ya.ru" at bounding box center [169, 85] width 96 height 7
paste input "slava2000@inbox"
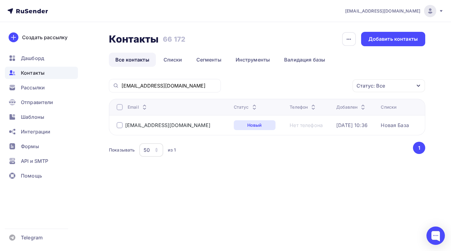
click at [120, 108] on div at bounding box center [120, 107] width 6 height 6
click at [118, 127] on div at bounding box center [120, 125] width 6 height 6
click at [329, 86] on div "Действие" at bounding box center [306, 86] width 81 height 12
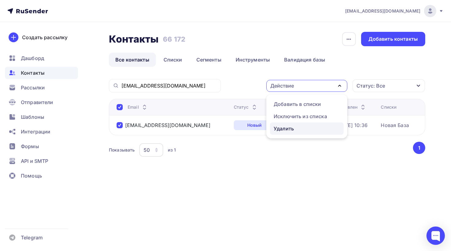
click at [293, 126] on div "Удалить" at bounding box center [284, 128] width 20 height 7
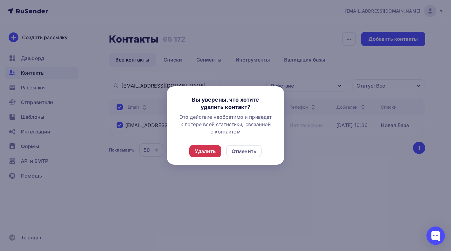
click at [209, 147] on div "Удалить" at bounding box center [205, 151] width 32 height 12
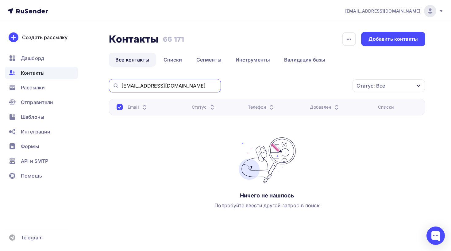
click at [195, 87] on input "slava2000@inbox.ru" at bounding box center [169, 85] width 96 height 7
paste input "mirnova@apivg"
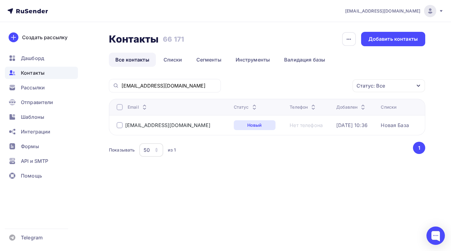
click at [119, 124] on div at bounding box center [120, 125] width 6 height 6
click at [329, 84] on div "Действие" at bounding box center [306, 86] width 81 height 12
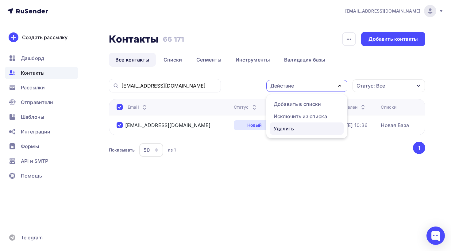
click at [290, 127] on div "Удалить" at bounding box center [284, 128] width 20 height 7
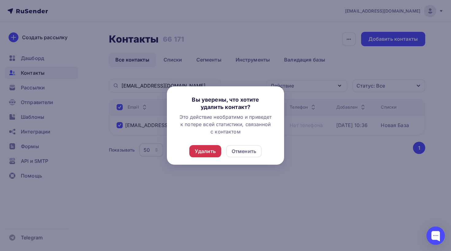
click at [212, 150] on div "Удалить" at bounding box center [205, 151] width 21 height 7
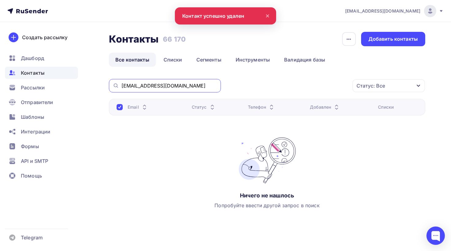
click at [185, 85] on input "smirnova@apivg.ru" at bounding box center [169, 85] width 96 height 7
paste input "com@rb-t"
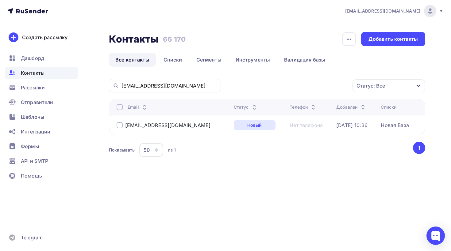
click at [117, 127] on div at bounding box center [120, 125] width 6 height 6
click at [291, 87] on div "Действие" at bounding box center [282, 85] width 24 height 7
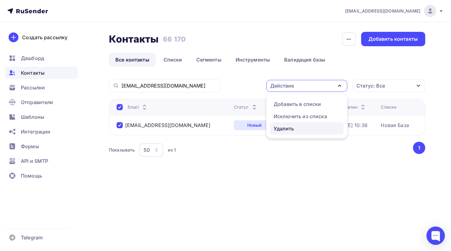
click at [286, 130] on div "Удалить" at bounding box center [284, 128] width 20 height 7
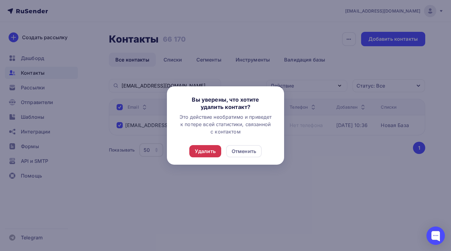
click at [205, 151] on div "Удалить" at bounding box center [205, 151] width 21 height 7
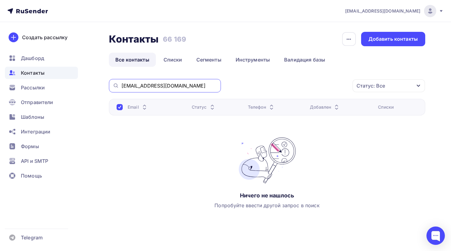
click at [168, 85] on input "com@rb-t.ru" at bounding box center [169, 85] width 96 height 7
paste input "alex@debe"
click at [174, 84] on input "alex@debet.ru" at bounding box center [169, 85] width 96 height 7
paste input "gisrzd@mail"
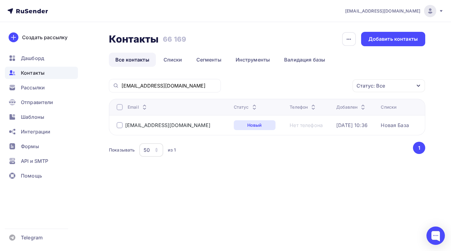
click at [121, 125] on div at bounding box center [120, 125] width 6 height 6
click at [319, 82] on div "Действие" at bounding box center [306, 86] width 81 height 12
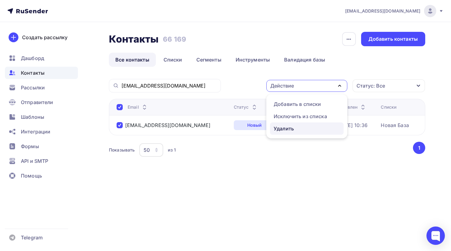
click at [281, 127] on div "Удалить" at bounding box center [284, 128] width 20 height 7
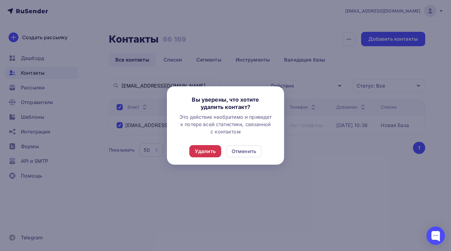
click at [201, 148] on div "Удалить" at bounding box center [205, 151] width 21 height 7
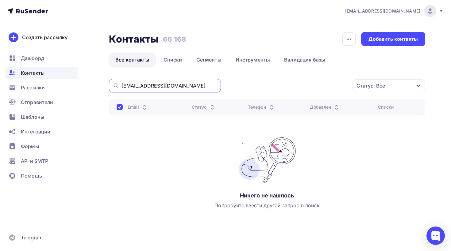
click at [174, 87] on input "gisrzd@mail.ru" at bounding box center [169, 85] width 96 height 7
paste input "zaharov.s@cvsit"
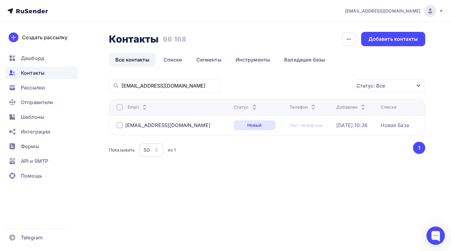
click at [118, 126] on div at bounding box center [120, 125] width 6 height 6
click at [303, 86] on div "Действие" at bounding box center [306, 86] width 81 height 12
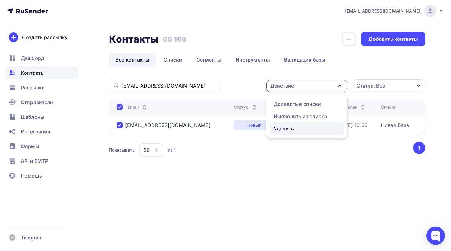
click at [284, 130] on div "Удалить" at bounding box center [284, 128] width 20 height 7
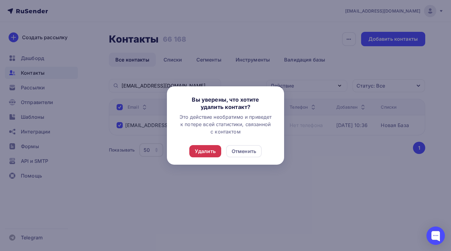
click at [204, 152] on div "Удалить" at bounding box center [205, 151] width 21 height 7
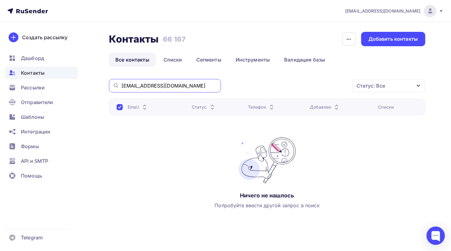
click at [167, 87] on input "zaharov.s@cvsit.ru" at bounding box center [169, 85] width 96 height 7
paste input "babintseva.irina@gmail.com"
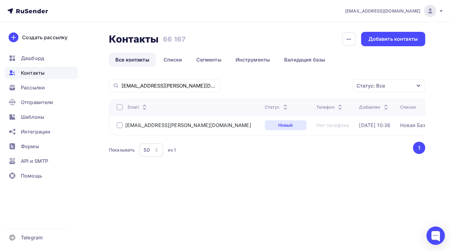
click at [118, 127] on div at bounding box center [120, 125] width 6 height 6
click at [285, 88] on div "Действие" at bounding box center [282, 85] width 24 height 7
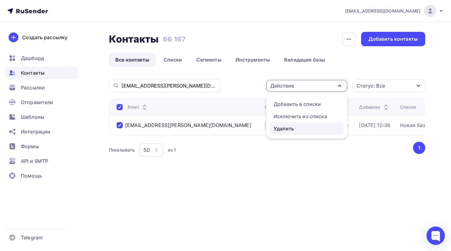
click at [282, 132] on link "Удалить" at bounding box center [307, 129] width 74 height 12
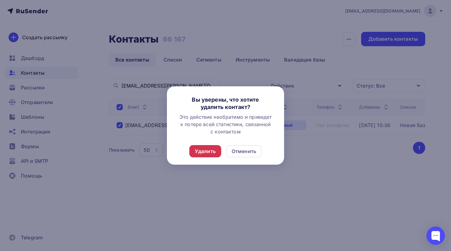
click at [202, 149] on div "Удалить" at bounding box center [205, 151] width 21 height 7
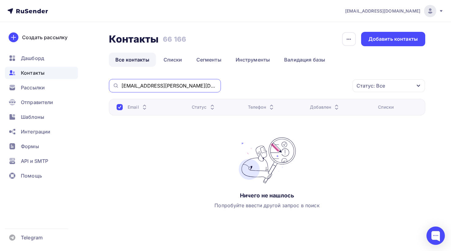
click at [161, 88] on input "babintseva.irina@gmail.com" at bounding box center [169, 85] width 96 height 7
paste input "dalyan@dlm.inventive.ru"
click at [164, 90] on div "badalyan@dlm.inventive.ru" at bounding box center [165, 85] width 112 height 13
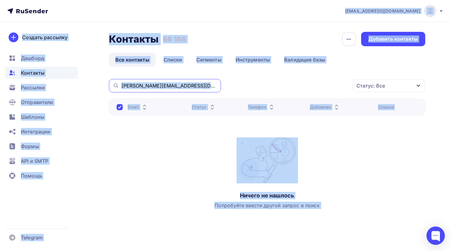
click at [166, 88] on input "badalyan@dlm.inventive.ru" at bounding box center [169, 85] width 96 height 7
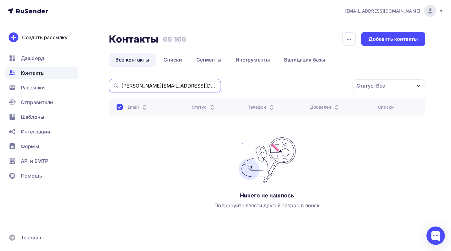
paste input "a.kaplun@onlypatriot.com"
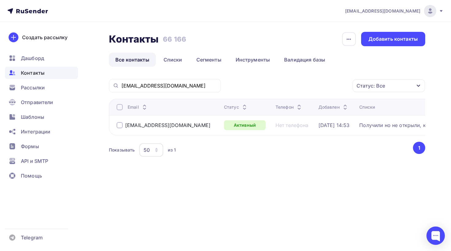
click at [117, 128] on div at bounding box center [120, 125] width 6 height 6
click at [311, 88] on div "Действие" at bounding box center [306, 86] width 81 height 12
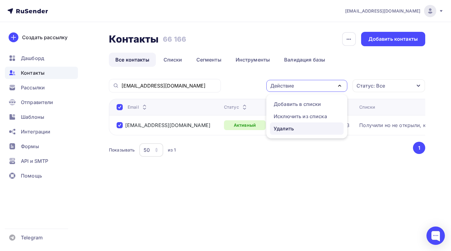
click at [281, 130] on div "Удалить" at bounding box center [284, 128] width 20 height 7
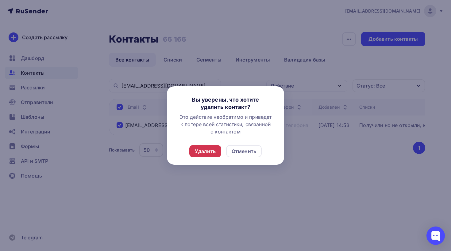
click at [211, 155] on div "Удалить" at bounding box center [205, 151] width 21 height 7
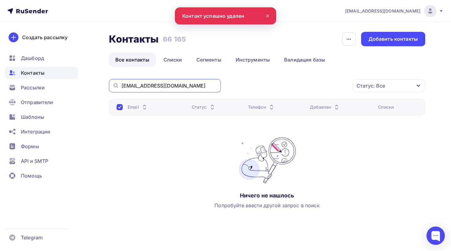
click at [194, 89] on input "a.kaplun@onlypatriot.com" at bounding box center [169, 85] width 96 height 7
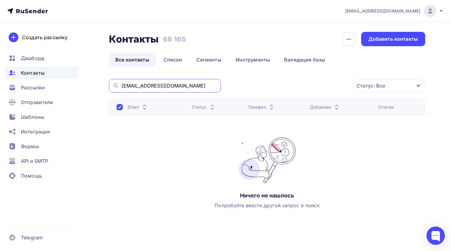
paste input "vr.aisin@magp.msk.ru"
click at [179, 86] on input "vr.aisin@magp.msk.ru" at bounding box center [169, 85] width 96 height 7
paste input "e.romanov@efko"
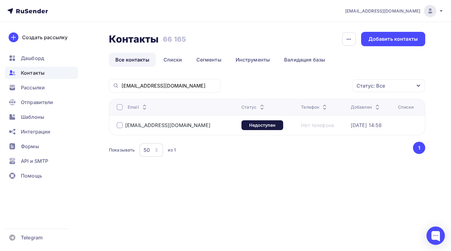
click at [118, 124] on div at bounding box center [120, 125] width 6 height 6
click at [316, 89] on div "Действие" at bounding box center [306, 86] width 81 height 12
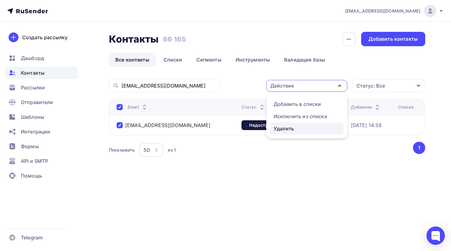
click at [288, 129] on div "Удалить" at bounding box center [284, 128] width 20 height 7
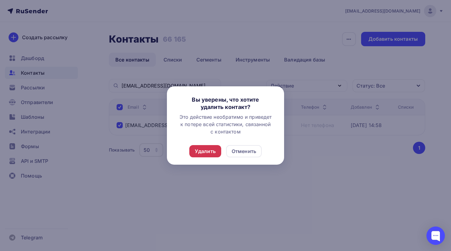
click at [215, 153] on div "Удалить" at bounding box center [205, 151] width 21 height 7
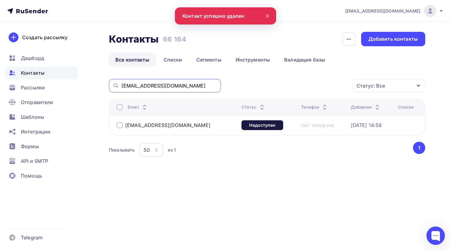
click at [168, 83] on input "e.romanov@efko.ru" at bounding box center [169, 85] width 96 height 7
paste input "nikolayputikov@ttk"
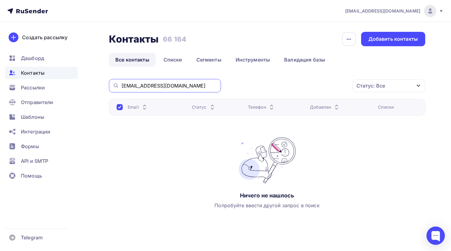
click at [182, 86] on input "nikolayputikov@ttk.ru" at bounding box center [169, 85] width 96 height 7
paste input "azarenko@lazarevo"
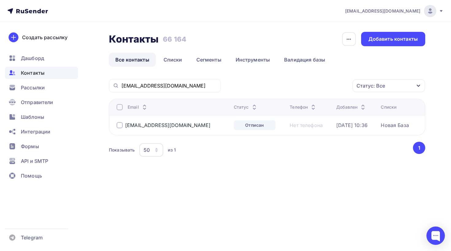
click at [123, 126] on div "nazarenko@lazarevo.ru" at bounding box center [164, 125] width 94 height 6
click at [121, 126] on div at bounding box center [120, 125] width 6 height 6
click at [306, 80] on div "Действие" at bounding box center [306, 86] width 81 height 12
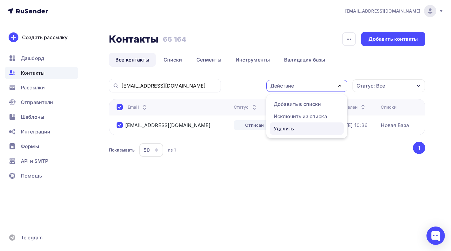
click at [289, 128] on div "Удалить" at bounding box center [284, 128] width 20 height 7
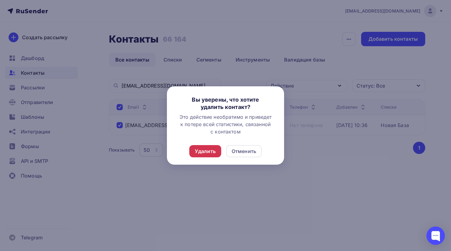
click at [203, 150] on div "Удалить" at bounding box center [205, 151] width 21 height 7
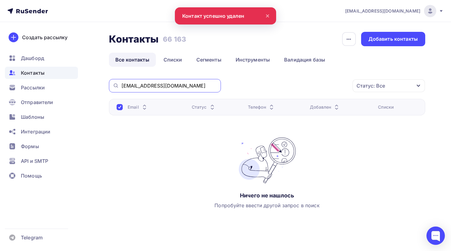
click at [178, 84] on input "nazarenko@lazarevo.ru" at bounding box center [169, 85] width 96 height 7
paste input "sog@atriumnn"
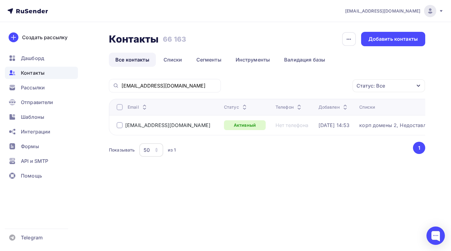
click at [119, 126] on div at bounding box center [120, 125] width 6 height 6
click at [295, 88] on div "Действие" at bounding box center [306, 86] width 81 height 12
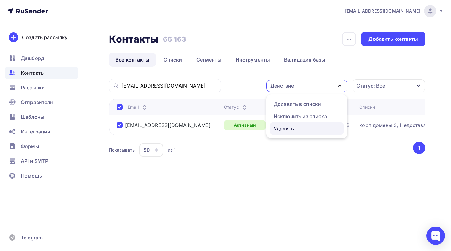
click at [280, 128] on div "Удалить" at bounding box center [284, 128] width 20 height 7
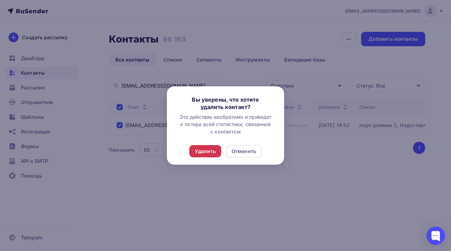
click at [211, 153] on div "Удалить" at bounding box center [205, 151] width 21 height 7
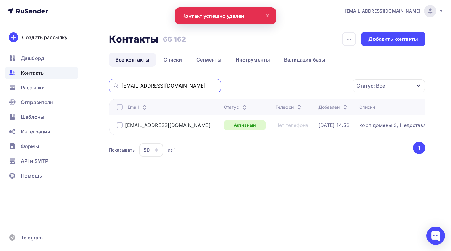
click at [188, 85] on input "sog@atriumnn.ru" at bounding box center [169, 85] width 96 height 7
paste input "info@stroyregistr"
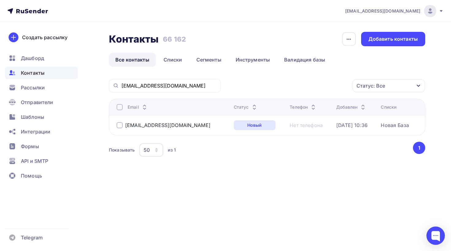
click at [118, 124] on div at bounding box center [120, 125] width 6 height 6
click at [292, 83] on div "Действие" at bounding box center [282, 85] width 24 height 7
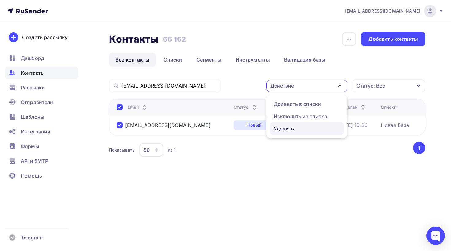
click at [282, 132] on div "Удалить" at bounding box center [284, 128] width 20 height 7
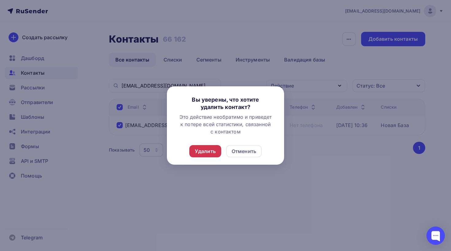
click at [216, 150] on div "Удалить" at bounding box center [205, 151] width 32 height 12
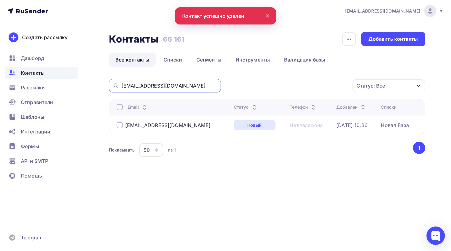
click at [179, 86] on input "info@stroyregistr.ru" at bounding box center [169, 85] width 96 height 7
paste input "dorohov_aa@fgbu-kim"
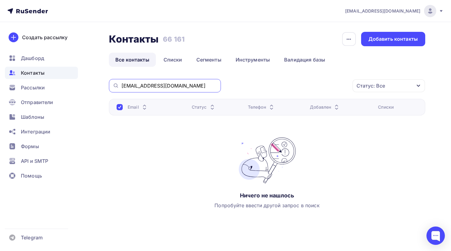
click at [184, 83] on input "dorohov_aa@fgbu-kim.ru" at bounding box center [169, 85] width 96 height 7
paste input "rodin-dv@ranepa"
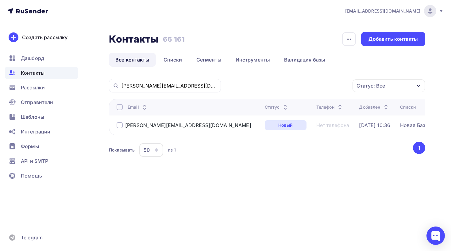
click at [120, 126] on div at bounding box center [120, 125] width 6 height 6
click at [315, 83] on div "Действие" at bounding box center [306, 86] width 81 height 12
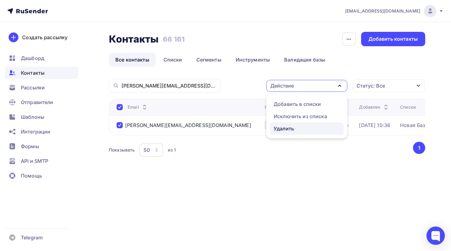
click at [285, 126] on div "Удалить" at bounding box center [284, 128] width 20 height 7
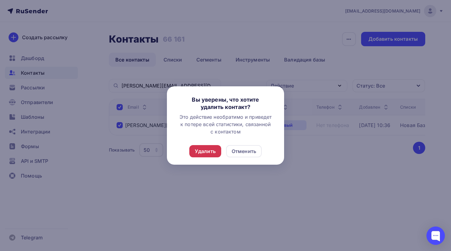
click at [203, 152] on div "Удалить" at bounding box center [205, 151] width 21 height 7
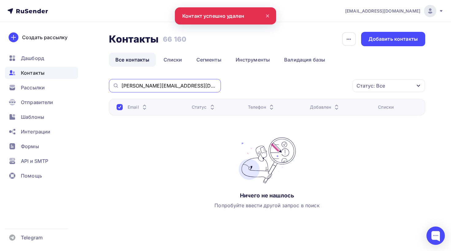
click at [173, 88] on input "rodin-dv@ranepa.ru" at bounding box center [169, 85] width 96 height 7
paste input "it@gaselectro"
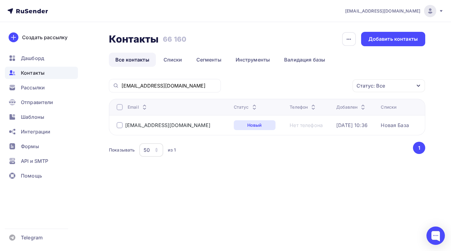
click at [121, 126] on div at bounding box center [120, 125] width 6 height 6
click at [298, 87] on div "Действие" at bounding box center [306, 86] width 81 height 12
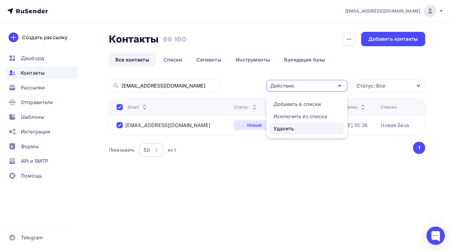
click at [290, 132] on div "Удалить" at bounding box center [284, 128] width 20 height 7
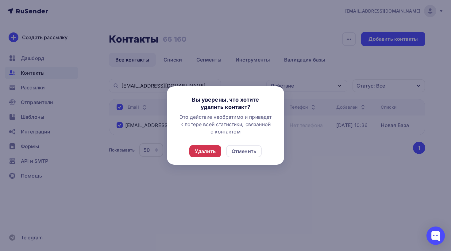
click at [205, 153] on div "Удалить" at bounding box center [205, 151] width 21 height 7
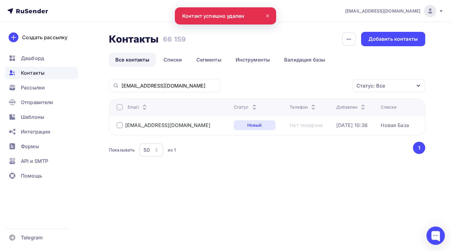
click at [171, 80] on div "it@gaselectro.ru" at bounding box center [165, 85] width 112 height 13
click at [159, 85] on input "it@gaselectro.ru" at bounding box center [169, 85] width 96 height 7
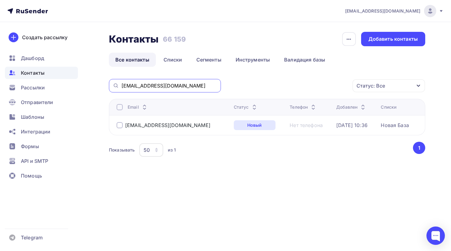
paste input "nbox@ptk-sp"
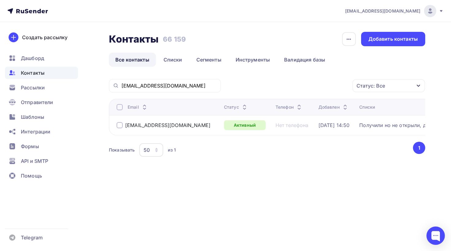
click at [122, 123] on div at bounding box center [120, 125] width 6 height 6
click at [297, 86] on div "Действие" at bounding box center [306, 86] width 81 height 12
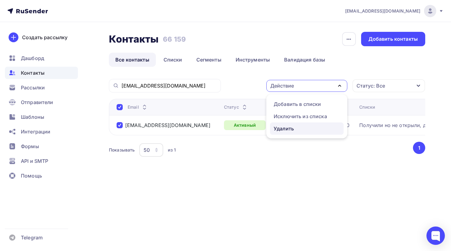
click at [287, 125] on link "Удалить" at bounding box center [307, 129] width 74 height 12
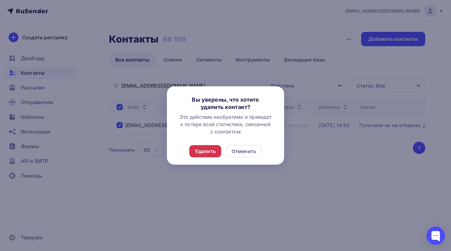
click at [213, 150] on div "Удалить" at bounding box center [205, 151] width 21 height 7
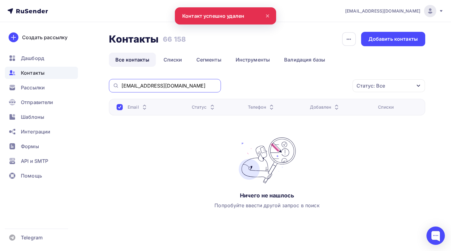
click at [168, 87] on input "inbox@ptk-sp.ru" at bounding box center [169, 85] width 96 height 7
paste input "samodurovme@nhrs"
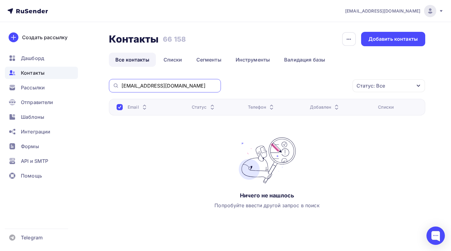
click at [178, 86] on input "samodurovme@nhrs.ru" at bounding box center [169, 85] width 96 height 7
paste input "i.serduk@kv-gelendzhik"
click at [181, 86] on input "i.serduk@kv-gelendzhik.ru" at bounding box center [169, 85] width 96 height 7
paste input "kugachav@sv-avtodor"
click at [171, 87] on input "kugachav@sv-avtodor.ru" at bounding box center [169, 85] width 96 height 7
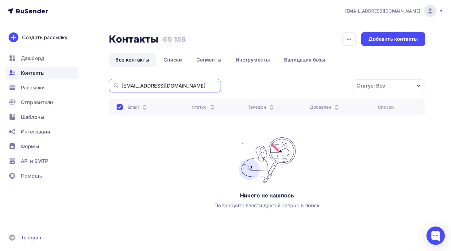
paste input "bilim@umno.digital"
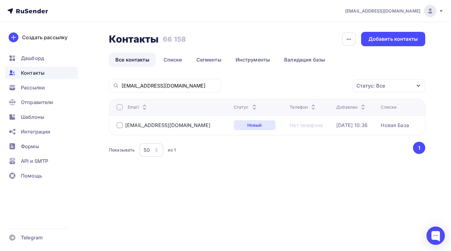
click at [120, 126] on div at bounding box center [120, 125] width 6 height 6
click at [285, 90] on div "Действие" at bounding box center [282, 85] width 24 height 7
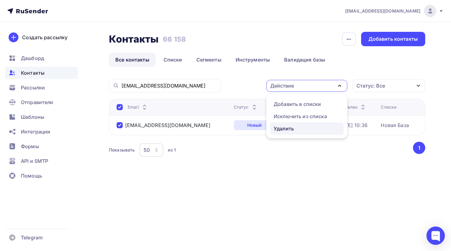
click at [287, 126] on div "Удалить" at bounding box center [284, 128] width 20 height 7
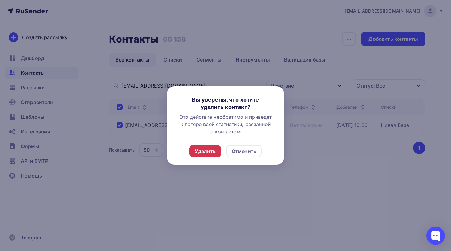
click at [211, 151] on div "Удалить" at bounding box center [205, 151] width 21 height 7
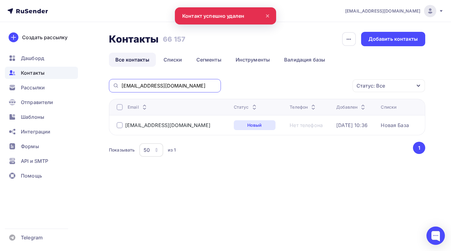
click at [185, 89] on input "bilim@umno.digital" at bounding box center [169, 85] width 96 height 7
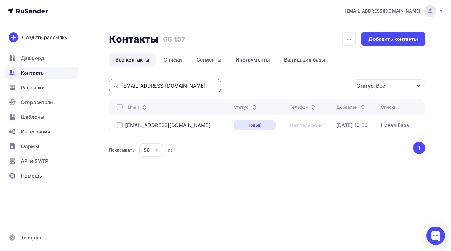
paste input "apetrov@lockobank.ru"
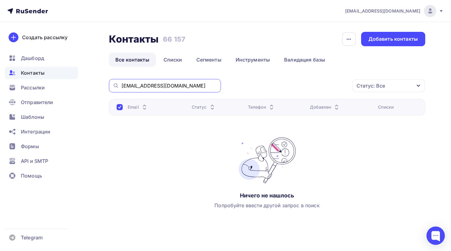
click at [147, 83] on input "apetrov@lockobank.ru" at bounding box center [169, 85] width 96 height 7
paste input "ndrey.azarenko@haierrussia"
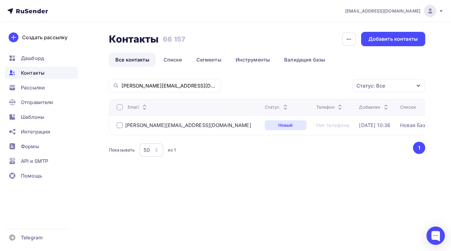
click at [122, 128] on div at bounding box center [120, 125] width 6 height 6
click at [281, 86] on div "Действие" at bounding box center [282, 85] width 24 height 7
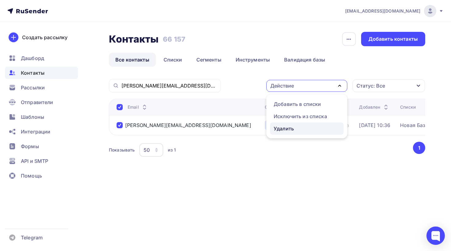
click at [289, 128] on div "Удалить" at bounding box center [284, 128] width 20 height 7
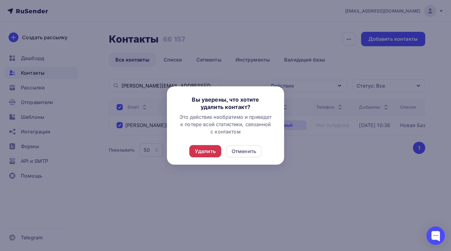
click at [202, 153] on div "Удалить" at bounding box center [205, 151] width 21 height 7
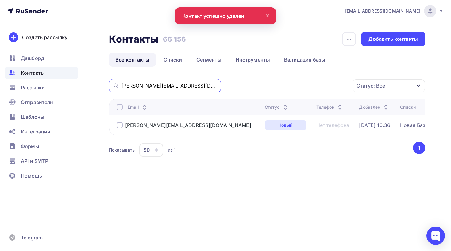
click at [165, 89] on input "andrey.azarenko@haierrussia.ru" at bounding box center [169, 85] width 96 height 7
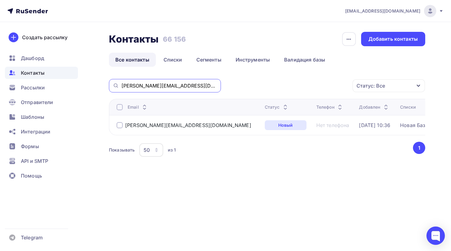
paste input "it52@maria-r"
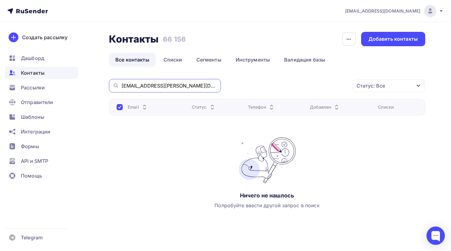
click at [176, 84] on input "it52@maria-ra.ru" at bounding box center [169, 85] width 96 height 7
paste input "d.aflitunov@ooo-shsu"
click at [189, 89] on div "d.aflitunov@ooo-shsu.ru" at bounding box center [165, 85] width 112 height 13
click at [184, 86] on input "d.aflitunov@ooo-shsu.ru" at bounding box center [169, 85] width 96 height 7
paste input "konovaloviv@norilsk-city"
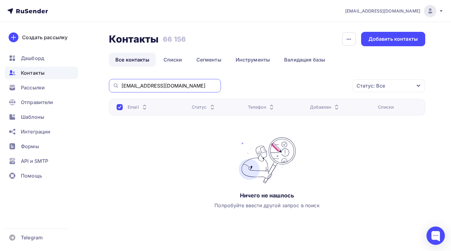
click at [157, 85] on input "konovaloviv@norilsk-city.ru" at bounding box center [169, 85] width 96 height 7
paste input "antiaids@surguttel"
click at [181, 85] on input "antiaids@surguttel.ru" at bounding box center [169, 85] width 96 height 7
paste input "m.chemusov@it-element29.tech"
click at [181, 82] on div "m.chemusov@it-element29.tech" at bounding box center [165, 85] width 112 height 13
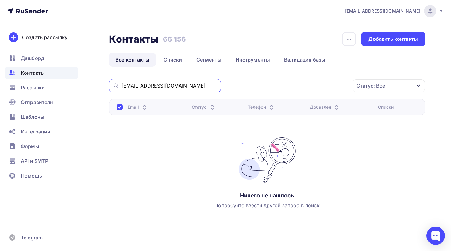
click at [178, 85] on input "m.chemusov@it-element29.tech" at bounding box center [169, 85] width 96 height 7
paste input "evseevsa@forkit.ru"
click at [155, 87] on input "evseevsa@forkit.ru" at bounding box center [169, 85] width 96 height 7
paste input "zgordan@ceotex"
click at [161, 83] on input "zgordan@ceotex.ru" at bounding box center [169, 85] width 96 height 7
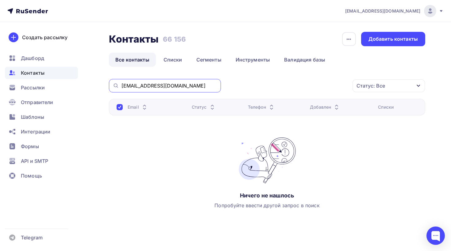
paste input "v.chesnokov@os-com"
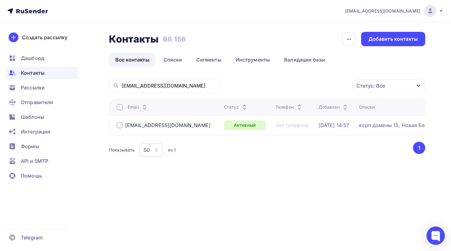
click at [121, 127] on div at bounding box center [120, 125] width 6 height 6
click at [288, 88] on div "Действие" at bounding box center [282, 85] width 24 height 7
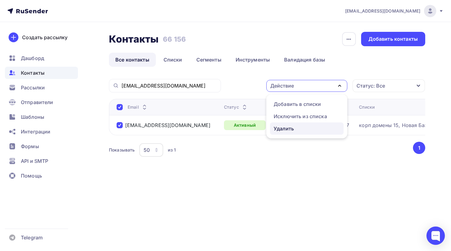
click at [288, 130] on div "Удалить" at bounding box center [284, 128] width 20 height 7
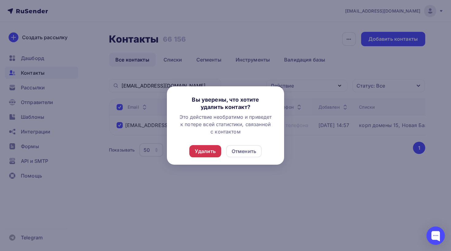
click at [216, 154] on div "Удалить" at bounding box center [205, 151] width 32 height 12
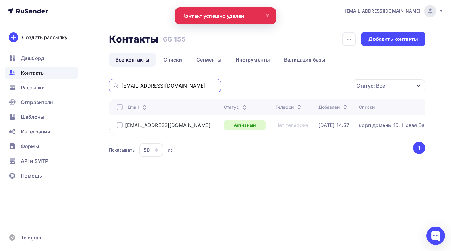
click at [187, 88] on input "v.chesnokov@os-com.ru" at bounding box center [169, 85] width 96 height 7
paste input "zentsov-vy@ranepa"
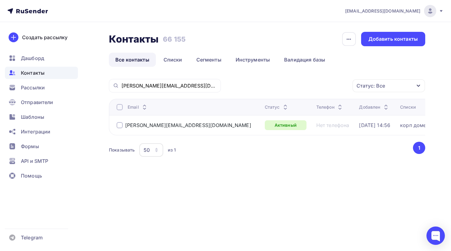
click at [120, 125] on div at bounding box center [120, 125] width 6 height 6
click at [297, 81] on div "Действие" at bounding box center [306, 86] width 81 height 12
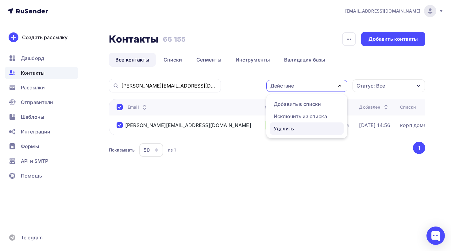
click at [278, 128] on div "Удалить" at bounding box center [284, 128] width 20 height 7
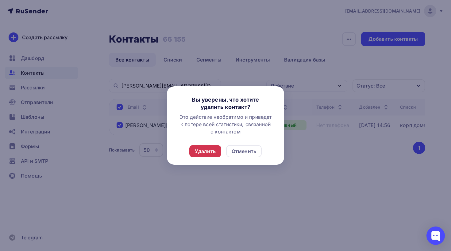
click at [201, 148] on div "Удалить" at bounding box center [205, 151] width 32 height 12
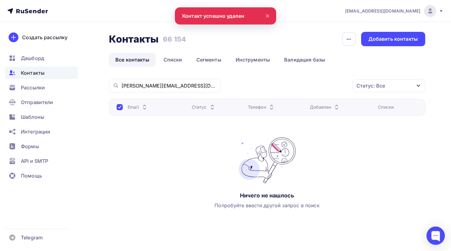
click at [181, 82] on div "zentsov-vy@ranepa.ru" at bounding box center [165, 85] width 112 height 13
click at [174, 85] on input "zentsov-vy@ranepa.ru" at bounding box center [169, 85] width 96 height 7
paste input "sedovab@cit.gov35"
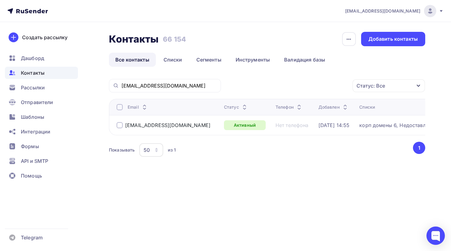
click at [121, 127] on div at bounding box center [120, 125] width 6 height 6
click at [292, 89] on div "Действие" at bounding box center [282, 85] width 24 height 7
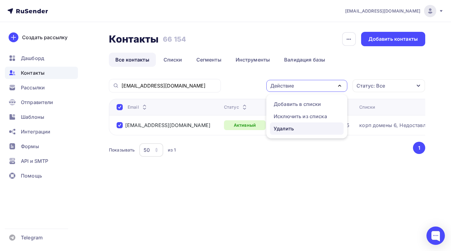
click at [289, 126] on div "Удалить" at bounding box center [284, 128] width 20 height 7
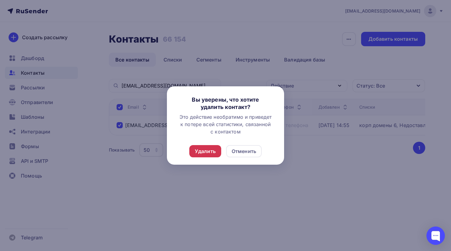
click at [207, 150] on div "Удалить" at bounding box center [205, 151] width 21 height 7
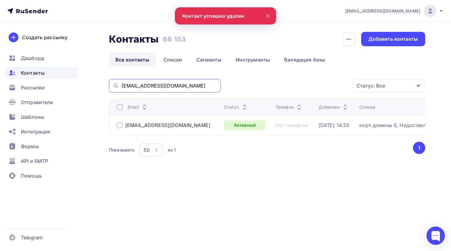
click at [178, 86] on input "sedovab@cit.gov35.ru" at bounding box center [169, 85] width 96 height 7
paste input "aaaleksandrov@khv.gov"
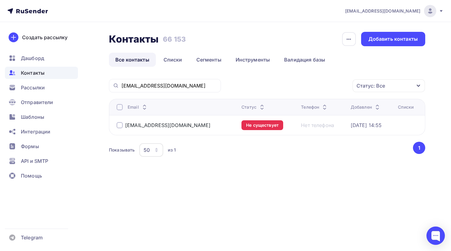
click at [119, 127] on div at bounding box center [120, 125] width 6 height 6
click at [302, 85] on div "Действие" at bounding box center [306, 86] width 81 height 12
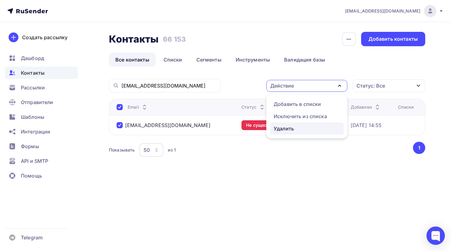
click at [281, 132] on div "Удалить" at bounding box center [284, 128] width 20 height 7
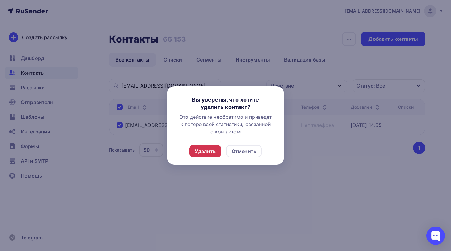
click at [205, 153] on div "Удалить" at bounding box center [205, 151] width 21 height 7
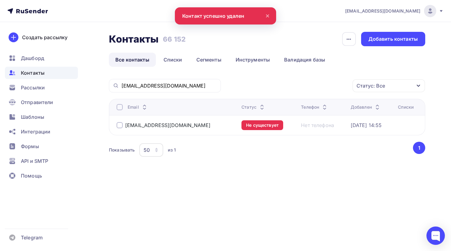
click at [176, 90] on div "aaaleksandrov@khv.gov.ru" at bounding box center [165, 85] width 112 height 13
click at [177, 88] on input "aaaleksandrov@khv.gov.ru" at bounding box center [169, 85] width 96 height 7
paste input "gafievan@admnyagan"
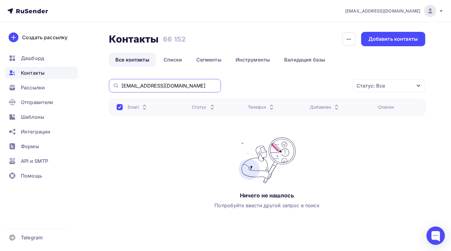
click at [172, 83] on input "gafievan@admnyagan.ru" at bounding box center [169, 85] width 96 height 7
paste input "djinder@mail"
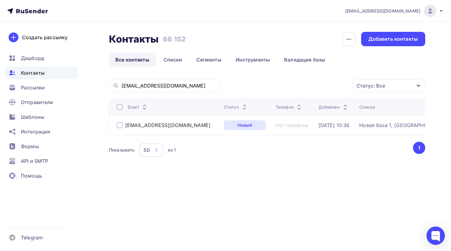
click at [121, 125] on div at bounding box center [120, 125] width 6 height 6
click at [281, 81] on div "Действие" at bounding box center [306, 86] width 81 height 12
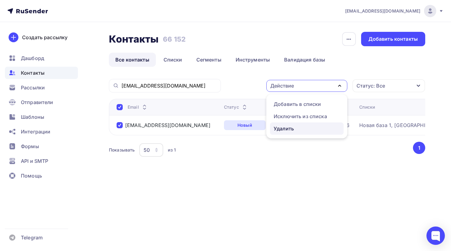
click at [286, 127] on div "Удалить" at bounding box center [284, 128] width 20 height 7
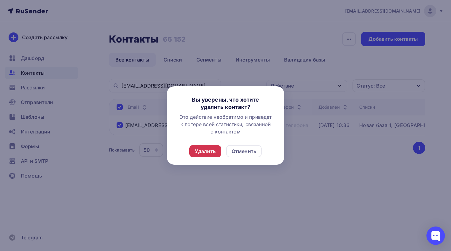
click at [210, 157] on div "Удалить" at bounding box center [205, 151] width 32 height 12
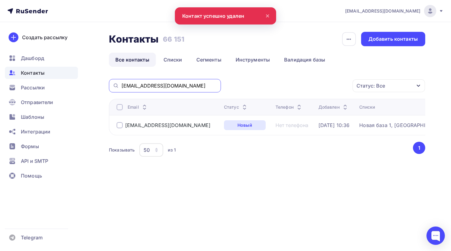
click at [155, 87] on input "djinder@mail.ru" at bounding box center [169, 85] width 96 height 7
paste input "m.kalinin@egida"
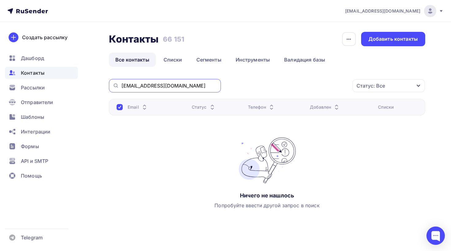
click at [151, 87] on input "m.kalinin@egida.ru" at bounding box center [169, 85] width 96 height 7
paste input "berdy.b@mail"
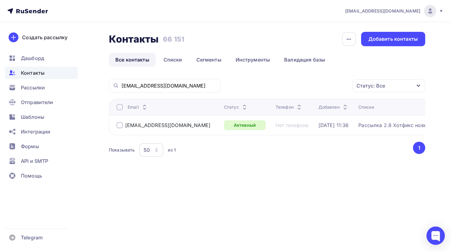
click at [117, 126] on div at bounding box center [120, 125] width 6 height 6
click at [298, 89] on div "Действие" at bounding box center [306, 86] width 81 height 12
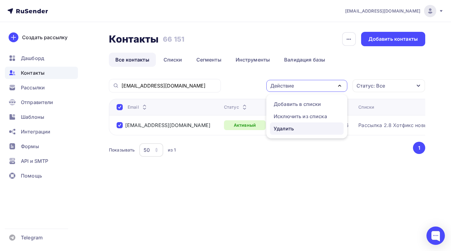
click at [282, 131] on div "Удалить" at bounding box center [284, 128] width 20 height 7
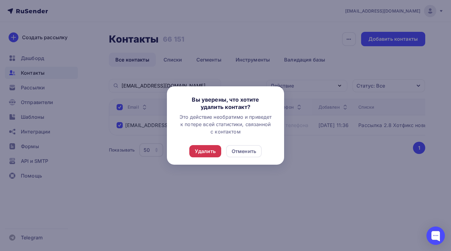
click at [201, 153] on div "Удалить" at bounding box center [205, 151] width 21 height 7
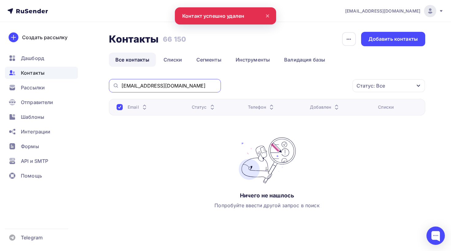
click at [161, 87] on input "berdy.b@mail.ru" at bounding box center [169, 85] width 96 height 7
paste input "igor.radionov@sevenergo.net"
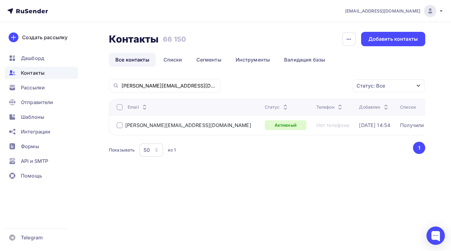
click at [118, 128] on div at bounding box center [120, 125] width 6 height 6
click at [313, 82] on div "Действие" at bounding box center [306, 86] width 81 height 12
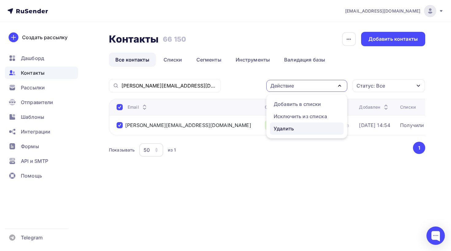
click at [290, 130] on div "Удалить" at bounding box center [284, 128] width 20 height 7
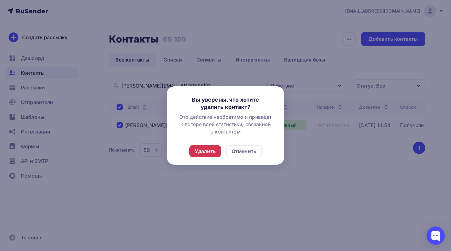
click at [208, 154] on div "Удалить" at bounding box center [205, 151] width 21 height 7
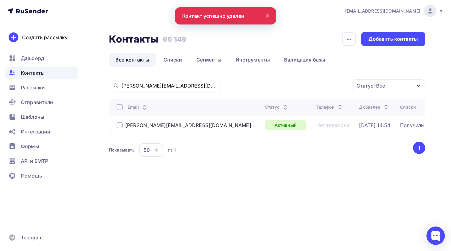
click at [179, 81] on div "igor.radionov@sevenergo.net" at bounding box center [165, 85] width 112 height 13
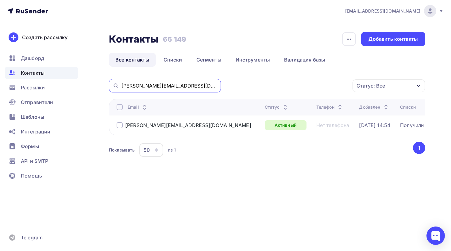
click at [173, 87] on input "igor.radionov@sevenergo.net" at bounding box center [169, 85] width 96 height 7
paste input "alexander.bezmaternykh@denum.ru"
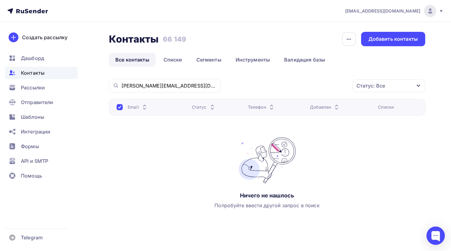
click at [152, 90] on div "alexander.bezmaternykh@denum.ru" at bounding box center [165, 85] width 112 height 13
click at [153, 83] on input "alexander.bezmaternykh@denum.ru" at bounding box center [169, 85] width 96 height 7
paste input "Grigoryev_L_N@forabank"
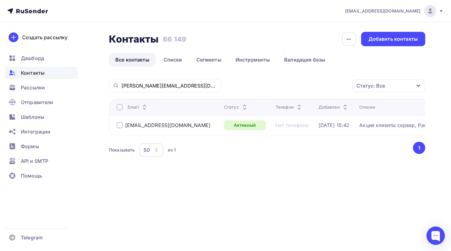
click at [120, 127] on div at bounding box center [120, 125] width 6 height 6
click at [291, 91] on div "Действие" at bounding box center [306, 86] width 81 height 12
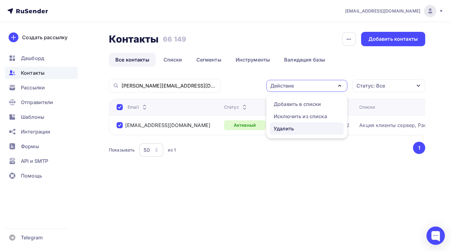
click at [292, 125] on div "Удалить" at bounding box center [284, 128] width 20 height 7
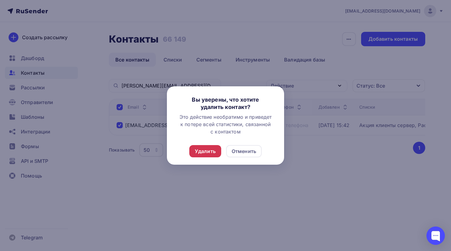
click at [213, 157] on div "Удалить" at bounding box center [205, 151] width 32 height 12
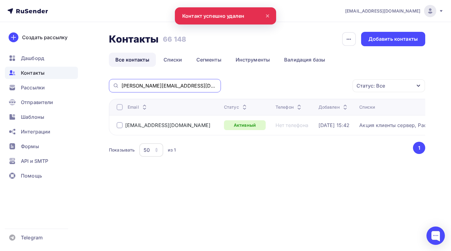
click at [171, 87] on input "Grigoryev_L_N@forabank.ru" at bounding box center [169, 85] width 96 height 7
paste input "aleksey.golovatyuk@qsrsystem"
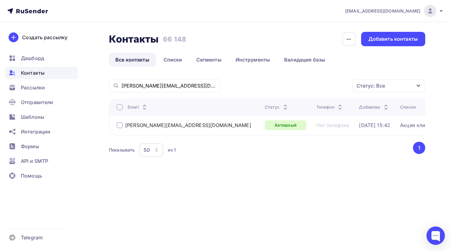
click at [119, 125] on div at bounding box center [120, 125] width 6 height 6
click at [279, 86] on div "Действие" at bounding box center [282, 85] width 24 height 7
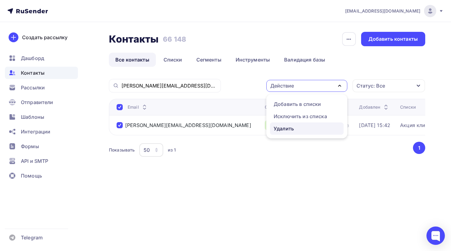
click at [295, 128] on div "Удалить" at bounding box center [307, 128] width 66 height 7
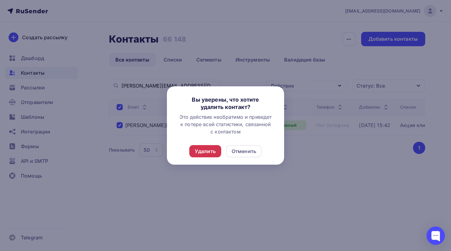
click at [205, 155] on div "Удалить" at bounding box center [205, 151] width 32 height 12
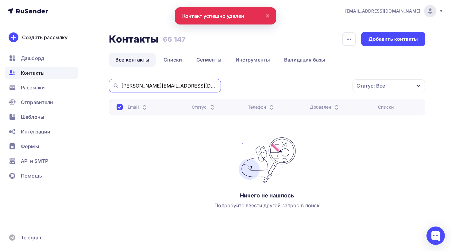
click at [166, 85] on input "aleksey.golovatyuk@qsrsystem.ru" at bounding box center [169, 85] width 96 height 7
paste input "dg@frwd.energy"
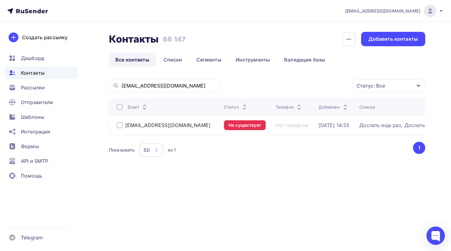
click at [120, 125] on div at bounding box center [120, 125] width 6 height 6
click at [306, 80] on div "Действие" at bounding box center [306, 86] width 81 height 12
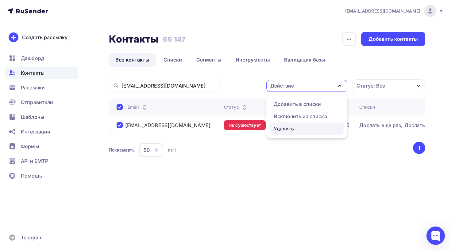
click at [288, 125] on div "Удалить" at bounding box center [284, 128] width 20 height 7
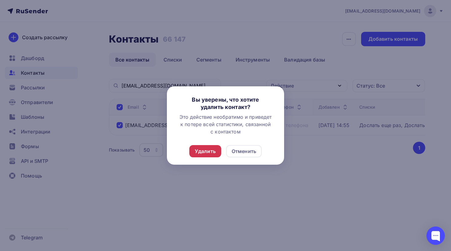
click at [212, 150] on div "Удалить" at bounding box center [205, 151] width 21 height 7
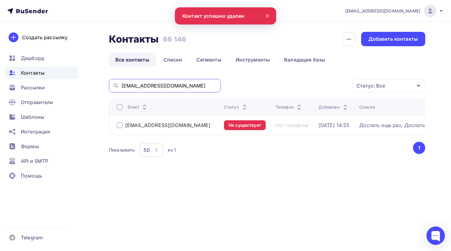
click at [184, 89] on input "dg@frwd.energy" at bounding box center [169, 85] width 96 height 7
paste input "andrey.shilyapov@yandex.ru"
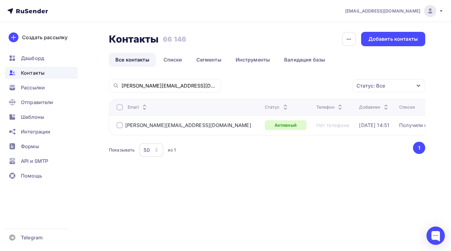
click at [119, 126] on div at bounding box center [120, 125] width 6 height 6
click at [287, 89] on div "Действие" at bounding box center [282, 85] width 24 height 7
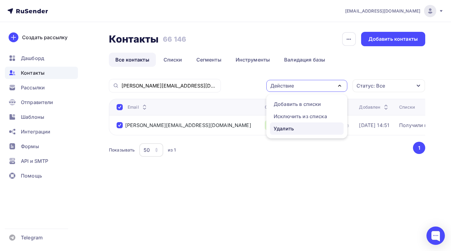
click at [274, 128] on div "Удалить" at bounding box center [284, 128] width 20 height 7
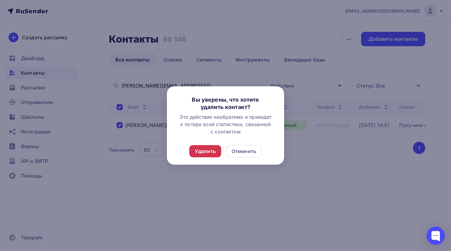
click at [201, 153] on div "Удалить" at bounding box center [205, 151] width 21 height 7
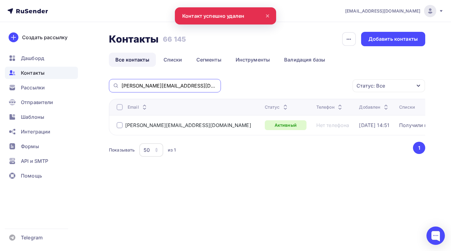
click at [197, 83] on input "andrey.shilyapov@yandex.ru" at bounding box center [169, 85] width 96 height 7
paste input "i.filyakin@tns-e"
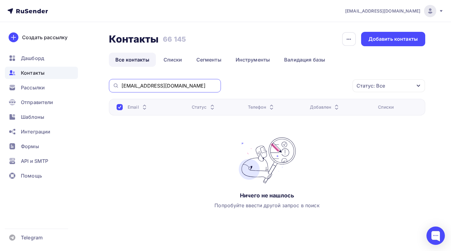
click at [172, 88] on input "i.filyakin@tns-e.ru" at bounding box center [169, 85] width 96 height 7
paste input "roman.belobratov@kor-sys"
click at [185, 86] on input "roman.belobratov@kor-sys.ru" at bounding box center [169, 85] width 96 height 7
paste input "afisher@bloodfmba"
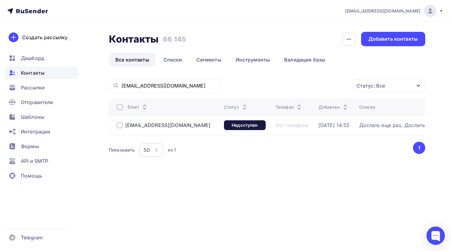
click at [122, 127] on div at bounding box center [120, 125] width 6 height 6
click at [301, 91] on div "Действие" at bounding box center [306, 86] width 81 height 12
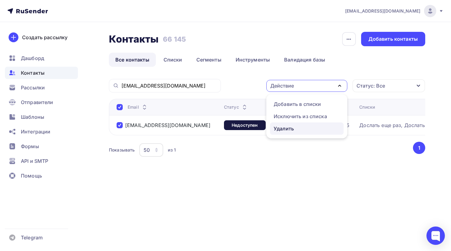
click at [286, 128] on div "Удалить" at bounding box center [284, 128] width 20 height 7
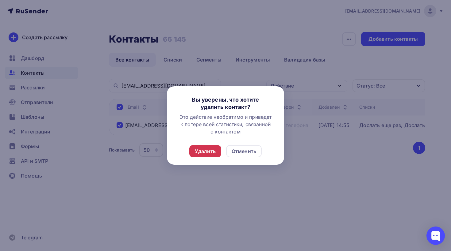
click at [209, 152] on div "Удалить" at bounding box center [205, 151] width 21 height 7
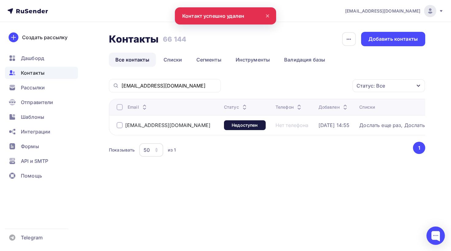
click at [179, 90] on div "afisher@bloodfmba.ru" at bounding box center [165, 85] width 112 height 13
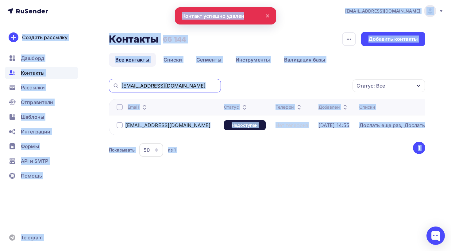
click at [176, 89] on input "afisher@bloodfmba.ru" at bounding box center [169, 85] width 96 height 7
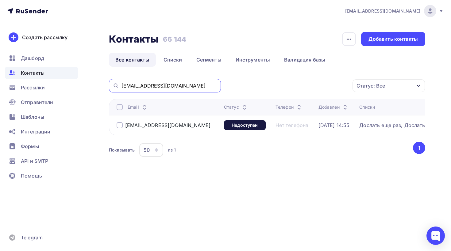
paste input "Parfenkov_SV@valentapharm.com"
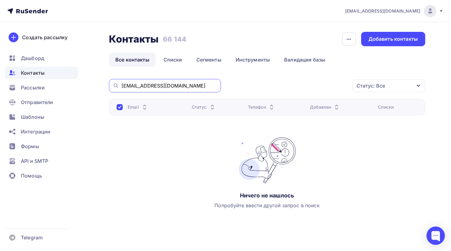
click at [179, 89] on input "Parfenkov_SV@valentapharm.com" at bounding box center [169, 85] width 96 height 7
paste input "Maksim.Rykunov@rgsl.ru"
click at [186, 88] on input "Maksim.Rykunov@rgsl.ru" at bounding box center [169, 85] width 96 height 7
paste input "Dmitriy.prokhorov@x5"
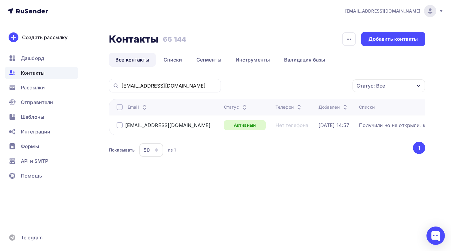
click at [120, 125] on div at bounding box center [120, 125] width 6 height 6
click at [289, 86] on div "Действие" at bounding box center [282, 85] width 24 height 7
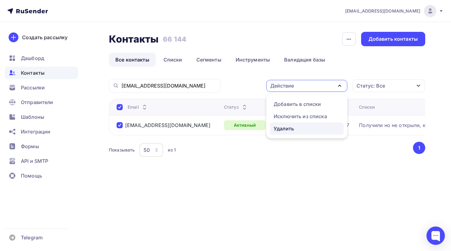
click at [284, 127] on div "Удалить" at bounding box center [284, 128] width 20 height 7
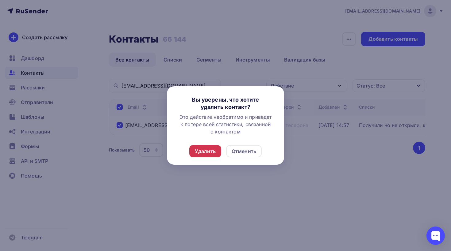
click at [214, 152] on div "Удалить" at bounding box center [205, 151] width 21 height 7
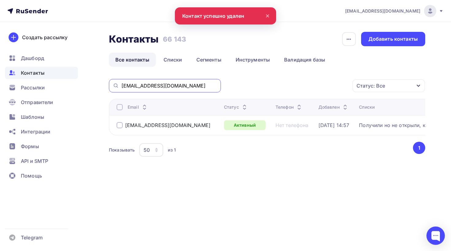
click at [184, 88] on input "Dmitriy.prokhorov@x5.ru" at bounding box center [169, 85] width 96 height 7
paste input "abrusakov@gazpromproject"
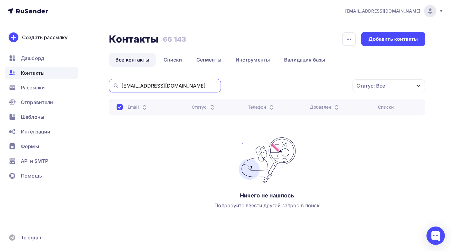
click at [155, 84] on input "abrusakov@gazpromproject.ru" at bounding box center [169, 85] width 96 height 7
paste input "strenin@invest.gazprom"
click at [174, 90] on div "strenin@invest.gazprom.ru" at bounding box center [165, 85] width 112 height 13
click at [174, 85] on input "strenin@invest.gazprom.ru" at bounding box center [169, 85] width 96 height 7
paste input "d.kryukov@ap"
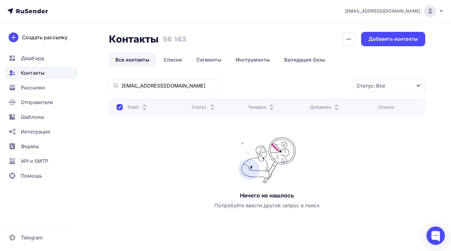
click at [192, 81] on div "d.kryukov@ap.gazprom.ru" at bounding box center [165, 85] width 112 height 13
click at [180, 82] on input "d.kryukov@ap.gazprom.ru" at bounding box center [169, 85] width 96 height 7
paste input "azhigar@croc"
click at [171, 86] on input "azhigar@croc.ru" at bounding box center [169, 85] width 96 height 7
paste input "rpo_ter_vostok@x5"
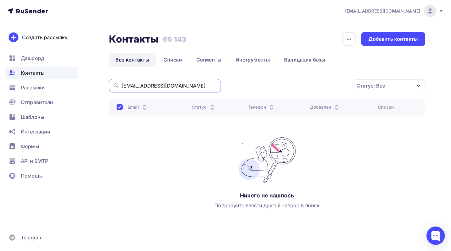
click at [168, 87] on input "rpo_ter_vostok@x5.ru" at bounding box center [169, 85] width 96 height 7
paste input "lga"
click at [178, 81] on div "rpo_ter_volga@x5.ru" at bounding box center [165, 85] width 112 height 13
click at [160, 84] on input "rpo_ter_volga@x5.ru" at bounding box center [169, 85] width 96 height 7
paste input "severo-zapad"
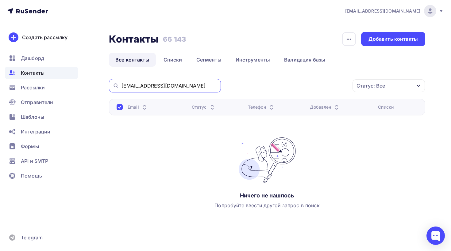
click at [193, 86] on input "rpo_ter_severo-zapad@x5.ru" at bounding box center [169, 85] width 96 height 7
paste input "yug"
click at [178, 87] on input "rpo_ter_yug@x5.ru" at bounding box center [169, 85] width 96 height 7
paste input "center"
click at [181, 84] on input "rpo_ter_center@x5.ru" at bounding box center [169, 85] width 96 height 7
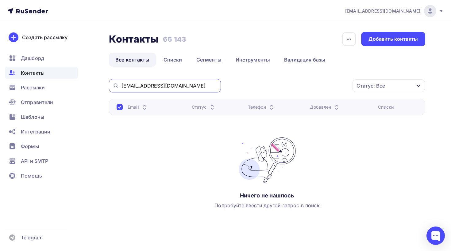
paste input "t.anikina"
click at [180, 85] on input "t.anikina@x5.ru" at bounding box center [169, 85] width 96 height 7
paste input "it16@maria-ra"
click at [170, 90] on div "it16@maria-ra.ru" at bounding box center [165, 85] width 112 height 13
click at [162, 87] on input "it16@maria-ra.ru" at bounding box center [169, 85] width 96 height 7
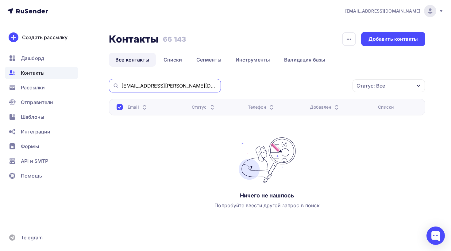
paste input "mvborushnov@khv.gov"
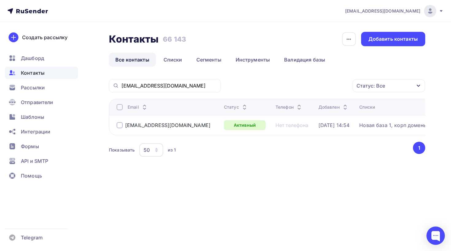
click at [120, 127] on div at bounding box center [120, 125] width 6 height 6
click at [279, 83] on div "Действие" at bounding box center [282, 85] width 24 height 7
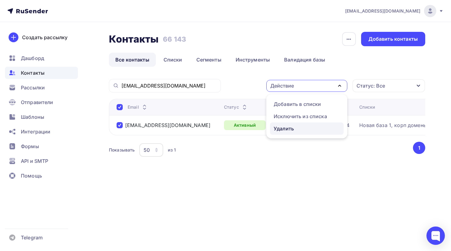
click at [287, 127] on div "Удалить" at bounding box center [284, 128] width 20 height 7
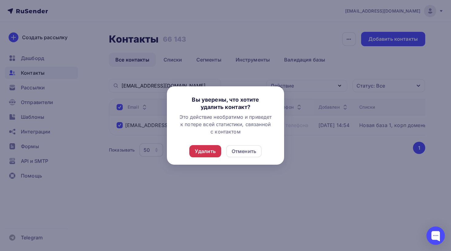
click at [213, 147] on div "Удалить" at bounding box center [205, 151] width 32 height 12
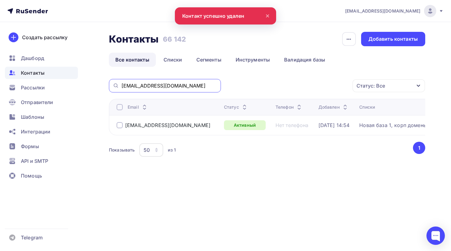
click at [185, 84] on input "mvborushnov@khv.gov.ru" at bounding box center [169, 85] width 96 height 7
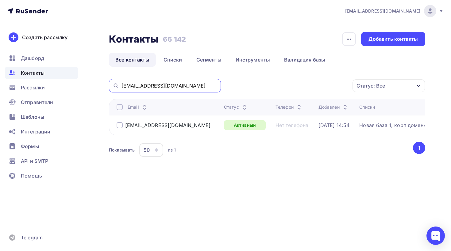
paste input "info@zvenigov.com"
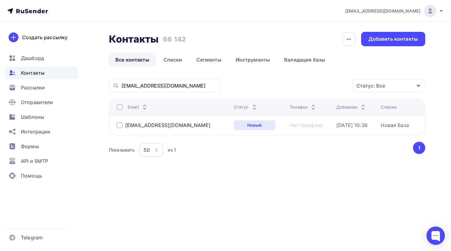
click at [123, 125] on div "info@zvenigov.com" at bounding box center [164, 125] width 94 height 6
click at [119, 125] on div at bounding box center [120, 125] width 6 height 6
click at [290, 86] on div "Действие" at bounding box center [282, 85] width 24 height 7
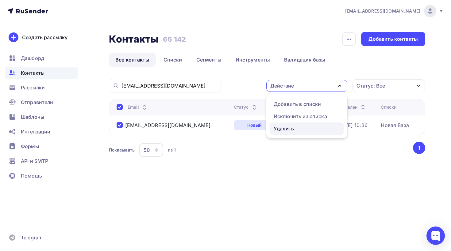
click at [279, 134] on link "Удалить" at bounding box center [307, 129] width 74 height 12
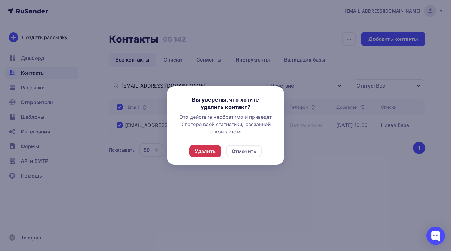
click at [213, 150] on div "Удалить" at bounding box center [205, 151] width 21 height 7
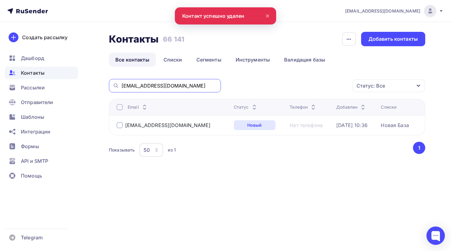
click at [183, 85] on input "info@zvenigov.com" at bounding box center [169, 85] width 96 height 7
paste input "dmitry.murchenko@yandex.ru"
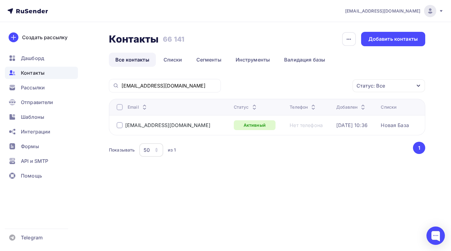
click at [120, 126] on div at bounding box center [120, 125] width 6 height 6
click at [283, 86] on div "Действие" at bounding box center [282, 85] width 24 height 7
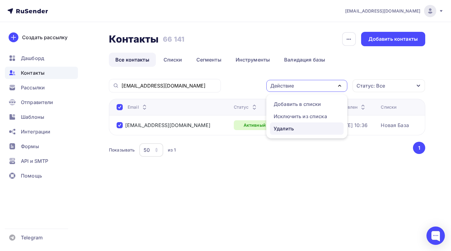
click at [283, 127] on div "Удалить" at bounding box center [284, 128] width 20 height 7
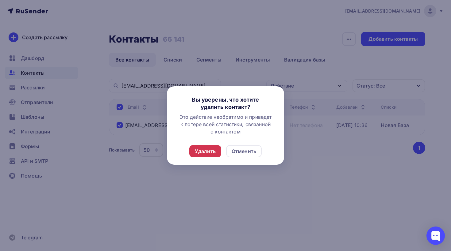
click at [212, 149] on div "Удалить" at bounding box center [205, 151] width 21 height 7
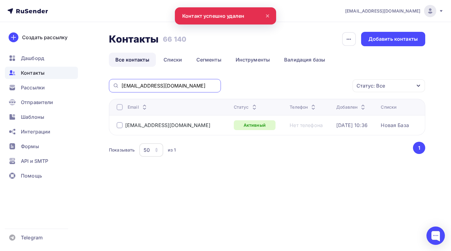
click at [173, 86] on input "dmitry.murchenko@yandex.ru" at bounding box center [169, 85] width 96 height 7
paste input "info@gspgt"
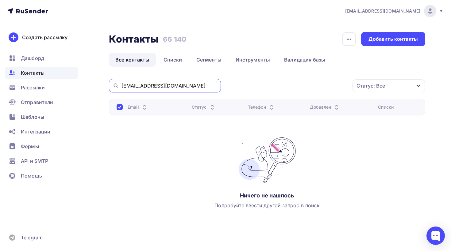
click at [185, 86] on input "info@gspgt.ru" at bounding box center [169, 85] width 96 height 7
paste input "clients_spb@tgc1"
click at [185, 88] on input "clients_spb@tgc1.ru" at bounding box center [169, 85] width 96 height 7
paste input "info@podzem-remont.gazprom"
click at [197, 87] on input "info@podzem-remont.gazprom.ru" at bounding box center [169, 85] width 96 height 7
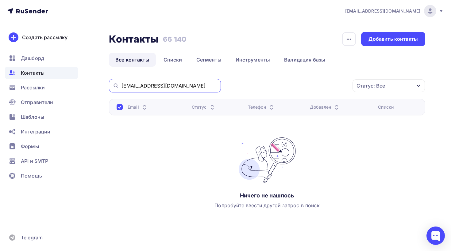
paste input "office@gazenergoc"
click at [189, 87] on input "office@gazenergocom.ru" at bounding box center [169, 85] width 96 height 7
paste input "box@proektirovanie.gazpr"
click at [198, 86] on input "box@proektirovanie.gazprom.ru" at bounding box center [169, 85] width 96 height 7
paste input "mrg@mrg"
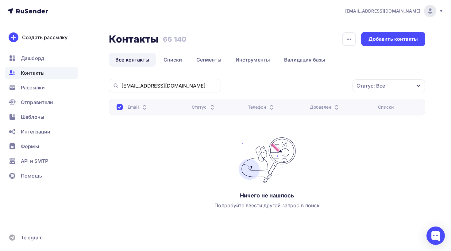
click at [183, 82] on div "mrg@mrg.gazprom.ru" at bounding box center [165, 85] width 112 height 13
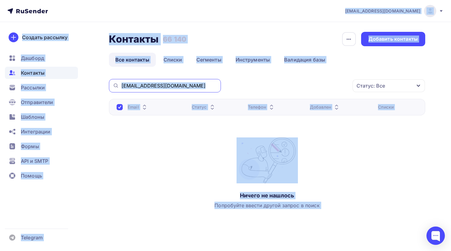
click at [176, 85] on input "mrg@mrg.gazprom.ru" at bounding box center [169, 85] width 96 height 7
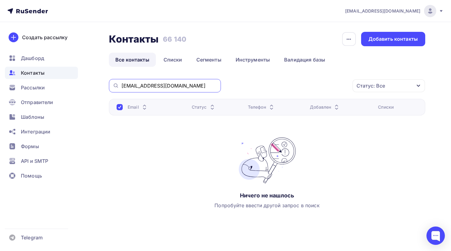
paste input "komplekt@komplekt"
click at [191, 89] on input "komplekt@komplekt.gazprom.ru" at bounding box center [169, 85] width 96 height 7
paste input "info@gazprom-international.com"
click at [178, 90] on div "info@gazprom-international.com" at bounding box center [165, 85] width 112 height 13
click at [179, 86] on input "info@gazprom-international.com" at bounding box center [169, 85] width 96 height 7
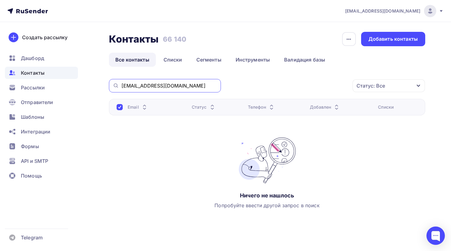
paste input "office@invest.gazprom.ru"
click at [189, 88] on input "office@invest.gazprom.ru" at bounding box center [169, 85] width 96 height 7
paste input "info@diagnostika"
click at [160, 85] on input "info@diagnostika.gazprom.ru" at bounding box center [169, 85] width 96 height 7
paste input "gmt-"
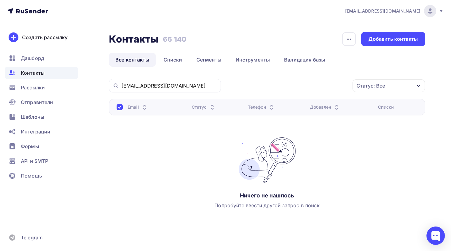
click at [166, 90] on div "info@gmt-gazprom.ru" at bounding box center [165, 85] width 112 height 13
click at [166, 86] on input "info@gmt-gazprom.ru" at bounding box center [169, 85] width 96 height 7
paste input "a.shwarz@ap."
click at [142, 87] on input "a.shwarz@ap.gazprom.ru" at bounding box center [169, 85] width 96 height 7
paste input "yakimov_daniil98@mail"
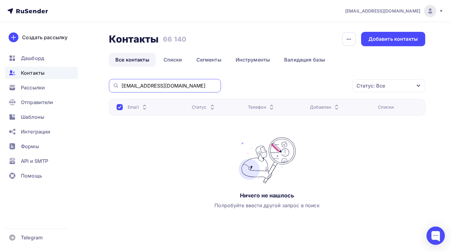
click at [171, 84] on input "yakimov_daniil98@mail.ru" at bounding box center [169, 85] width 96 height 7
paste input "kma@pribor"
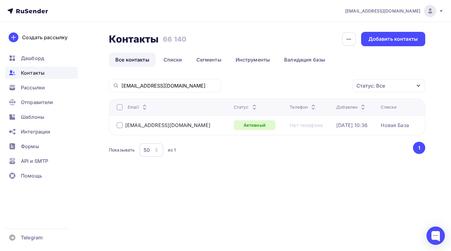
click at [120, 126] on div at bounding box center [120, 125] width 6 height 6
click at [284, 91] on div "Действие" at bounding box center [306, 86] width 81 height 12
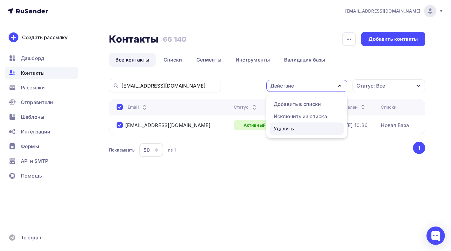
click at [285, 127] on div "Удалить" at bounding box center [284, 128] width 20 height 7
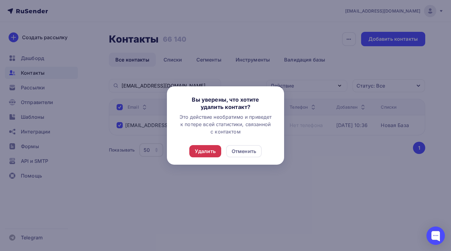
click at [209, 149] on div "Удалить" at bounding box center [205, 151] width 21 height 7
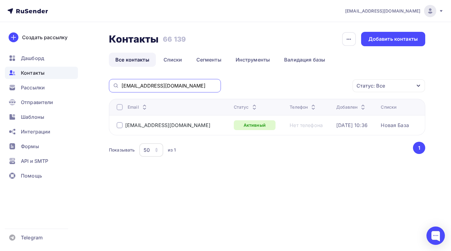
click at [177, 88] on input "kma@pribor.ru" at bounding box center [169, 85] width 96 height 7
paste input "agrofirma.velskaya@yandex"
click at [121, 125] on div at bounding box center [120, 125] width 6 height 6
click at [308, 86] on div "Действие" at bounding box center [306, 86] width 81 height 12
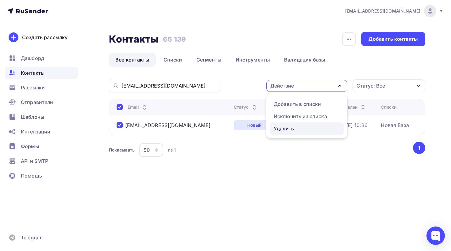
click at [295, 125] on link "Удалить" at bounding box center [307, 129] width 74 height 12
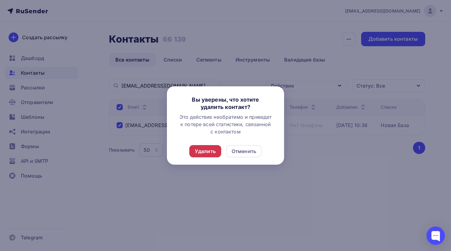
click at [201, 152] on div "Удалить" at bounding box center [205, 151] width 21 height 7
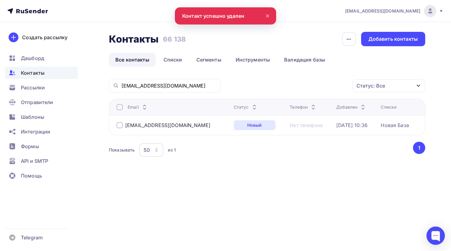
click at [185, 90] on div "agrofirma.velskaya@yandex.ru" at bounding box center [165, 85] width 112 height 13
click at [182, 87] on input "agrofirma.velskaya@yandex.ru" at bounding box center [169, 85] width 96 height 7
paste input "serp-09@mail"
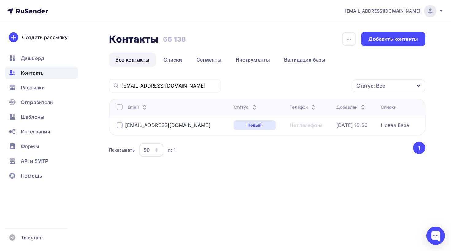
click at [121, 125] on div at bounding box center [120, 125] width 6 height 6
click at [294, 89] on div "Действие" at bounding box center [306, 86] width 81 height 12
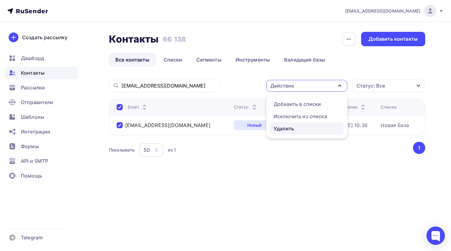
click at [286, 127] on div "Удалить" at bounding box center [284, 128] width 20 height 7
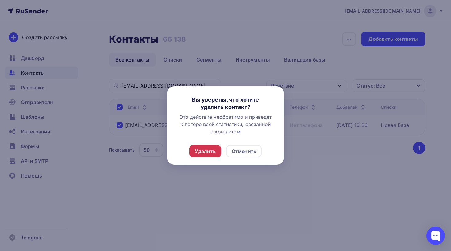
click at [197, 151] on div "Удалить" at bounding box center [205, 151] width 21 height 7
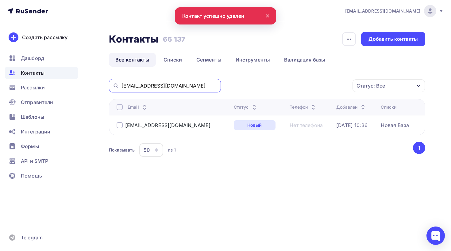
click at [181, 88] on input "serp-09@mail.ru" at bounding box center [169, 85] width 96 height 7
paste
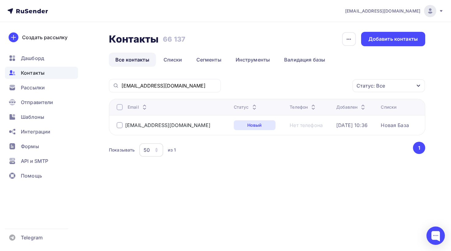
click at [120, 127] on div at bounding box center [120, 125] width 6 height 6
click at [274, 85] on div "Действие" at bounding box center [282, 85] width 24 height 7
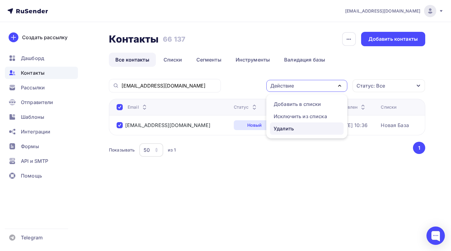
click at [278, 127] on div "Удалить" at bounding box center [284, 128] width 20 height 7
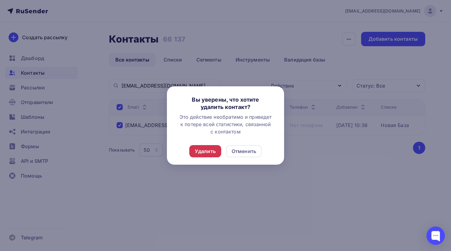
click at [204, 151] on div "Удалить" at bounding box center [205, 151] width 21 height 7
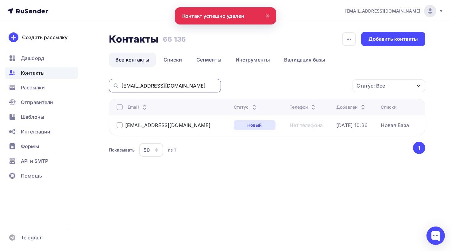
click at [187, 84] on input "btcrb_progr@mail.ru" at bounding box center [169, 85] width 96 height 7
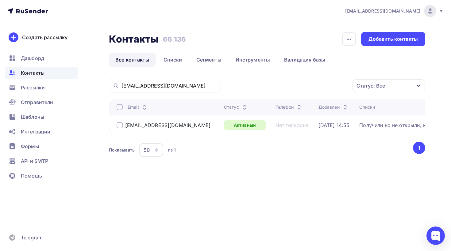
click at [119, 126] on div at bounding box center [120, 125] width 6 height 6
click at [299, 91] on div "Действие" at bounding box center [306, 86] width 81 height 12
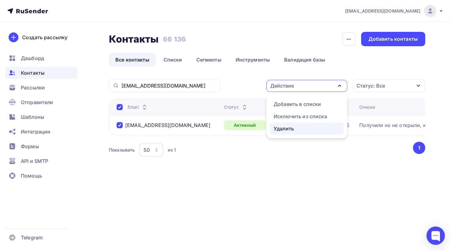
click at [287, 126] on div "Удалить" at bounding box center [284, 128] width 20 height 7
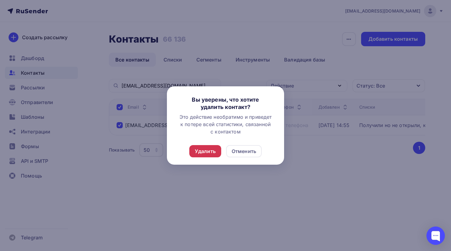
click at [205, 150] on div "Удалить" at bounding box center [205, 151] width 21 height 7
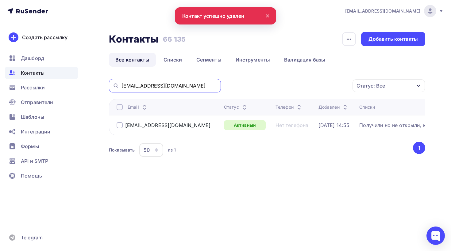
click at [180, 88] on input "d.lysenko@cchp.ru" at bounding box center [169, 85] width 96 height 7
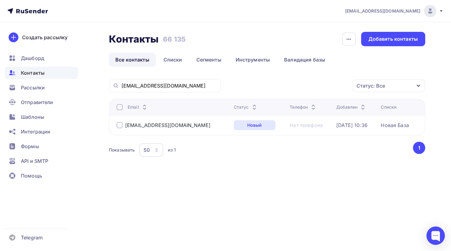
click at [124, 127] on div "arb@etp-region.ru" at bounding box center [164, 125] width 94 height 6
click at [121, 127] on div at bounding box center [120, 125] width 6 height 6
click at [276, 87] on div "Действие" at bounding box center [282, 85] width 24 height 7
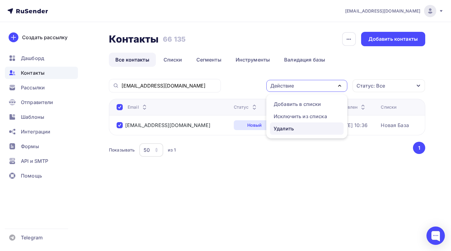
click at [278, 134] on link "Удалить" at bounding box center [307, 129] width 74 height 12
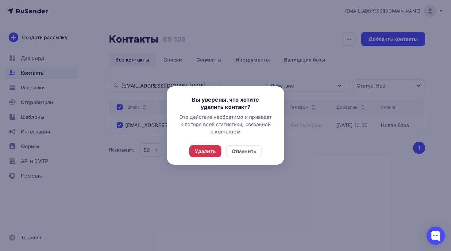
click at [209, 152] on div "Удалить" at bounding box center [205, 151] width 21 height 7
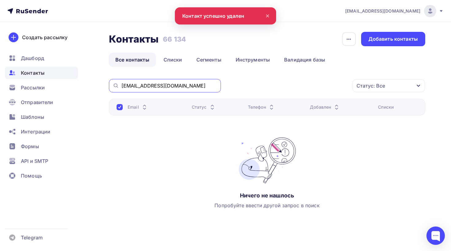
click at [176, 88] on input "arb@etp-region.ru" at bounding box center [169, 85] width 96 height 7
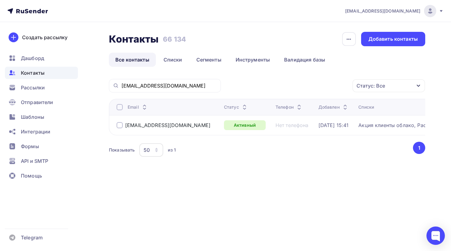
click at [118, 126] on div at bounding box center [120, 125] width 6 height 6
click at [286, 84] on div "Действие" at bounding box center [282, 85] width 24 height 7
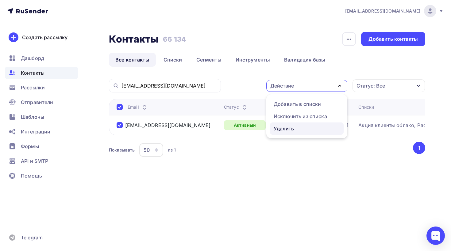
click at [282, 128] on div "Удалить" at bounding box center [284, 128] width 20 height 7
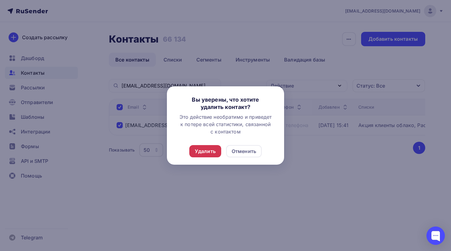
click at [211, 155] on div "Удалить" at bounding box center [205, 151] width 32 height 12
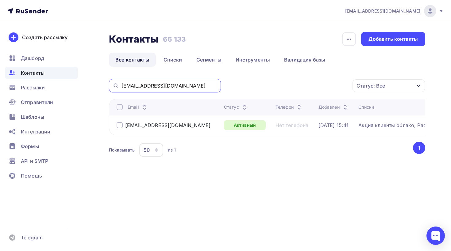
click at [172, 86] on input "rdadmin@terrafrigo.ru" at bounding box center [169, 85] width 96 height 7
click at [117, 126] on div at bounding box center [120, 125] width 6 height 6
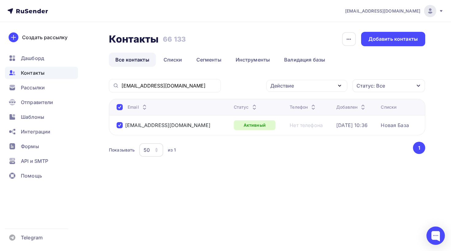
click at [278, 86] on div "Действие" at bounding box center [282, 85] width 24 height 7
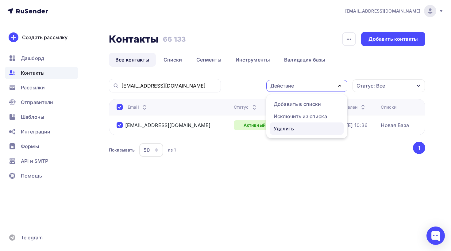
click at [291, 129] on div "Удалить" at bounding box center [284, 128] width 20 height 7
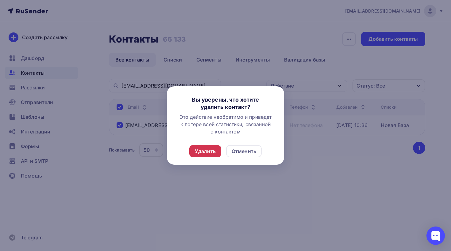
click at [202, 157] on div "Удалить" at bounding box center [205, 151] width 32 height 12
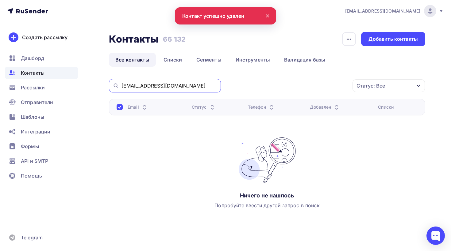
click at [171, 86] on input "terminal6317@yandex.ru" at bounding box center [169, 85] width 96 height 7
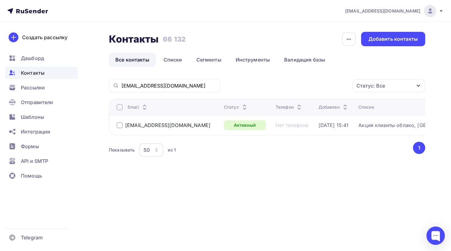
click at [119, 125] on div at bounding box center [120, 125] width 6 height 6
click at [294, 83] on div "Действие" at bounding box center [282, 85] width 24 height 7
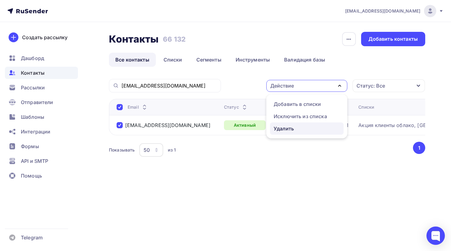
click at [279, 126] on div "Удалить" at bounding box center [284, 128] width 20 height 7
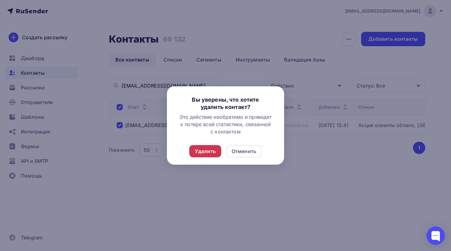
click at [195, 156] on div "Удалить" at bounding box center [205, 151] width 32 height 12
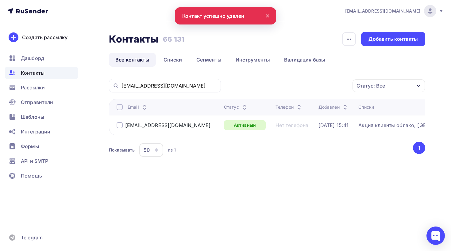
click at [182, 82] on div "gav@tocot.ru" at bounding box center [165, 85] width 112 height 13
click at [155, 84] on input "gav@tocot.ru" at bounding box center [169, 85] width 96 height 7
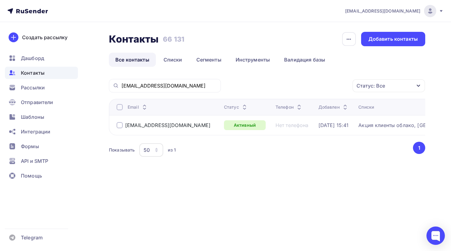
click at [117, 123] on div at bounding box center [120, 125] width 6 height 6
click at [283, 90] on div "Действие" at bounding box center [306, 86] width 81 height 12
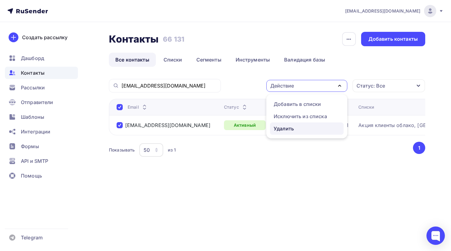
click at [286, 132] on link "Удалить" at bounding box center [307, 129] width 74 height 12
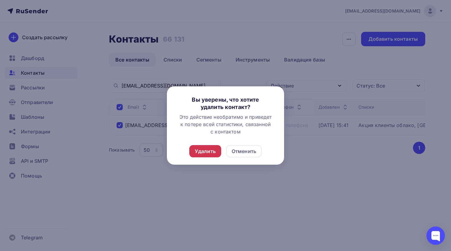
click at [202, 148] on div "Удалить" at bounding box center [205, 151] width 21 height 7
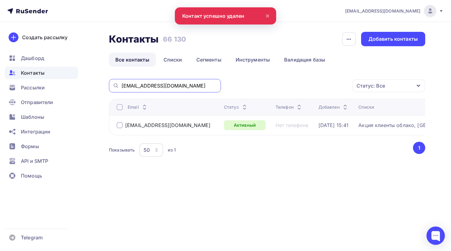
click at [183, 85] on input "susloparoffanton@yandex.ru" at bounding box center [169, 85] width 96 height 7
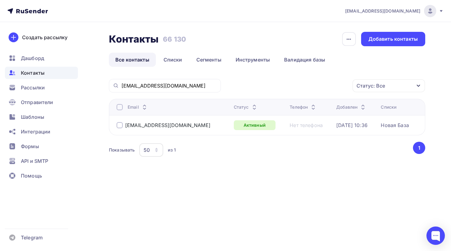
click at [121, 127] on div at bounding box center [120, 125] width 6 height 6
click at [301, 87] on div "Действие" at bounding box center [306, 86] width 81 height 12
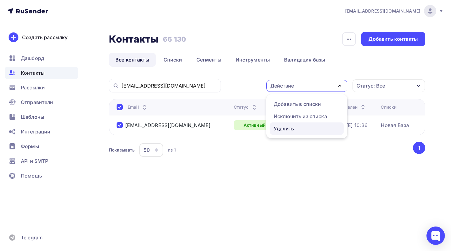
click at [289, 131] on div "Удалить" at bounding box center [284, 128] width 20 height 7
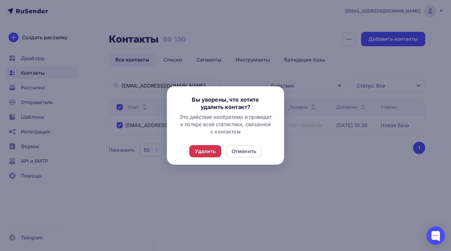
click at [214, 156] on div "Удалить" at bounding box center [205, 151] width 32 height 12
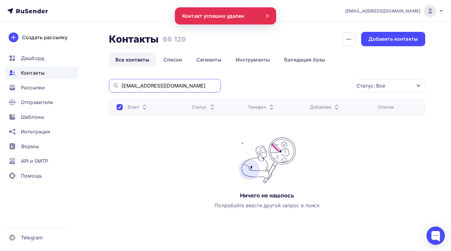
click at [192, 85] on input "akustik5@yandex.ru" at bounding box center [169, 85] width 96 height 7
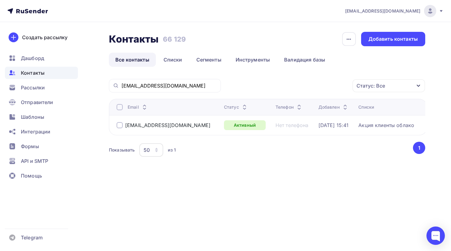
click at [118, 126] on div at bounding box center [120, 125] width 6 height 6
click at [283, 92] on div "Действие" at bounding box center [306, 86] width 81 height 12
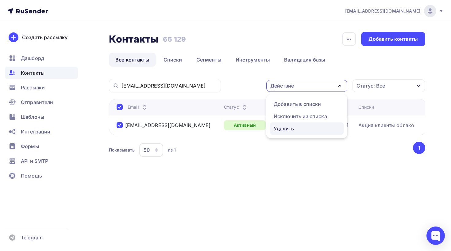
click at [291, 131] on div "Удалить" at bounding box center [284, 128] width 20 height 7
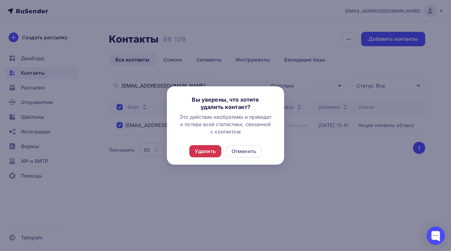
click at [205, 151] on div "Удалить" at bounding box center [205, 151] width 21 height 7
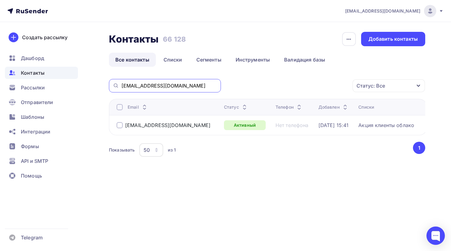
click at [148, 88] on input "karzaev.d@playtoday.ru" at bounding box center [169, 85] width 96 height 7
click at [119, 125] on div at bounding box center [120, 125] width 6 height 6
click at [314, 85] on div "Действие" at bounding box center [306, 86] width 81 height 12
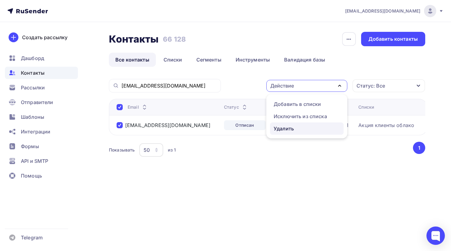
click at [292, 131] on div "Удалить" at bounding box center [284, 128] width 20 height 7
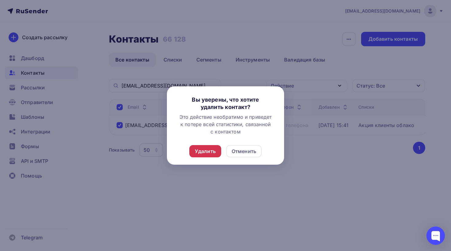
click at [211, 155] on div "Удалить" at bounding box center [205, 151] width 21 height 7
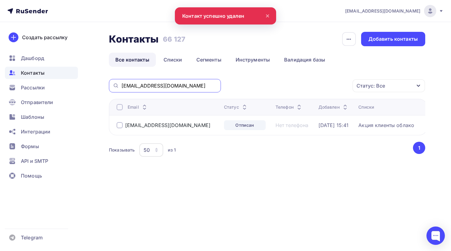
click at [199, 89] on input "ta@ukbfa.ru" at bounding box center [169, 85] width 96 height 7
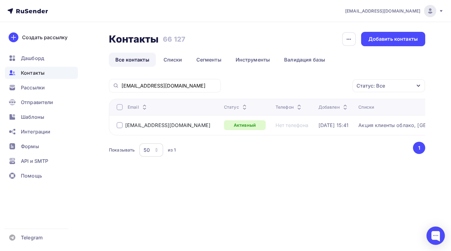
click at [121, 123] on div at bounding box center [120, 125] width 6 height 6
click at [290, 84] on div "Действие" at bounding box center [282, 85] width 24 height 7
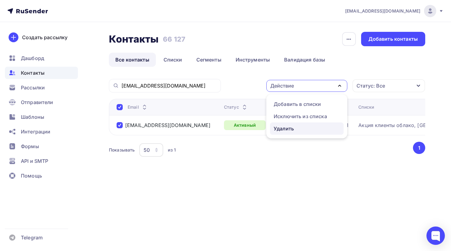
click at [285, 126] on div "Удалить" at bounding box center [284, 128] width 20 height 7
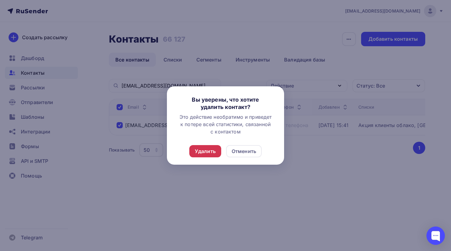
click at [194, 152] on div "Удалить" at bounding box center [205, 151] width 32 height 12
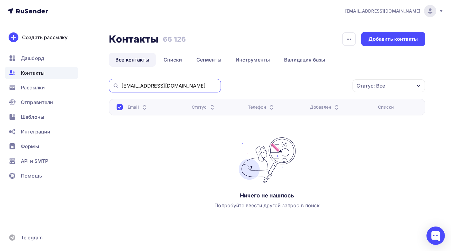
click at [180, 87] on input "support@gut-service.ru" at bounding box center [169, 85] width 96 height 7
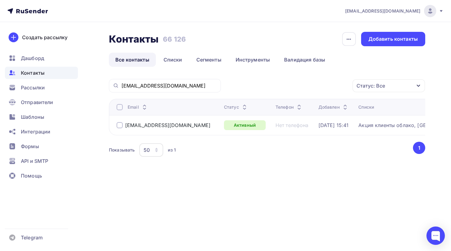
click at [118, 128] on div at bounding box center [120, 125] width 6 height 6
click at [315, 85] on div "Действие" at bounding box center [306, 86] width 81 height 12
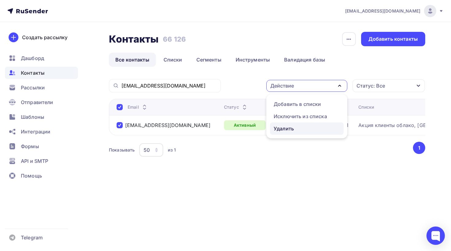
click at [289, 132] on link "Удалить" at bounding box center [307, 129] width 74 height 12
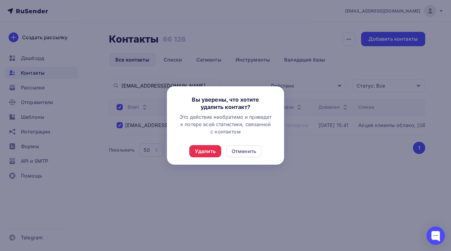
click at [205, 158] on div "Удалить Отменить" at bounding box center [225, 155] width 117 height 20
click at [206, 151] on div "Удалить" at bounding box center [205, 151] width 21 height 7
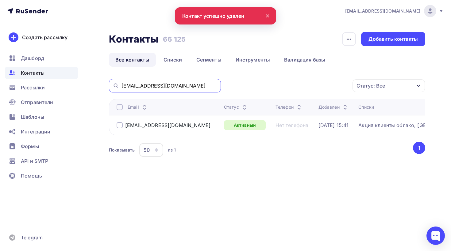
click at [167, 86] on input "donora.oleg@gmail.com" at bounding box center [169, 85] width 96 height 7
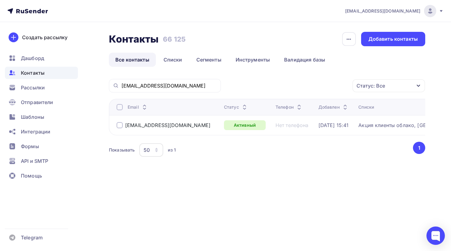
click at [124, 127] on div "spacehopper05@gmail.com" at bounding box center [164, 125] width 94 height 6
click at [121, 126] on div at bounding box center [120, 125] width 6 height 6
click at [297, 85] on div "Действие" at bounding box center [306, 86] width 81 height 12
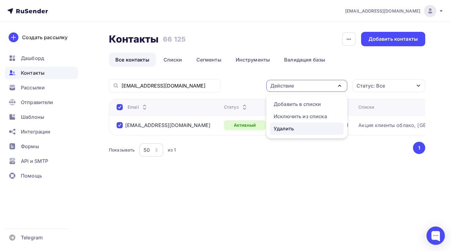
click at [283, 130] on div "Удалить" at bounding box center [284, 128] width 20 height 7
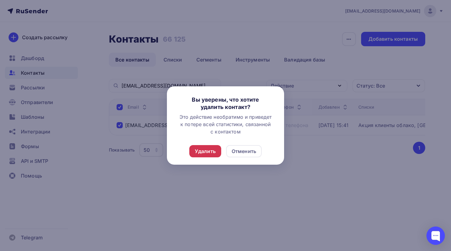
click at [209, 154] on div "Удалить" at bounding box center [205, 151] width 21 height 7
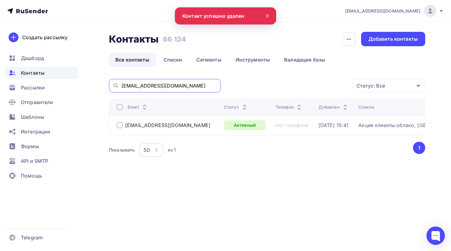
click at [170, 85] on input "spacehopper05@gmail.com" at bounding box center [169, 85] width 96 height 7
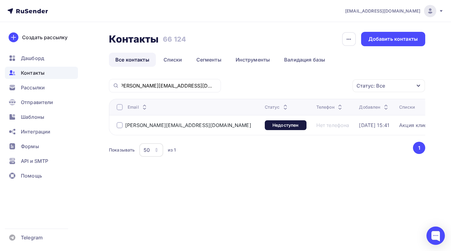
click at [116, 125] on td "nikolay.nsm.smirnov@multonpartners.com" at bounding box center [185, 125] width 153 height 20
click at [118, 125] on div at bounding box center [120, 125] width 6 height 6
click at [286, 79] on div "Контакты Контакты 66 124 66 124 История импорта Добавить контакты Все контакты …" at bounding box center [267, 103] width 316 height 142
click at [282, 91] on div "Действие" at bounding box center [306, 86] width 81 height 12
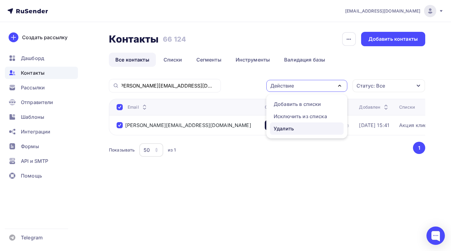
click at [282, 127] on div "Удалить" at bounding box center [284, 128] width 20 height 7
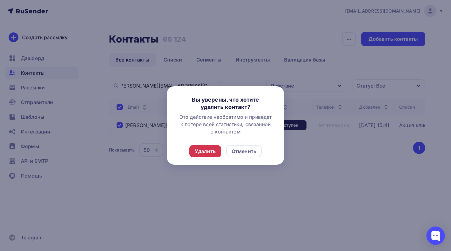
click at [209, 156] on div "Удалить" at bounding box center [205, 151] width 32 height 12
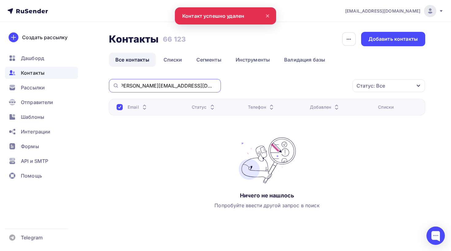
click at [164, 85] on input "nikolay.nsm.smirnov@multonpartners.com" at bounding box center [169, 85] width 96 height 7
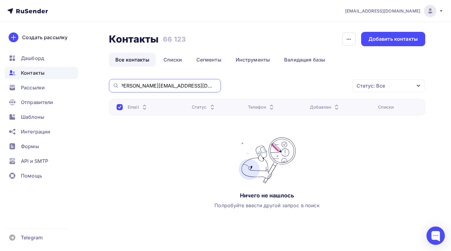
scroll to position [0, 0]
click at [177, 87] on input "Aleksandr.Kondratyev@vnukovo.ru" at bounding box center [169, 85] width 96 height 7
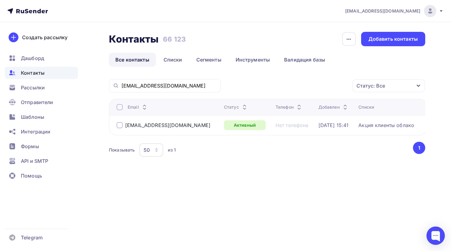
click at [123, 126] on div "v.fanov@module.ru" at bounding box center [164, 125] width 94 height 6
click at [121, 126] on div at bounding box center [120, 125] width 6 height 6
click at [279, 85] on div "Действие" at bounding box center [282, 85] width 24 height 7
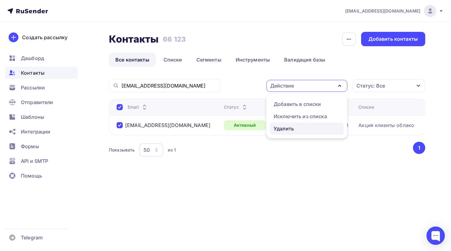
click at [289, 127] on div "Удалить" at bounding box center [284, 128] width 20 height 7
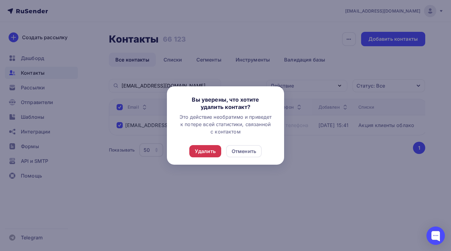
click at [195, 157] on div "Удалить" at bounding box center [205, 151] width 32 height 12
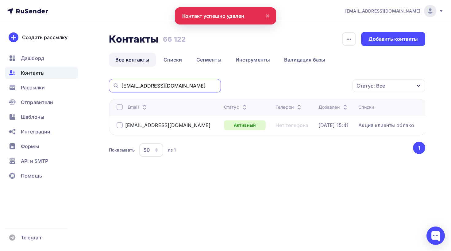
click at [167, 83] on input "v.fanov@module.ru" at bounding box center [169, 85] width 96 height 7
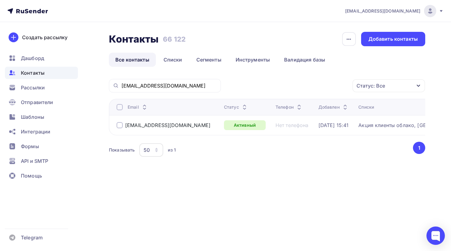
click at [120, 126] on div at bounding box center [120, 125] width 6 height 6
click at [285, 87] on div "Действие" at bounding box center [282, 85] width 24 height 7
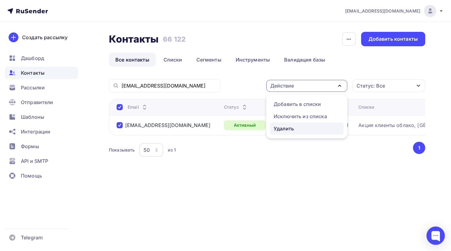
click at [282, 126] on div "Удалить" at bounding box center [284, 128] width 20 height 7
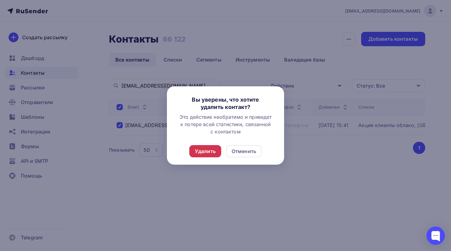
click at [211, 152] on div "Удалить" at bounding box center [205, 151] width 21 height 7
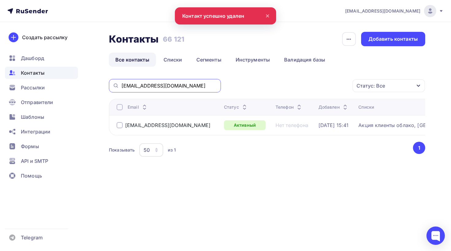
click at [160, 86] on input "Sema@teploseti.net" at bounding box center [169, 85] width 96 height 7
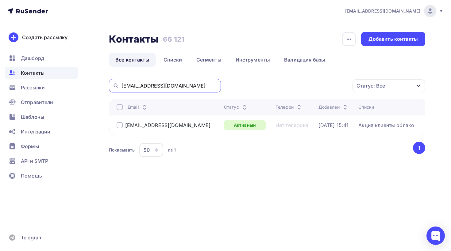
drag, startPoint x: 195, startPoint y: 82, endPoint x: 152, endPoint y: 84, distance: 43.3
click at [152, 84] on input "safiullinma@chvk.kamaz.net" at bounding box center [169, 85] width 96 height 7
click at [120, 127] on div at bounding box center [120, 125] width 6 height 6
click at [328, 80] on div "Действие" at bounding box center [306, 86] width 81 height 12
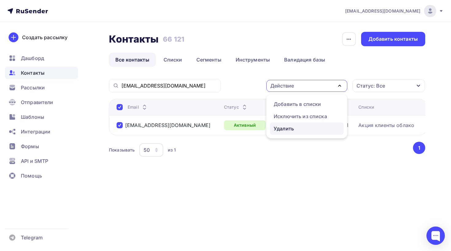
click at [296, 129] on div "Удалить" at bounding box center [307, 128] width 66 height 7
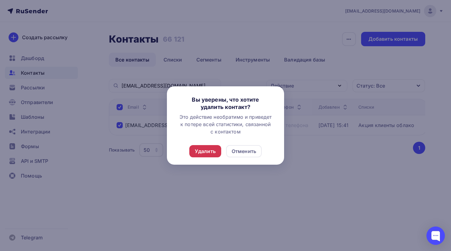
click at [198, 148] on div "Удалить" at bounding box center [205, 151] width 21 height 7
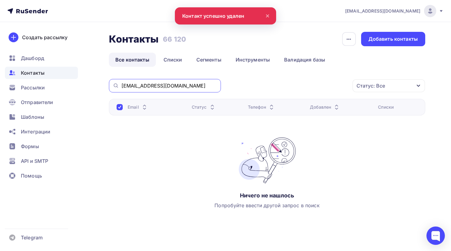
click at [191, 84] on input "safiullinma@chvk.kamaz.net" at bounding box center [169, 85] width 96 height 7
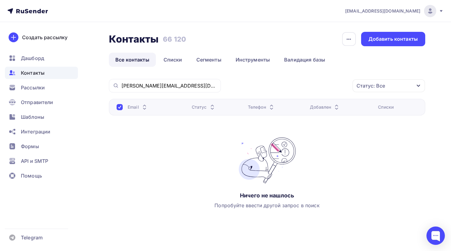
click at [183, 81] on div "olga@qpsoft.ru" at bounding box center [165, 85] width 112 height 13
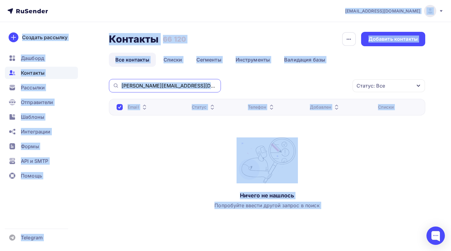
click at [170, 86] on input "olga@qpsoft.ru" at bounding box center [169, 85] width 96 height 7
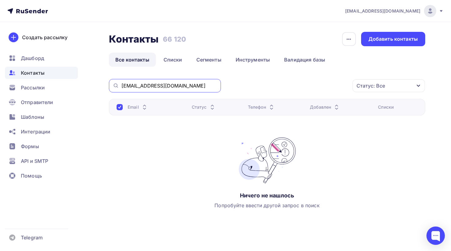
click at [186, 86] on input "romansk@smite.su" at bounding box center [169, 85] width 96 height 7
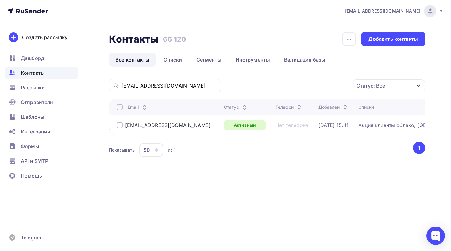
click at [117, 127] on div at bounding box center [120, 125] width 6 height 6
click at [282, 85] on div "Действие" at bounding box center [282, 85] width 24 height 7
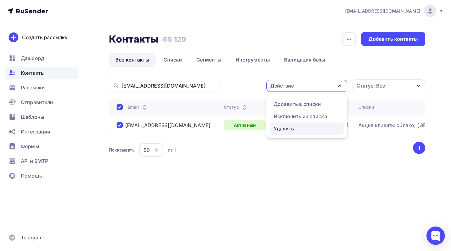
click at [282, 130] on div "Удалить" at bounding box center [284, 128] width 20 height 7
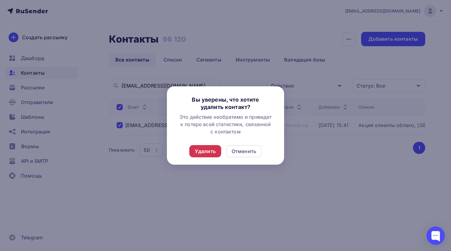
click at [205, 154] on div "Удалить" at bounding box center [205, 151] width 21 height 7
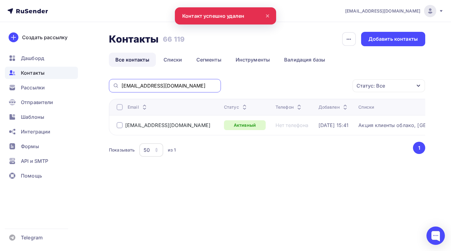
click at [182, 83] on input "m7leonteva@yandex.ru" at bounding box center [169, 85] width 96 height 7
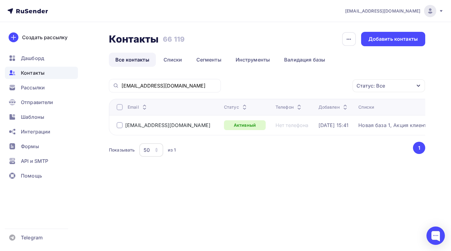
click at [121, 123] on div at bounding box center [120, 125] width 6 height 6
click at [282, 85] on div "Действие" at bounding box center [282, 85] width 24 height 7
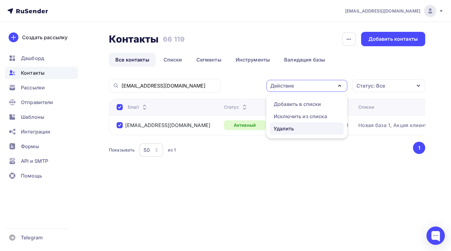
click at [279, 127] on div "Удалить" at bounding box center [284, 128] width 20 height 7
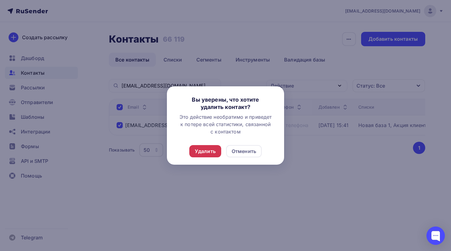
click at [209, 152] on div "Удалить" at bounding box center [205, 151] width 21 height 7
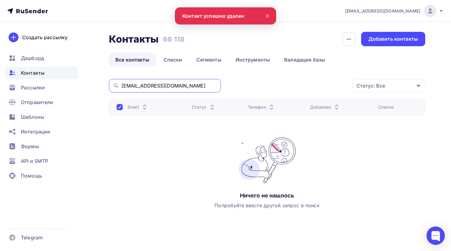
click at [180, 87] on input "dispsng@yandex.ru" at bounding box center [169, 85] width 96 height 7
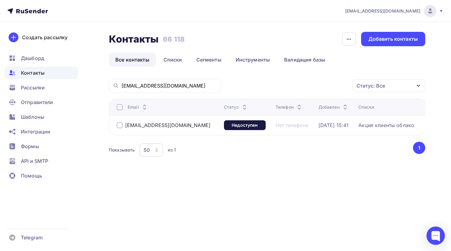
click at [122, 124] on div at bounding box center [120, 125] width 6 height 6
click at [293, 83] on div "Действие" at bounding box center [282, 85] width 24 height 7
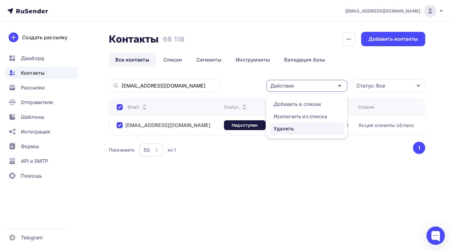
click at [286, 132] on div "Удалить" at bounding box center [284, 128] width 20 height 7
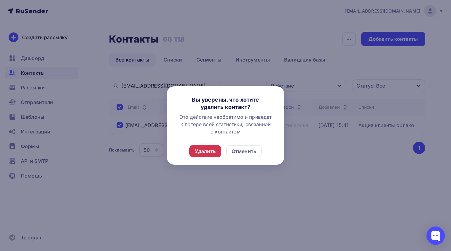
click at [218, 152] on div "Удалить" at bounding box center [205, 151] width 32 height 12
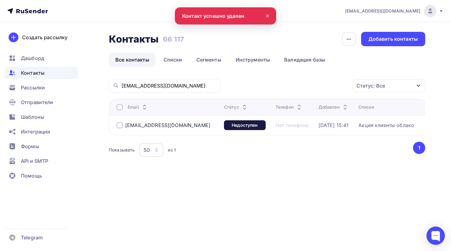
click at [118, 126] on div at bounding box center [120, 125] width 6 height 6
click at [309, 84] on div "Действие" at bounding box center [306, 86] width 81 height 12
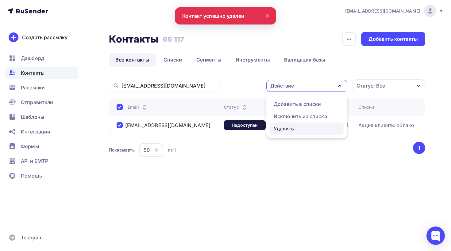
click at [288, 128] on div "Удалить" at bounding box center [284, 128] width 20 height 7
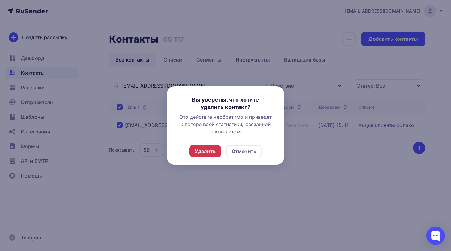
click at [206, 157] on div "Удалить" at bounding box center [205, 151] width 32 height 12
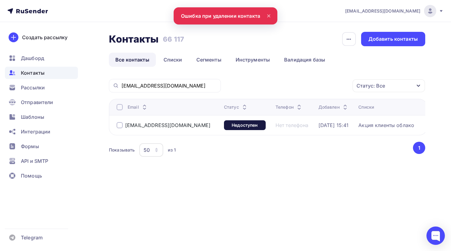
click at [172, 90] on div "SecrUral@uralaz.ru" at bounding box center [165, 85] width 112 height 13
click at [171, 88] on input "SecrUral@uralaz.ru" at bounding box center [169, 85] width 96 height 7
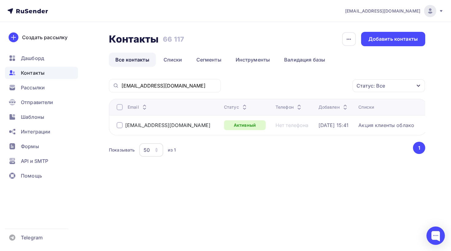
click at [116, 128] on td "mail@ntzmk.ru" at bounding box center [165, 125] width 113 height 20
click at [120, 126] on div at bounding box center [120, 125] width 6 height 6
click at [293, 82] on div "Действие" at bounding box center [282, 85] width 24 height 7
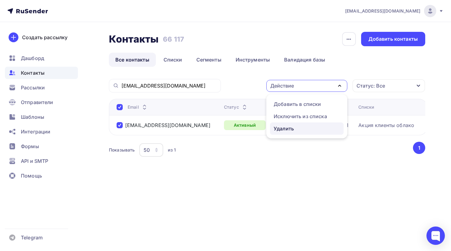
click at [287, 126] on div "Удалить" at bounding box center [284, 128] width 20 height 7
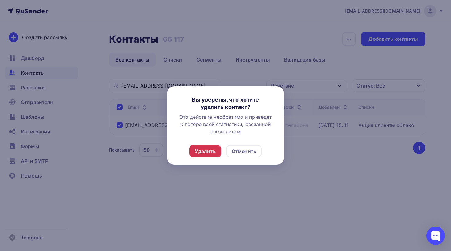
click at [209, 154] on div "Удалить" at bounding box center [205, 151] width 21 height 7
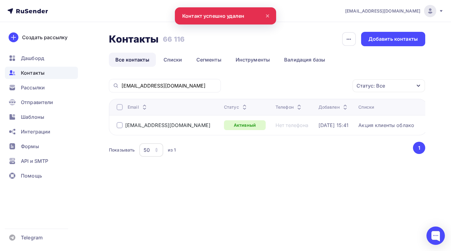
click at [160, 91] on div "mail@ntzmk.ru" at bounding box center [165, 85] width 112 height 13
click at [161, 86] on input "mail@ntzmk.ru" at bounding box center [169, 85] width 96 height 7
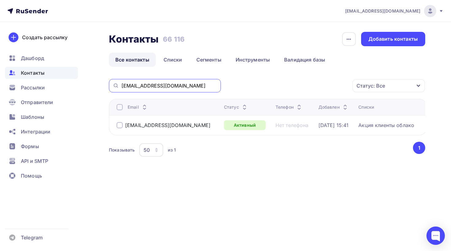
type input "finupr@magnitogorsk.ru"
click at [117, 126] on div at bounding box center [120, 125] width 6 height 6
click at [280, 86] on div "Действие" at bounding box center [282, 85] width 24 height 7
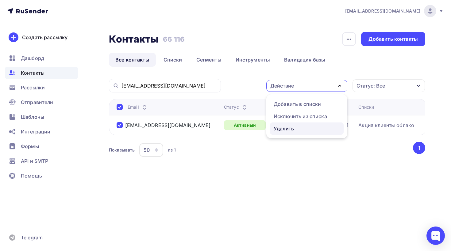
click at [283, 127] on div "Удалить" at bounding box center [284, 128] width 20 height 7
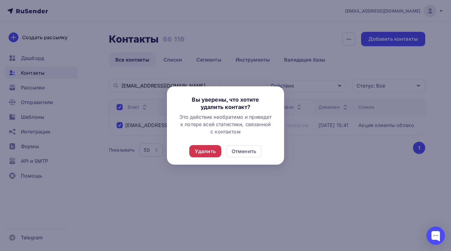
click at [200, 153] on div "Удалить" at bounding box center [205, 151] width 21 height 7
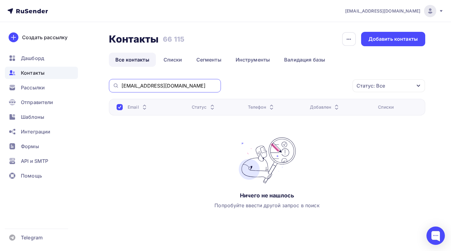
click at [176, 87] on input "finupr@magnitogorsk.ru" at bounding box center [169, 85] width 96 height 7
click at [177, 86] on input "finupr@magnitogorsk.ru" at bounding box center [169, 85] width 96 height 7
click at [233, 77] on div "Контакты Контакты 66 115 66 115 История импорта Добавить контакты Все контакты …" at bounding box center [267, 134] width 316 height 205
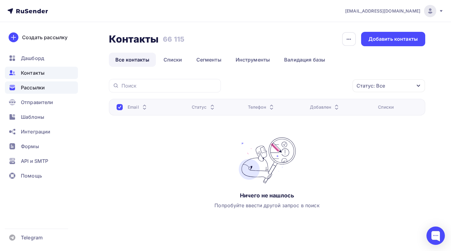
click at [35, 82] on div "Рассылки" at bounding box center [41, 88] width 73 height 12
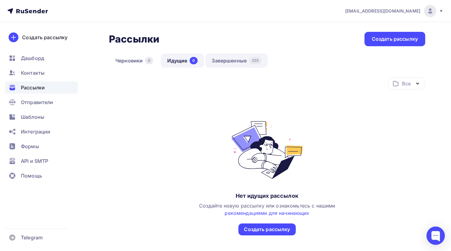
click at [238, 55] on link "Завершенные 235" at bounding box center [236, 61] width 63 height 14
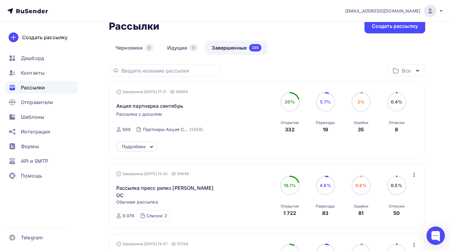
scroll to position [17, 0]
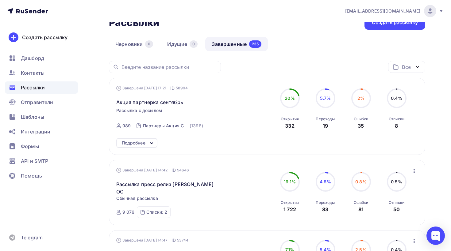
click at [144, 140] on div "Подробнее" at bounding box center [134, 143] width 24 height 7
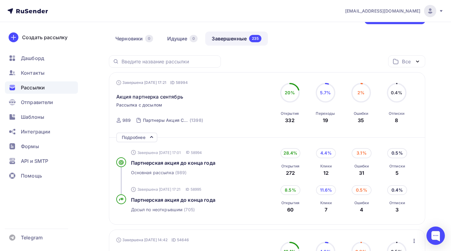
scroll to position [0, 0]
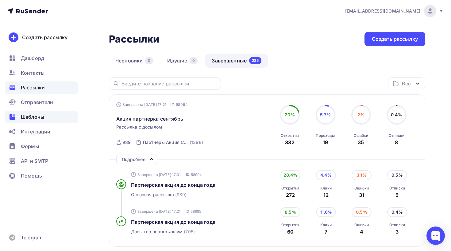
click at [42, 119] on span "Шаблоны" at bounding box center [32, 116] width 23 height 7
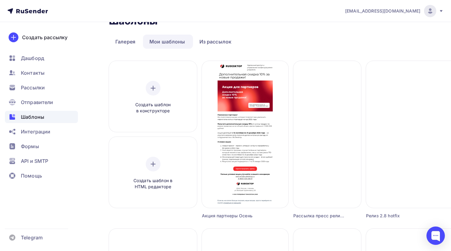
scroll to position [21, 0]
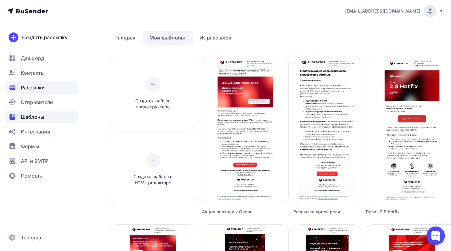
click at [29, 93] on div "Рассылки" at bounding box center [41, 88] width 73 height 12
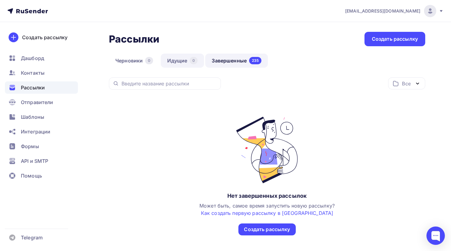
click at [172, 58] on link "Идущие 0" at bounding box center [182, 61] width 43 height 14
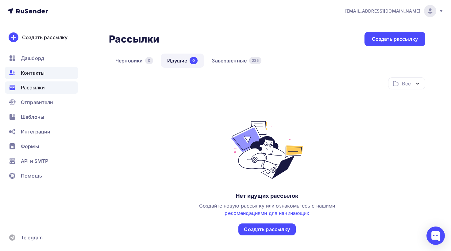
click at [48, 76] on div "Контакты" at bounding box center [41, 73] width 73 height 12
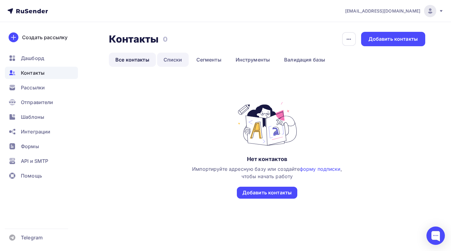
click at [178, 59] on link "Списки" at bounding box center [173, 60] width 32 height 14
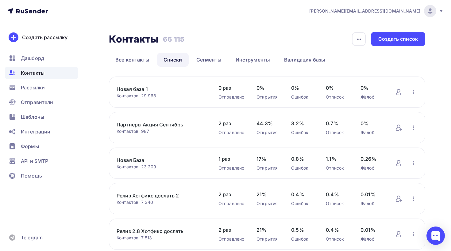
click at [131, 163] on link "Новая База" at bounding box center [162, 160] width 90 height 7
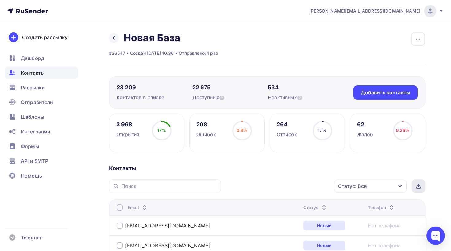
click at [418, 191] on div at bounding box center [418, 186] width 13 height 13
click at [111, 36] on link at bounding box center [114, 38] width 10 height 10
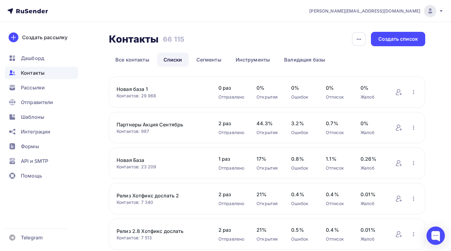
click at [134, 91] on link "Новая база 1" at bounding box center [162, 89] width 90 height 7
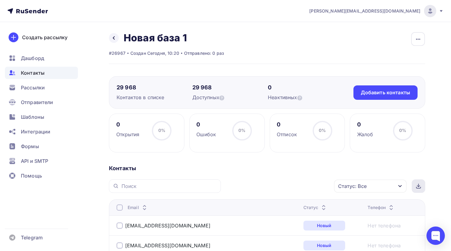
click at [416, 185] on icon at bounding box center [418, 186] width 5 height 5
click at [40, 86] on span "Рассылки" at bounding box center [33, 87] width 24 height 7
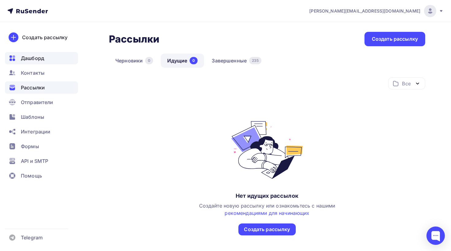
click at [42, 58] on span "Дашборд" at bounding box center [32, 58] width 23 height 7
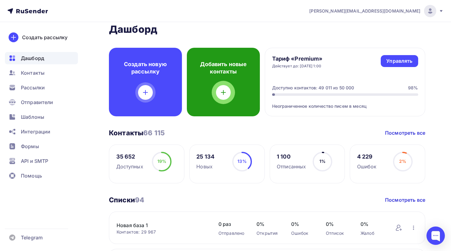
scroll to position [10, 0]
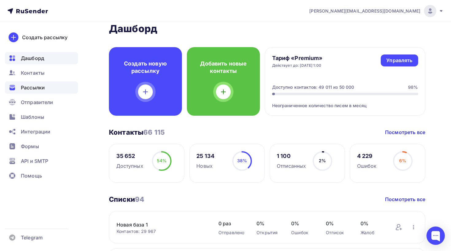
click at [46, 86] on div "Рассылки" at bounding box center [41, 88] width 73 height 12
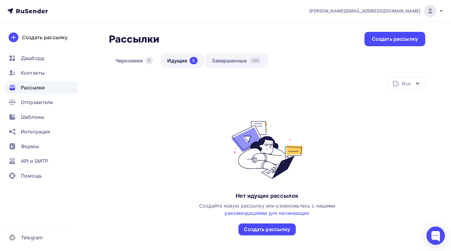
click at [226, 62] on link "Завершенные 235" at bounding box center [236, 61] width 63 height 14
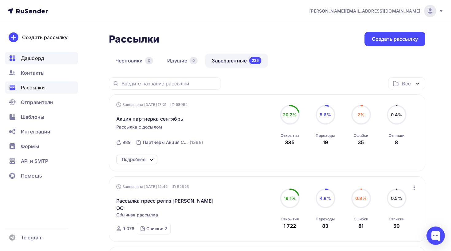
click at [35, 56] on span "Дашборд" at bounding box center [32, 58] width 23 height 7
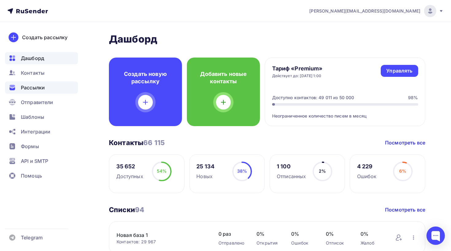
click at [44, 82] on div "Рассылки" at bounding box center [41, 88] width 73 height 12
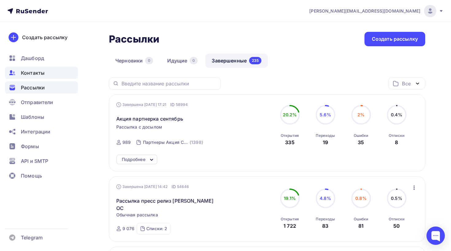
click at [37, 72] on span "Контакты" at bounding box center [33, 72] width 24 height 7
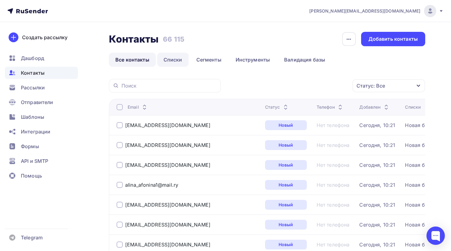
click at [171, 59] on link "Списки" at bounding box center [173, 60] width 32 height 14
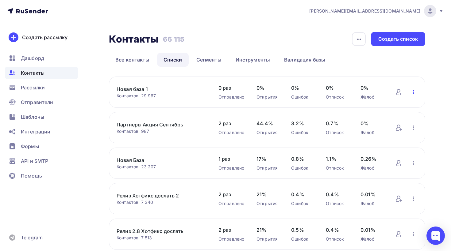
click at [412, 93] on icon "button" at bounding box center [413, 92] width 7 height 7
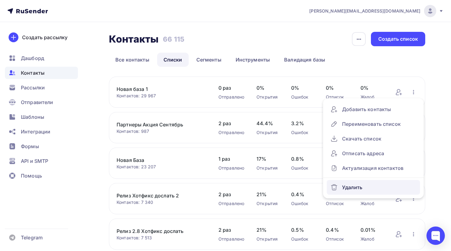
click at [352, 189] on div "Удалить" at bounding box center [373, 188] width 86 height 10
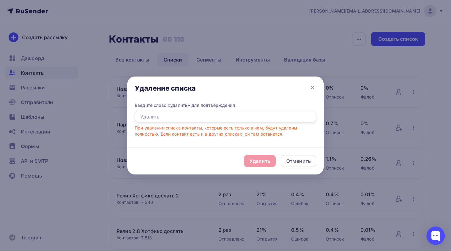
click at [202, 119] on input "text" at bounding box center [226, 117] width 182 height 12
type input "Удалить"
click at [261, 159] on div "Удалить" at bounding box center [259, 161] width 21 height 7
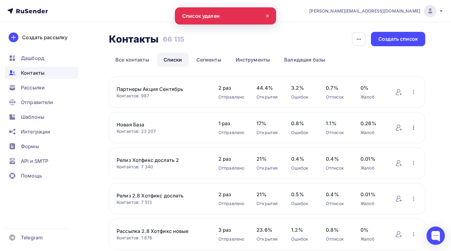
click at [414, 128] on icon "button" at bounding box center [413, 127] width 7 height 7
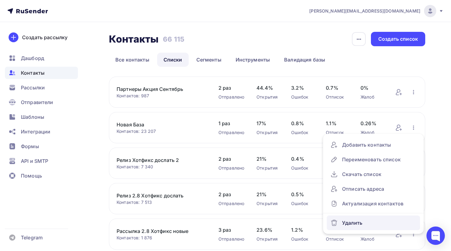
click at [351, 220] on div "Удалить" at bounding box center [373, 223] width 86 height 10
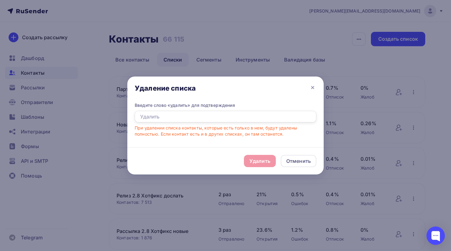
click at [224, 118] on input "text" at bounding box center [226, 117] width 182 height 12
type input "Удалить"
click at [262, 163] on div "Удалить" at bounding box center [259, 161] width 21 height 7
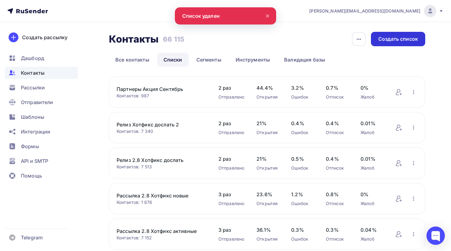
click at [378, 44] on div "Создать список" at bounding box center [398, 39] width 54 height 14
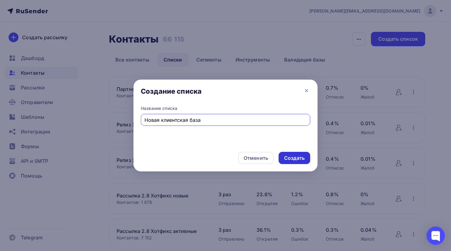
type input "Новая клиентская база"
click at [294, 159] on div "Создать" at bounding box center [294, 158] width 21 height 7
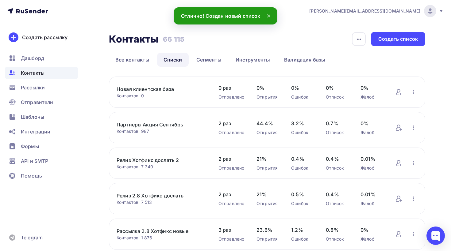
click at [165, 91] on link "Новая клиентская база" at bounding box center [162, 89] width 90 height 7
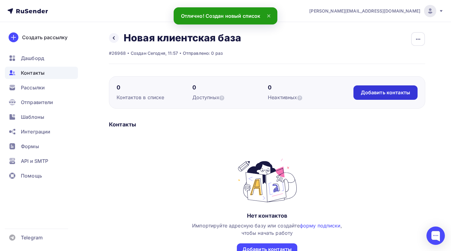
click at [364, 93] on div "Добавить контакты" at bounding box center [385, 92] width 49 height 7
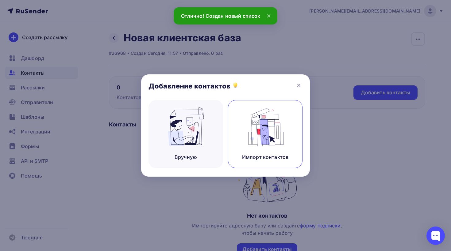
click at [266, 128] on img at bounding box center [265, 127] width 41 height 39
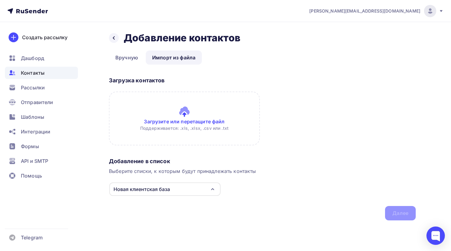
click at [161, 105] on input "file" at bounding box center [184, 119] width 151 height 54
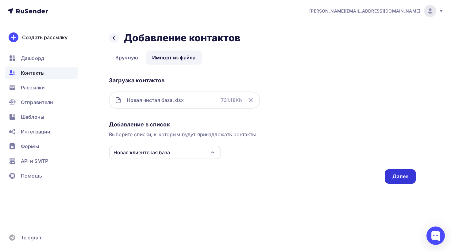
click at [404, 172] on div "Далее" at bounding box center [400, 177] width 31 height 14
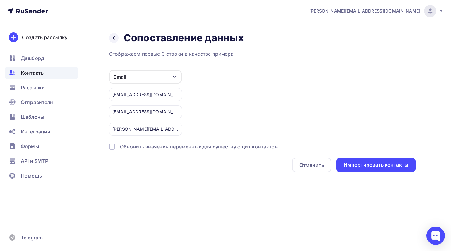
click at [185, 148] on div "Обновить значения переменных для существующих контактов" at bounding box center [199, 146] width 158 height 7
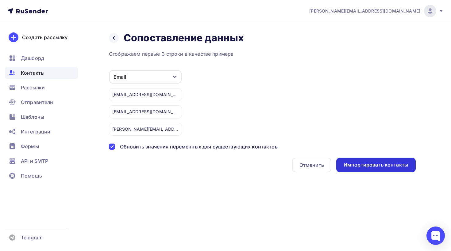
click at [377, 167] on div "Импортировать контакты" at bounding box center [375, 165] width 65 height 7
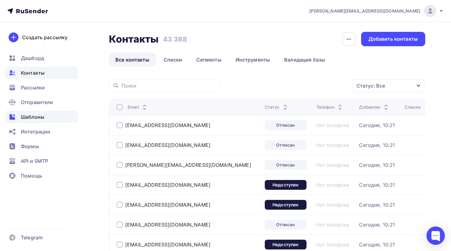
click at [44, 117] on span "Шаблоны" at bounding box center [32, 116] width 23 height 7
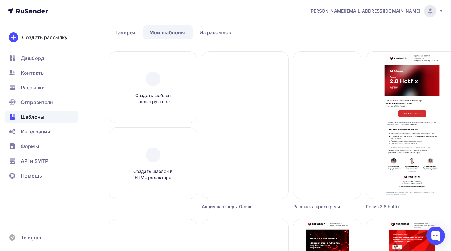
scroll to position [27, 0]
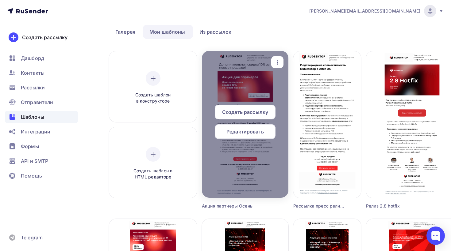
click at [280, 60] on icon "button" at bounding box center [277, 62] width 7 height 7
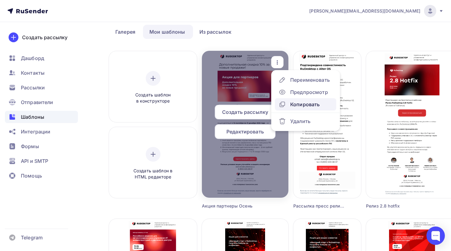
click at [297, 105] on div "Копировать" at bounding box center [304, 104] width 29 height 7
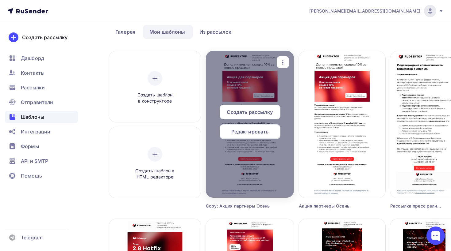
click at [272, 135] on div "Редактировать" at bounding box center [250, 132] width 61 height 15
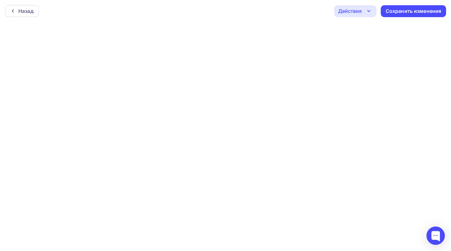
scroll to position [2, 0]
